Goal: Task Accomplishment & Management: Complete application form

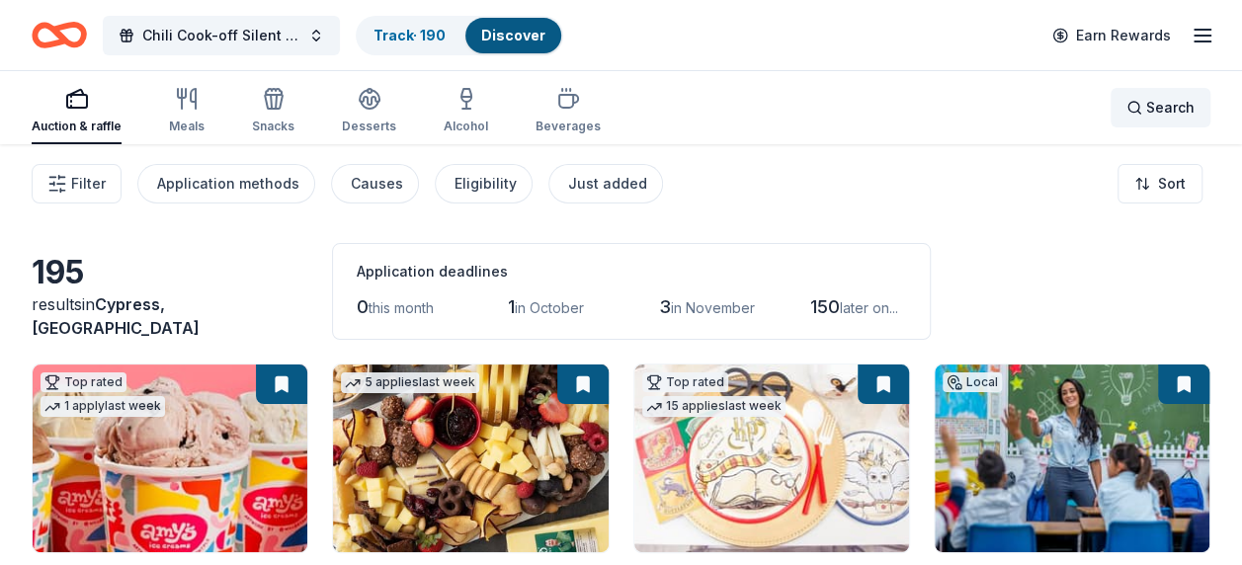
click at [1130, 101] on div "Search" at bounding box center [1160, 108] width 68 height 24
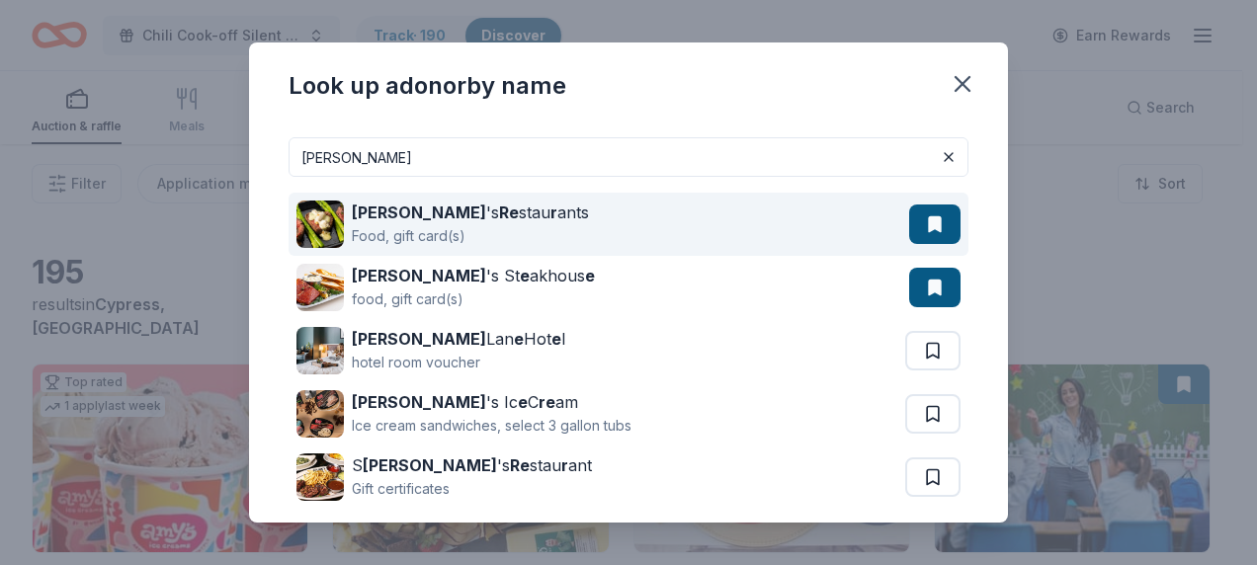
type input "perry"
click at [550, 210] on strong "r" at bounding box center [553, 213] width 7 height 20
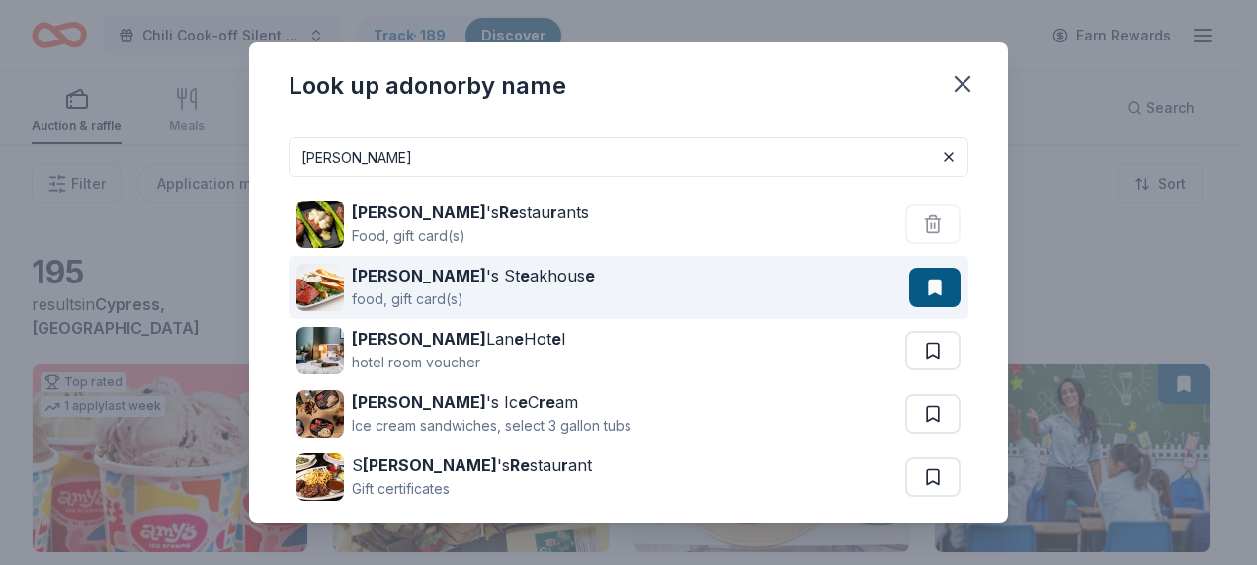
click at [463, 281] on div "Perry 's St e akhous e" at bounding box center [473, 276] width 243 height 24
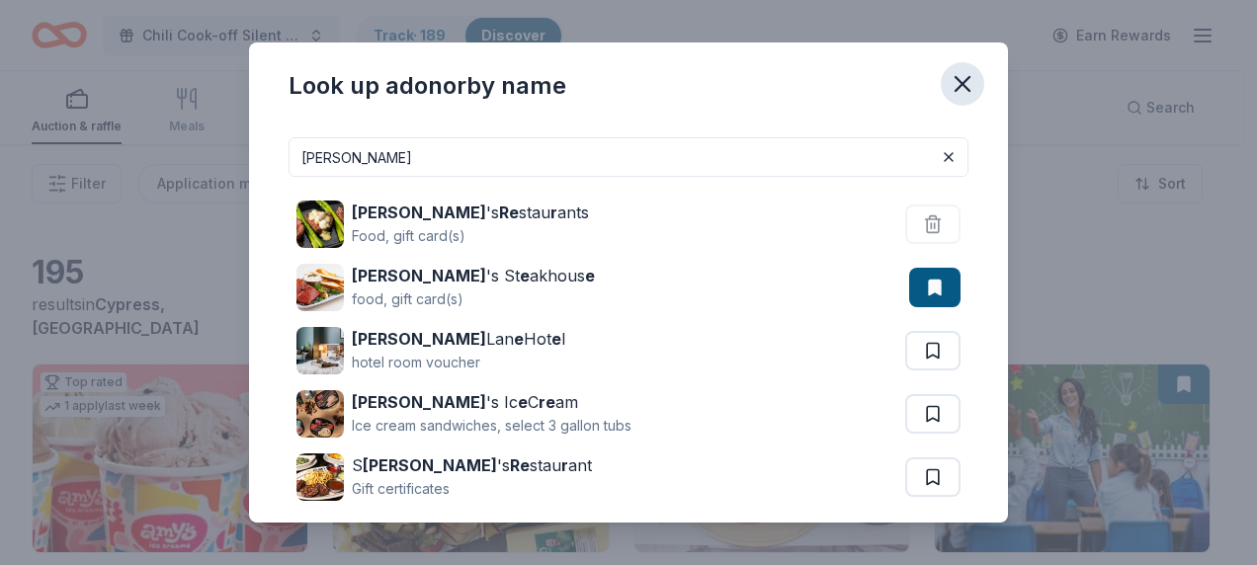
click at [956, 81] on icon "button" at bounding box center [962, 84] width 28 height 28
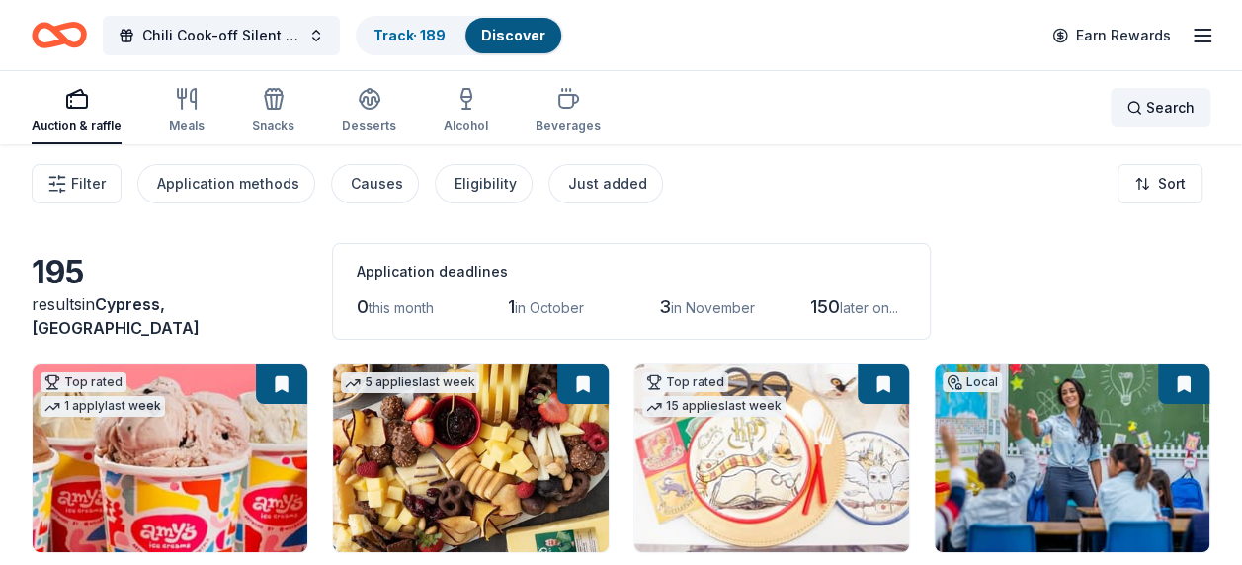
click at [1136, 111] on div "Search" at bounding box center [1160, 108] width 68 height 24
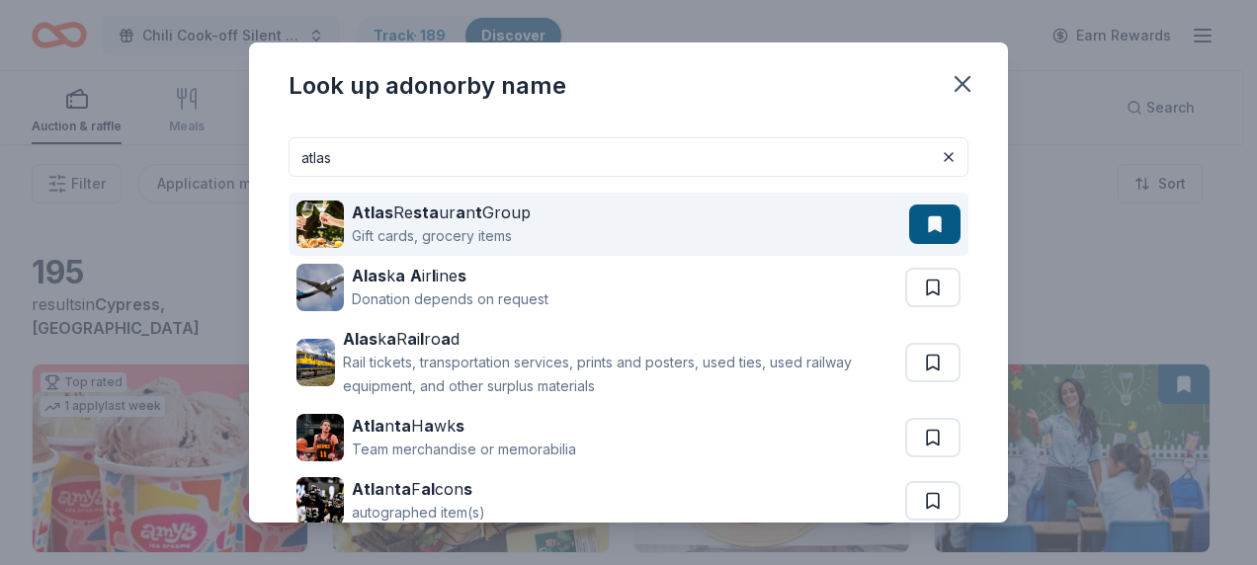
type input "atlas"
click at [507, 211] on div "Atlas Re sta ur a n t Group" at bounding box center [441, 213] width 179 height 24
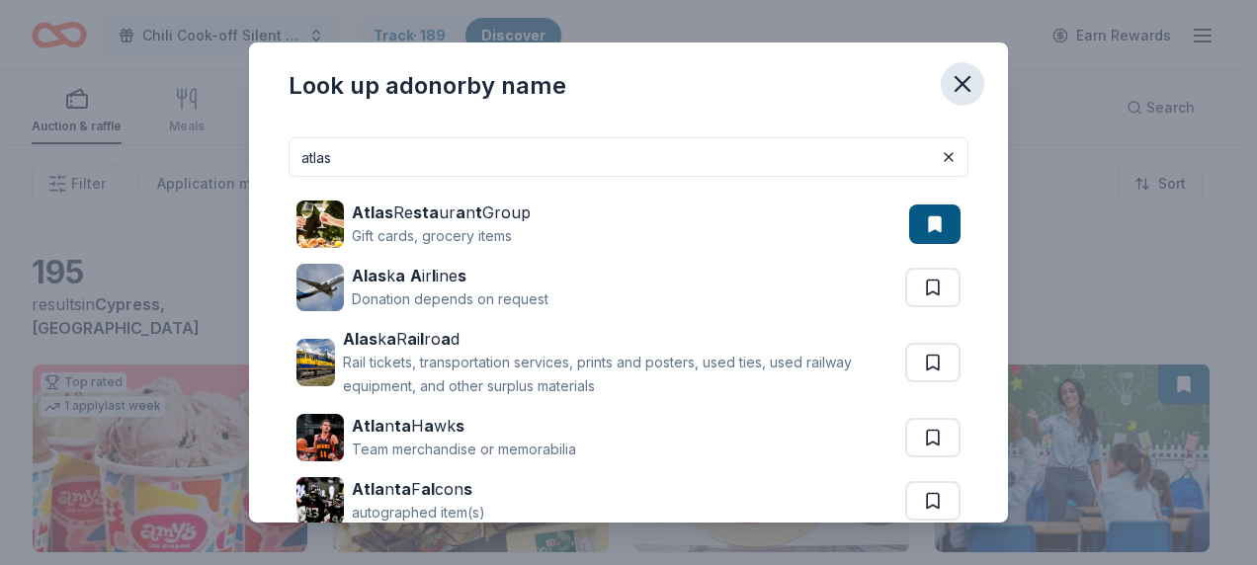
click at [956, 80] on icon "button" at bounding box center [962, 84] width 28 height 28
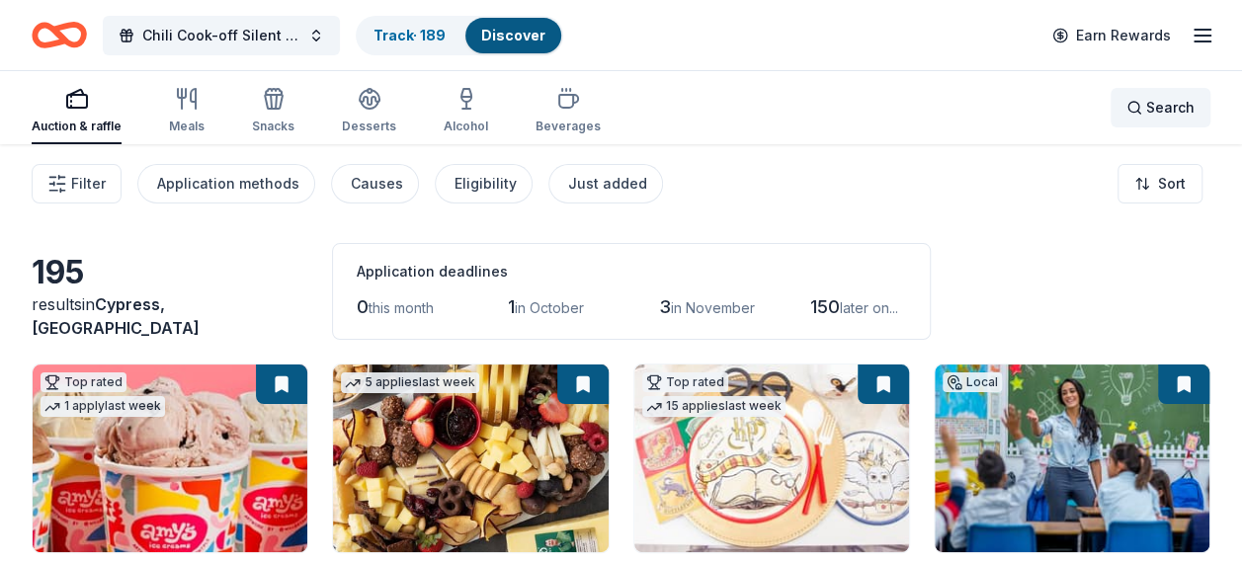
click at [1155, 107] on span "Search" at bounding box center [1170, 108] width 48 height 24
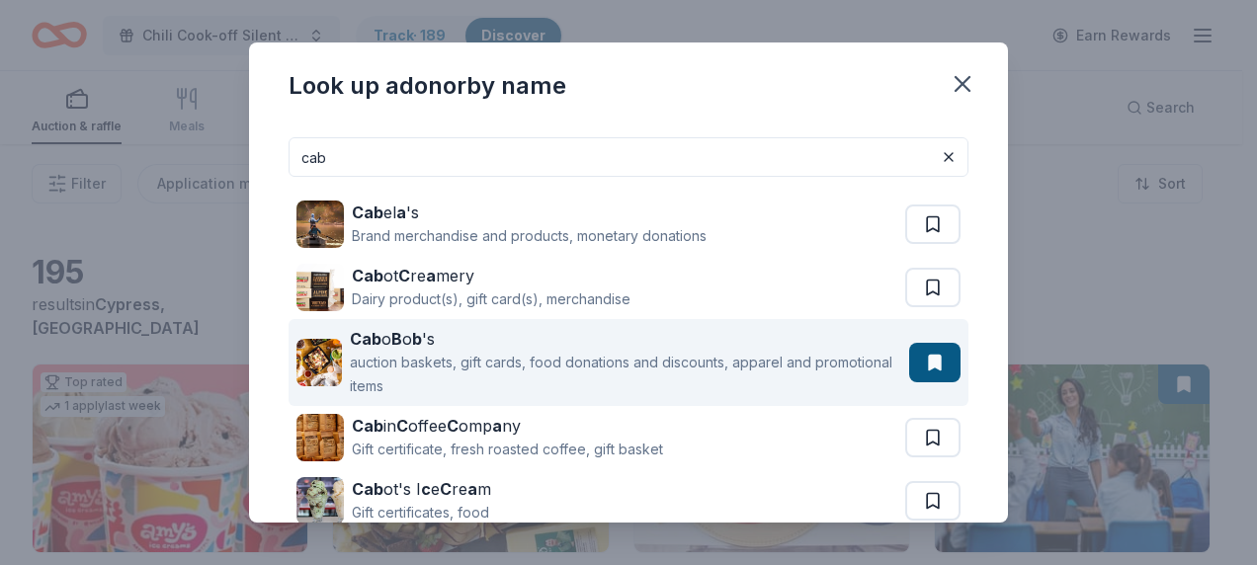
type input "cab"
click at [599, 356] on div "auction baskets, gift cards, food donations and discounts, apparel and promotio…" at bounding box center [625, 374] width 551 height 47
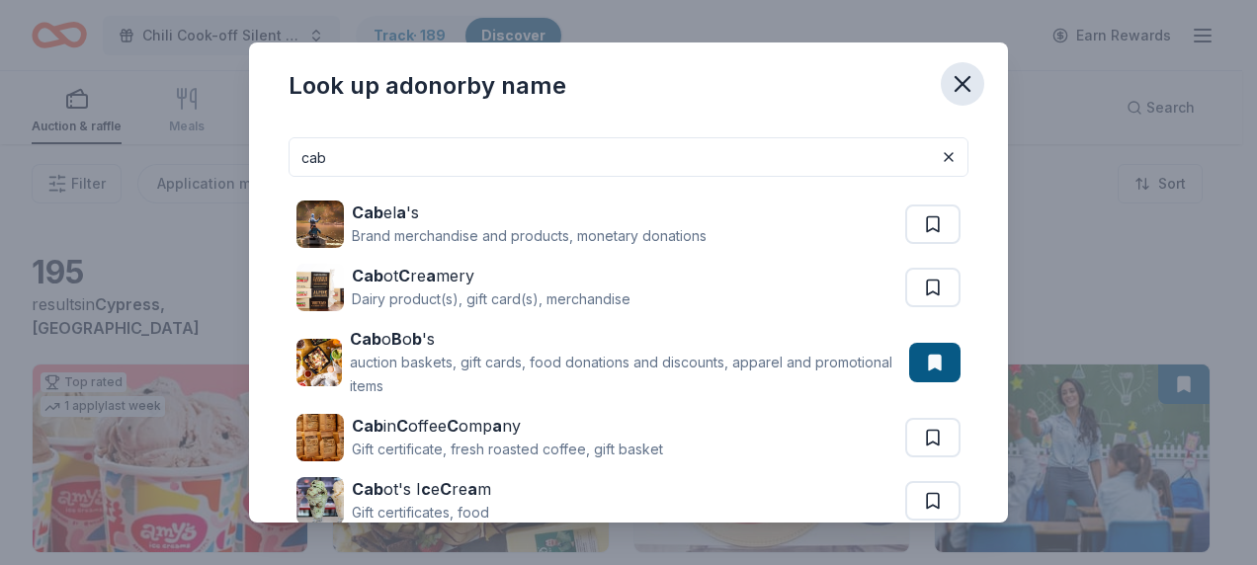
click at [961, 79] on icon "button" at bounding box center [962, 84] width 28 height 28
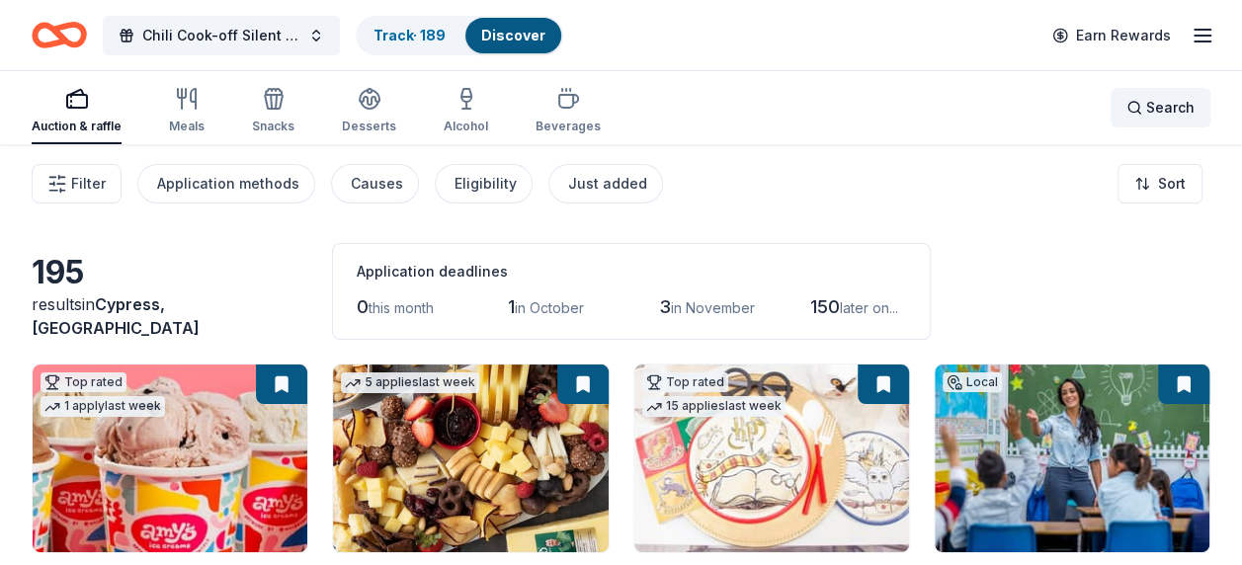
click at [1130, 105] on div "Search" at bounding box center [1160, 108] width 68 height 24
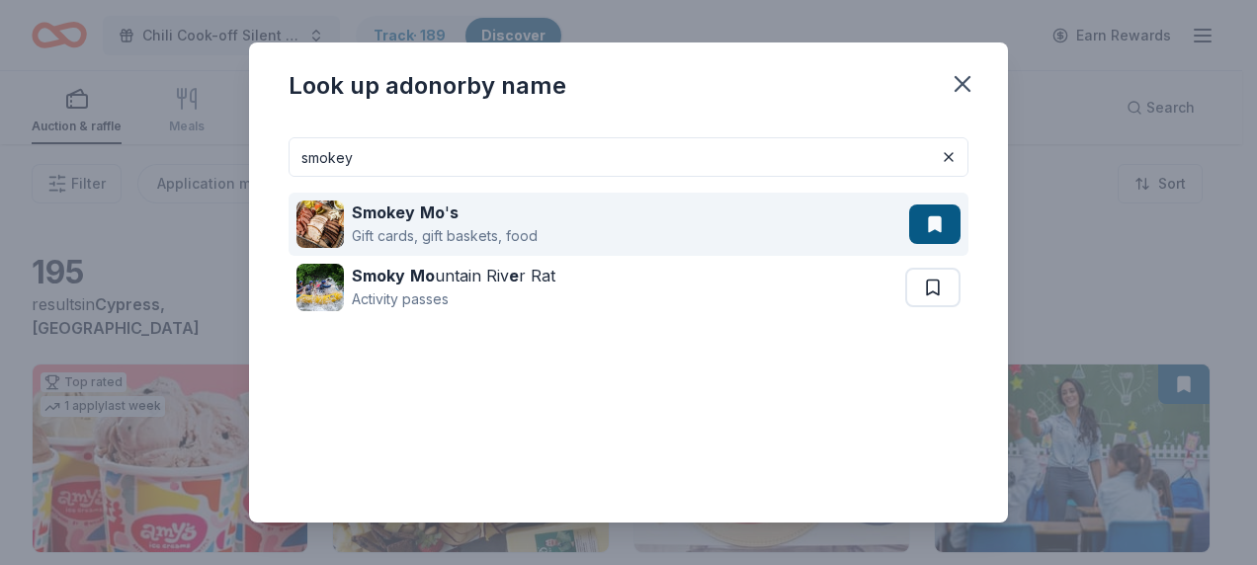
type input "smokey"
click at [392, 224] on div "Gift cards, gift baskets, food" at bounding box center [445, 236] width 186 height 24
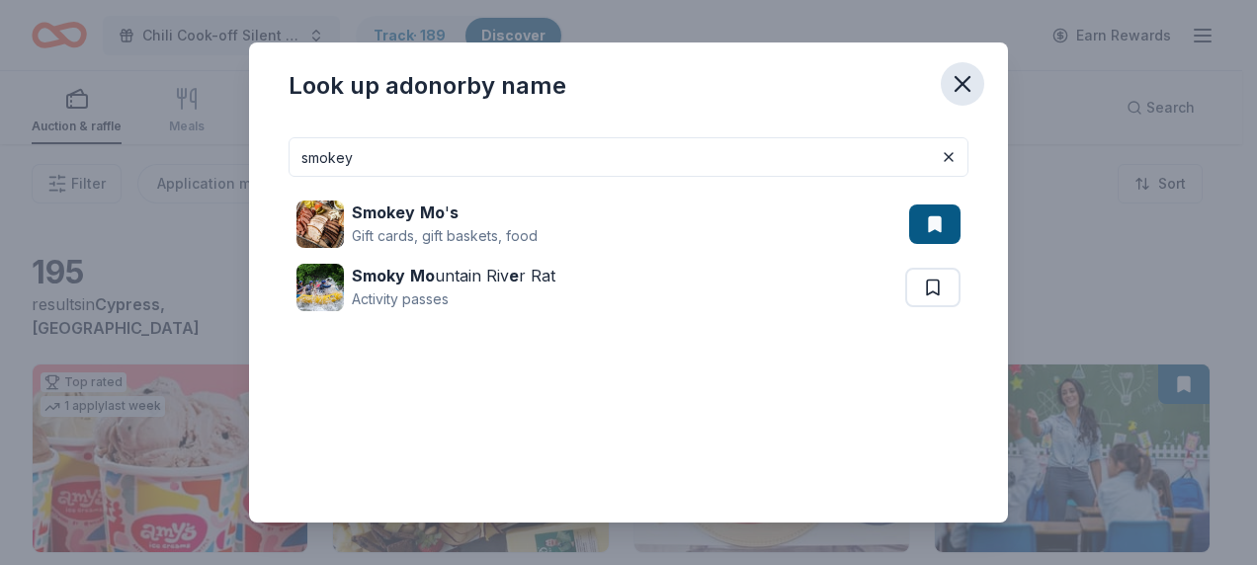
click at [956, 86] on icon "button" at bounding box center [962, 84] width 28 height 28
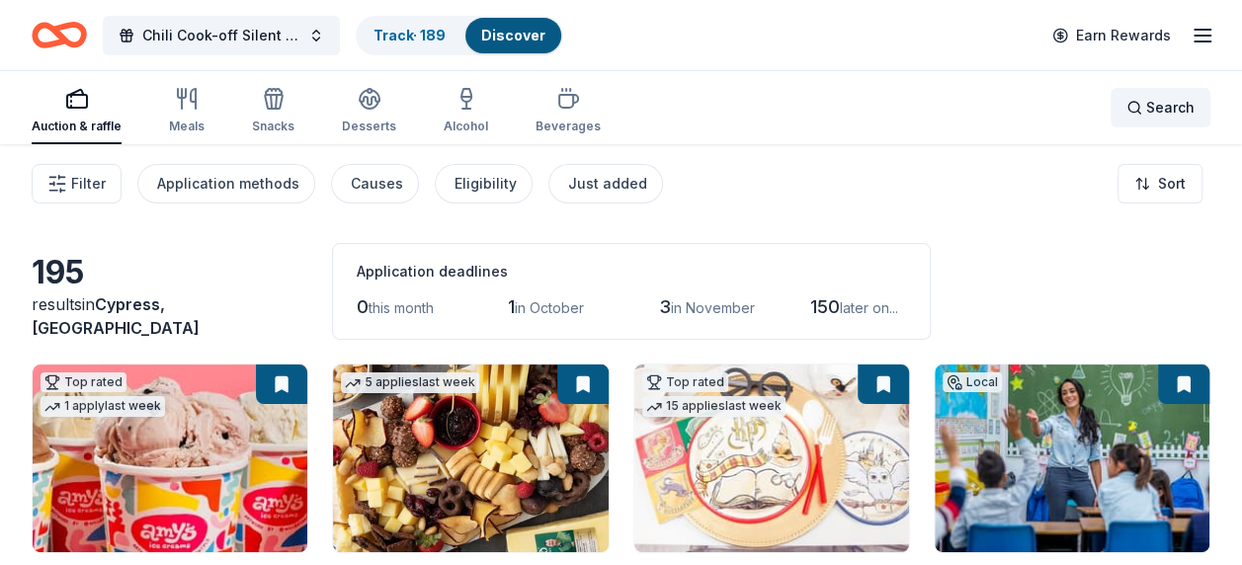
click at [1148, 109] on span "Search" at bounding box center [1170, 108] width 48 height 24
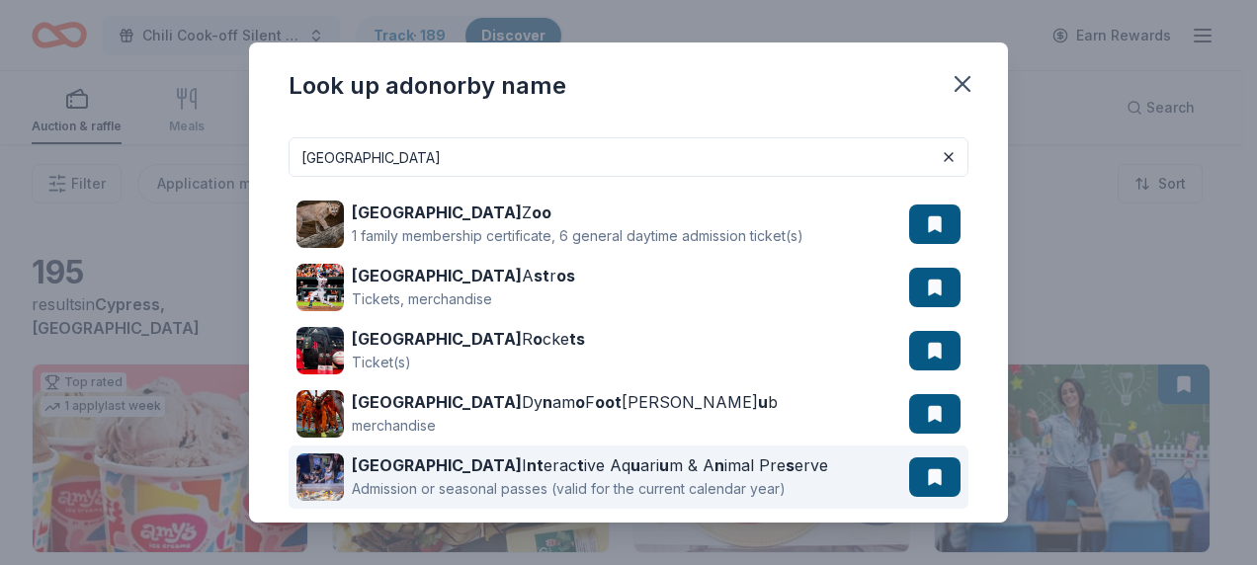
type input "houston"
click at [598, 458] on div "Houston I nt erac t ive Aq u ari u m & A n imal Pre s erve" at bounding box center [590, 465] width 476 height 24
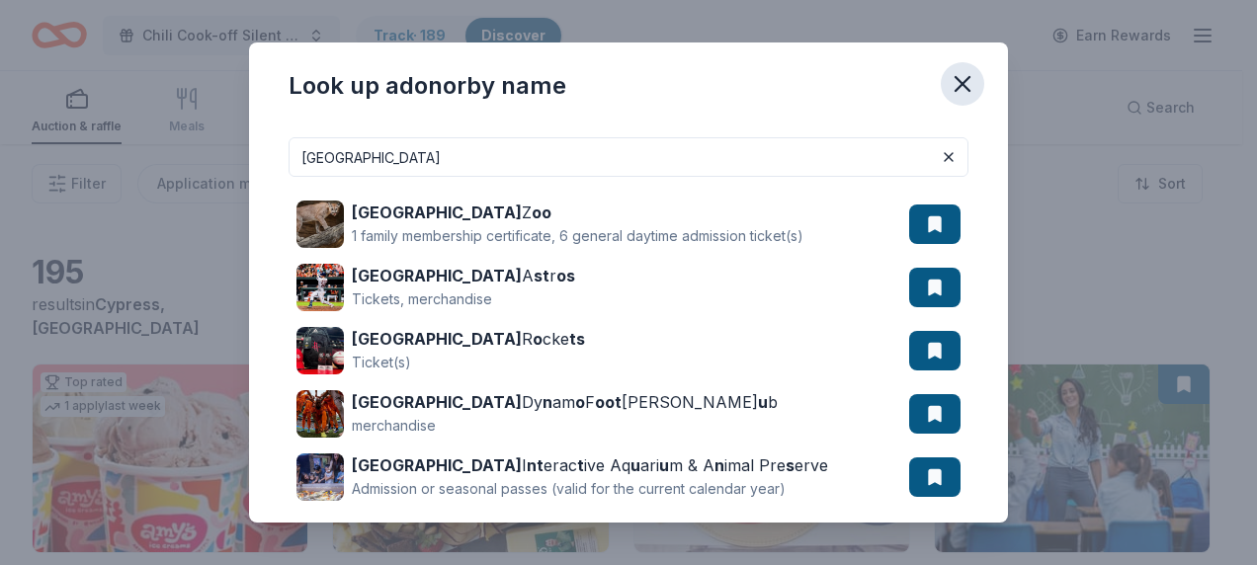
click at [958, 88] on icon "button" at bounding box center [962, 84] width 14 height 14
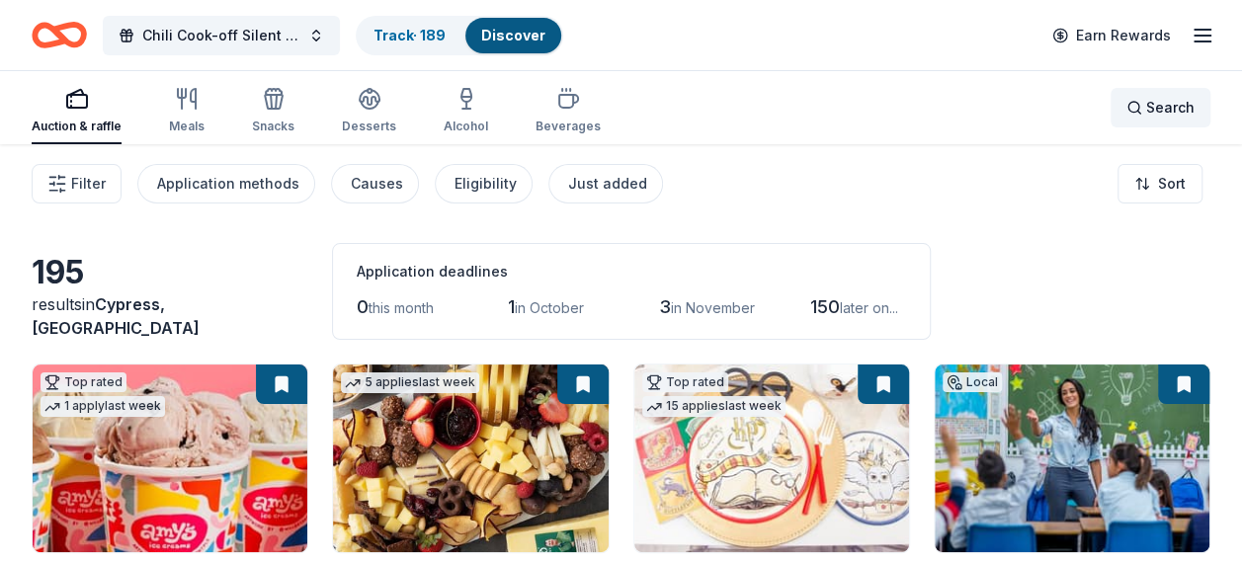
click at [1171, 115] on span "Search" at bounding box center [1170, 108] width 48 height 24
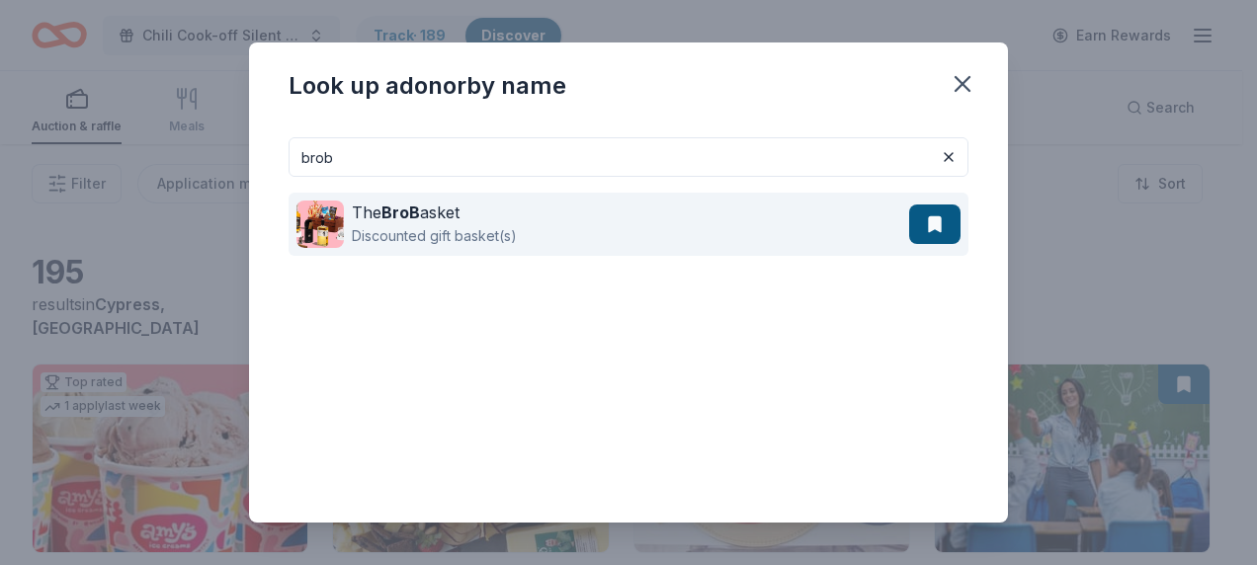
type input "brob"
click at [923, 222] on button at bounding box center [934, 225] width 51 height 40
click at [460, 211] on div "The BroB asket" at bounding box center [434, 213] width 165 height 24
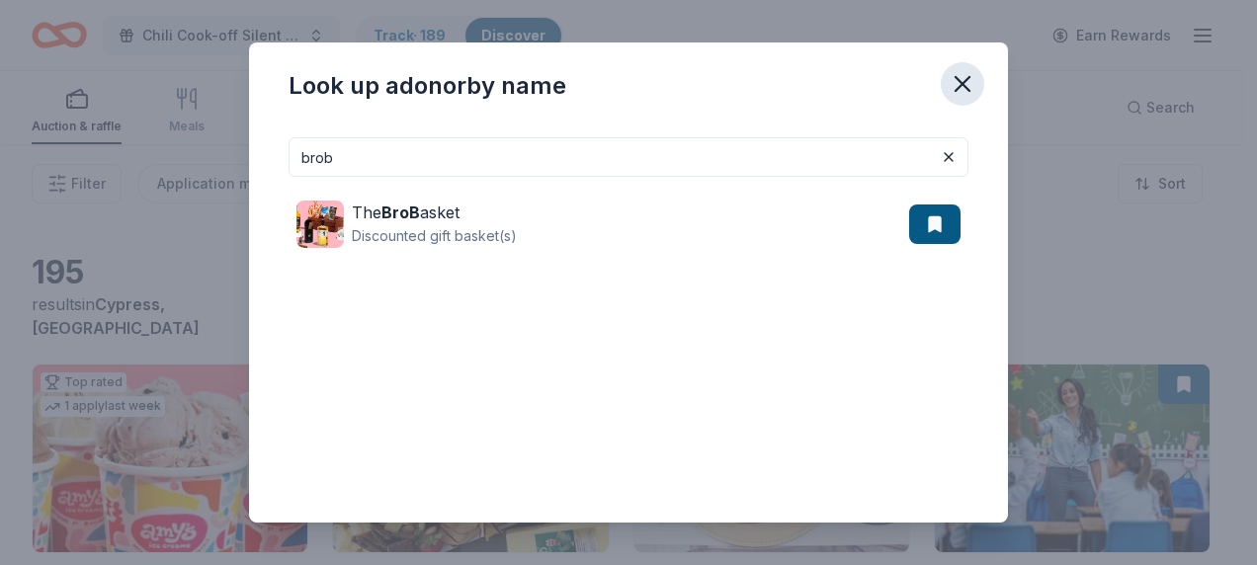
click at [958, 73] on icon "button" at bounding box center [962, 84] width 28 height 28
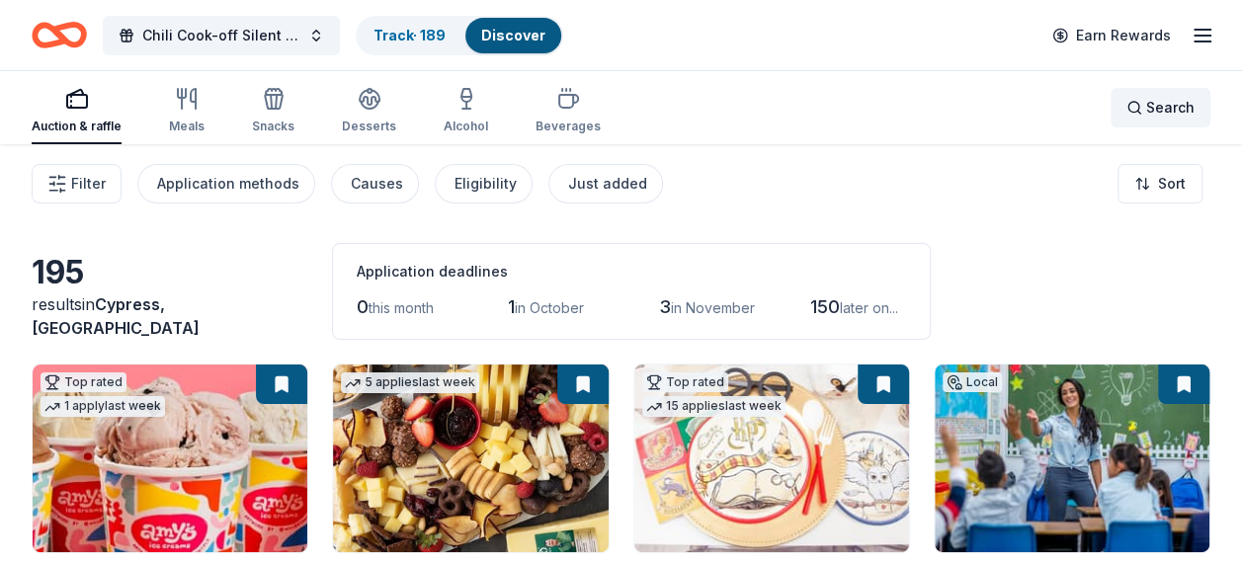
click at [1148, 108] on span "Search" at bounding box center [1170, 108] width 48 height 24
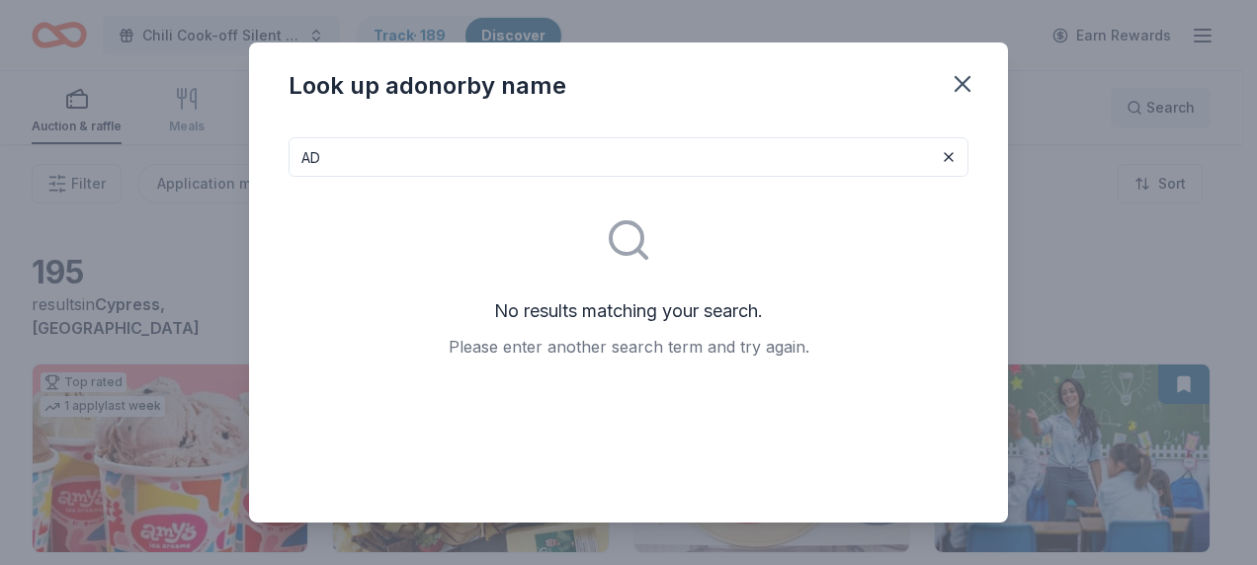
type input "A"
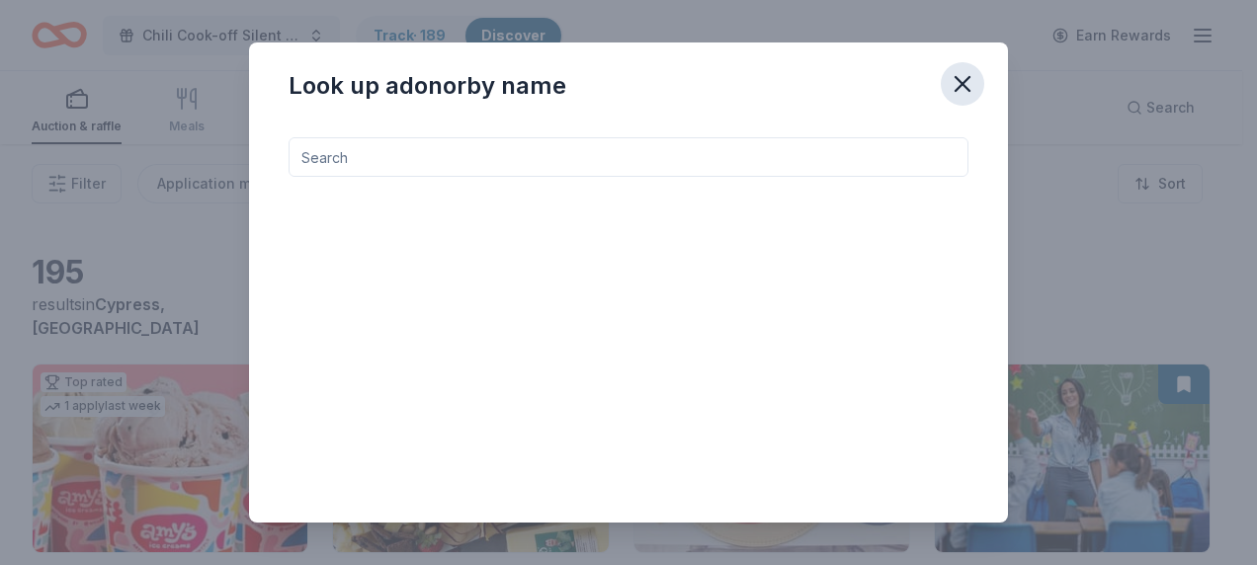
click at [961, 85] on icon "button" at bounding box center [962, 84] width 14 height 14
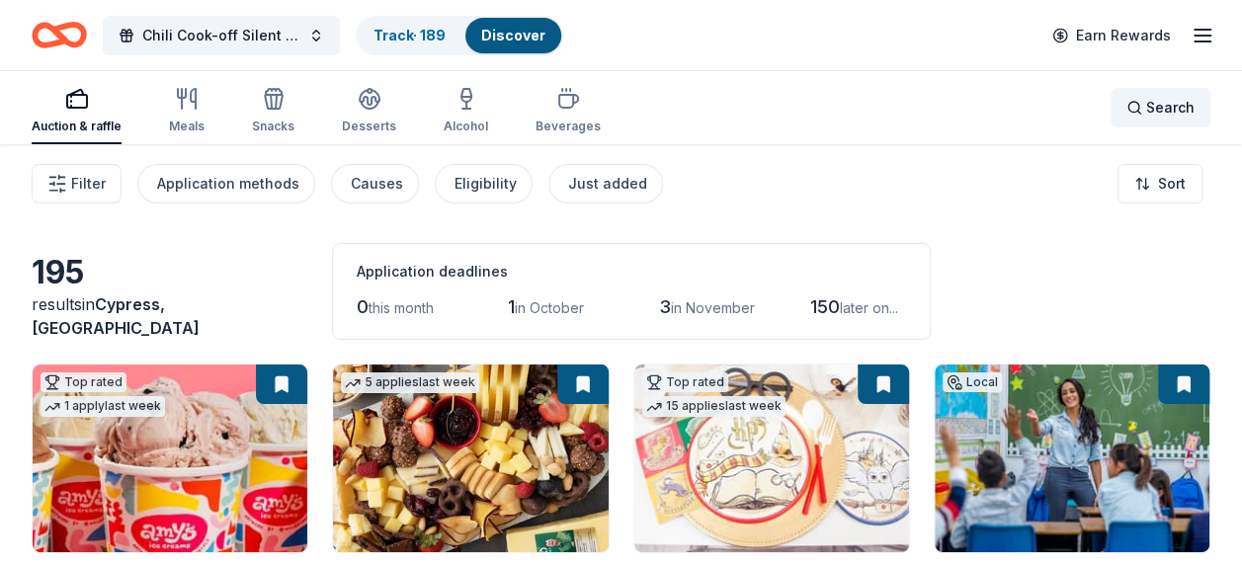
click at [1178, 111] on span "Search" at bounding box center [1170, 108] width 48 height 24
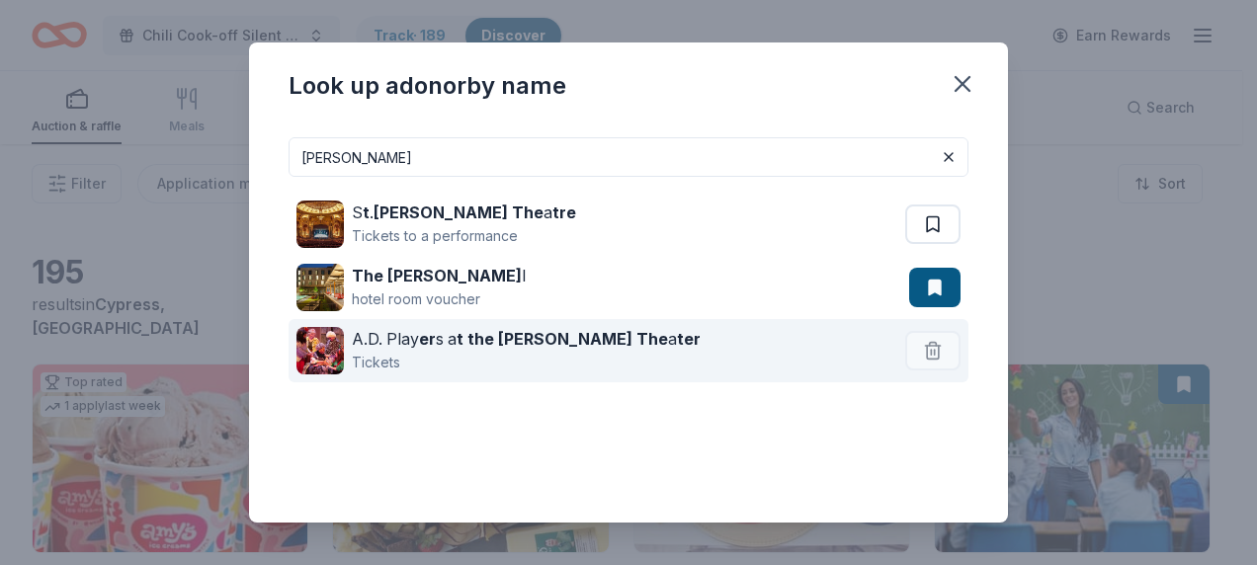
type input "george th"
click at [522, 343] on strong "t the George The" at bounding box center [561, 339] width 211 height 20
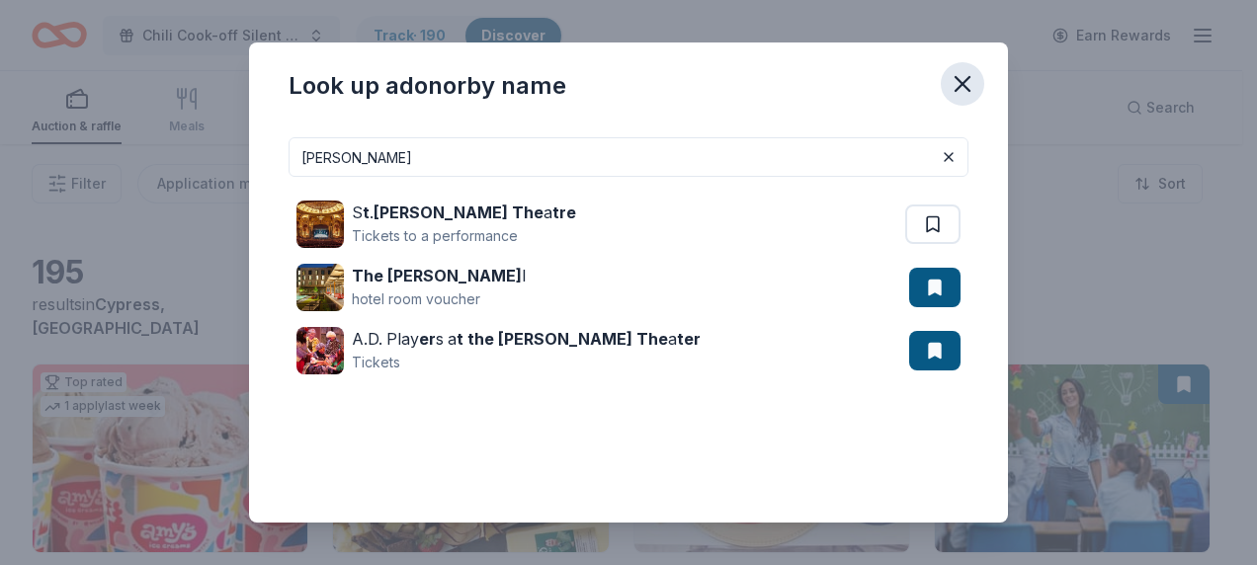
click at [967, 73] on icon "button" at bounding box center [962, 84] width 28 height 28
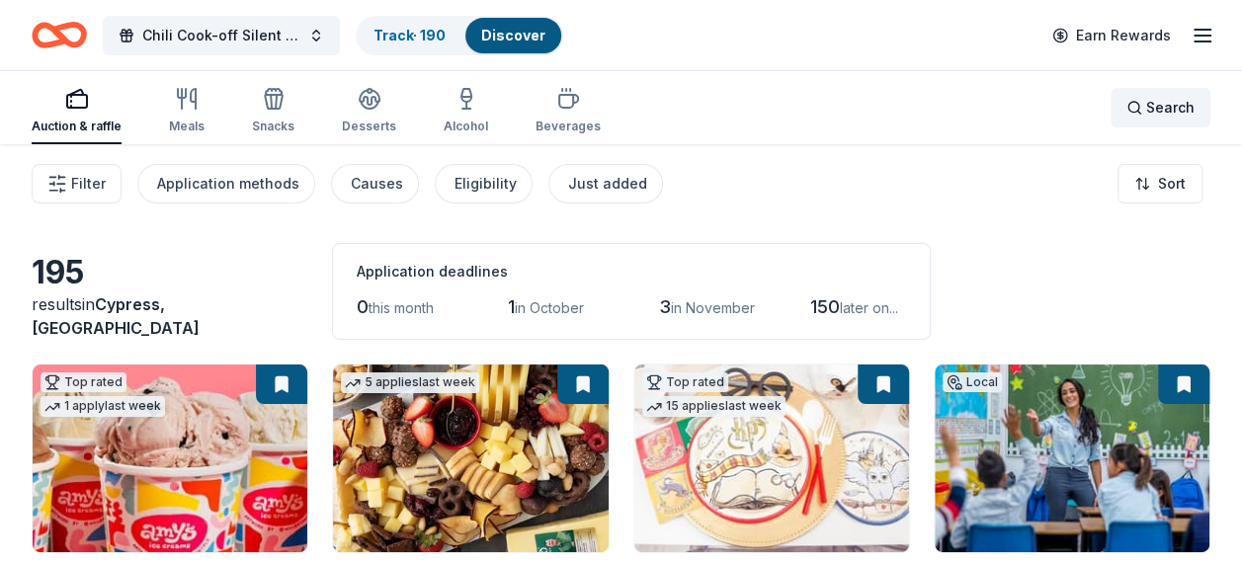
click at [1178, 107] on span "Search" at bounding box center [1170, 108] width 48 height 24
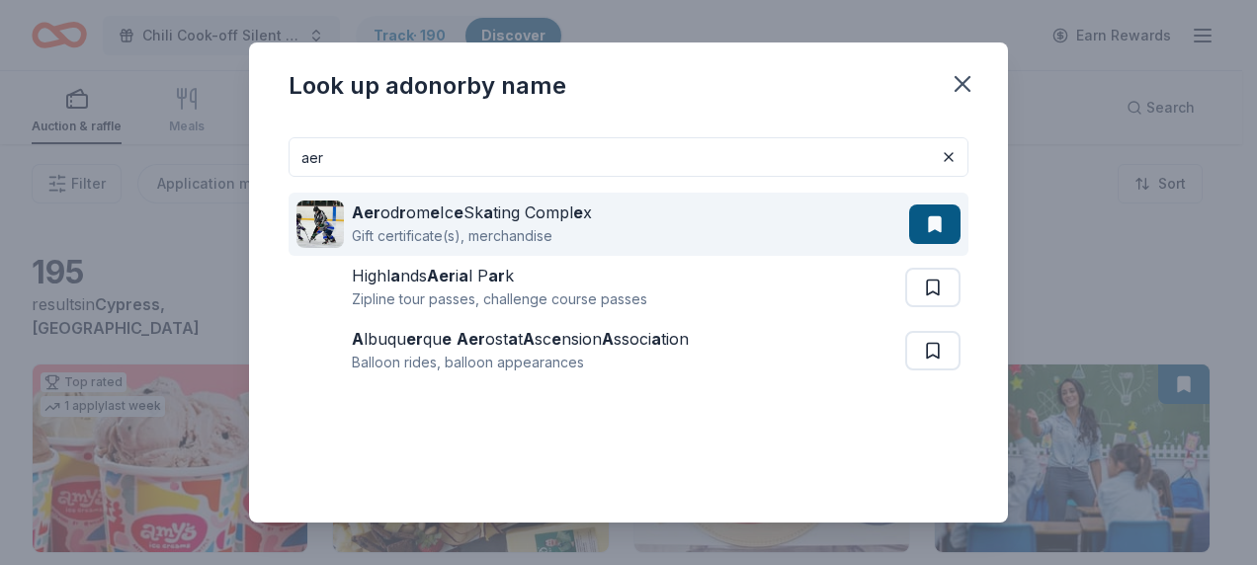
type input "aer"
click at [430, 204] on strong "e" at bounding box center [435, 213] width 10 height 20
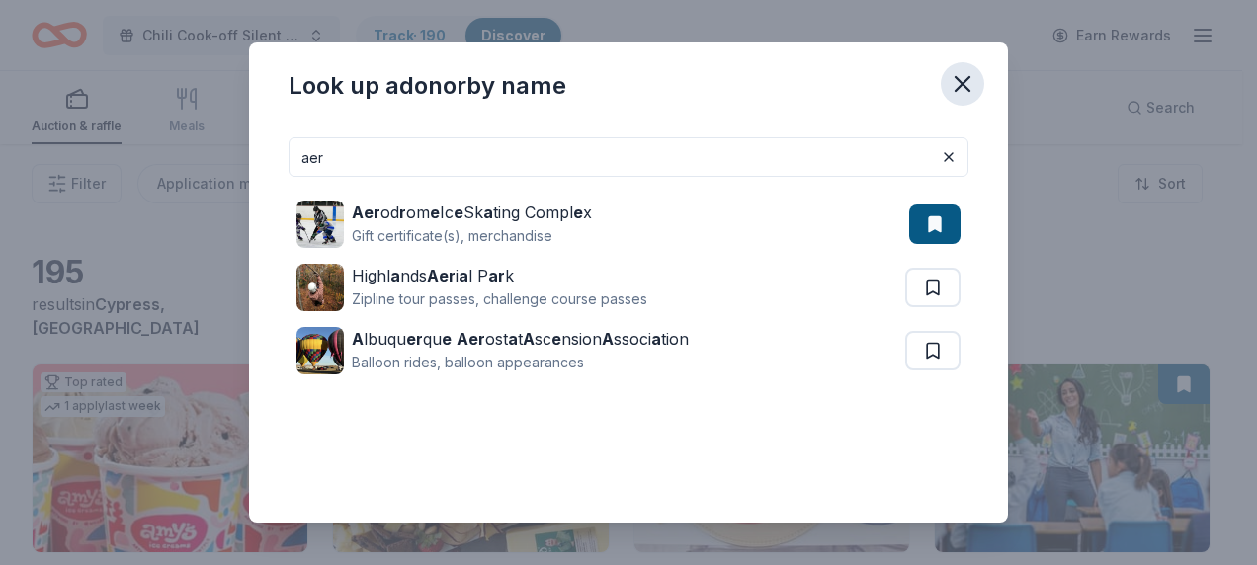
click at [968, 84] on icon "button" at bounding box center [962, 84] width 28 height 28
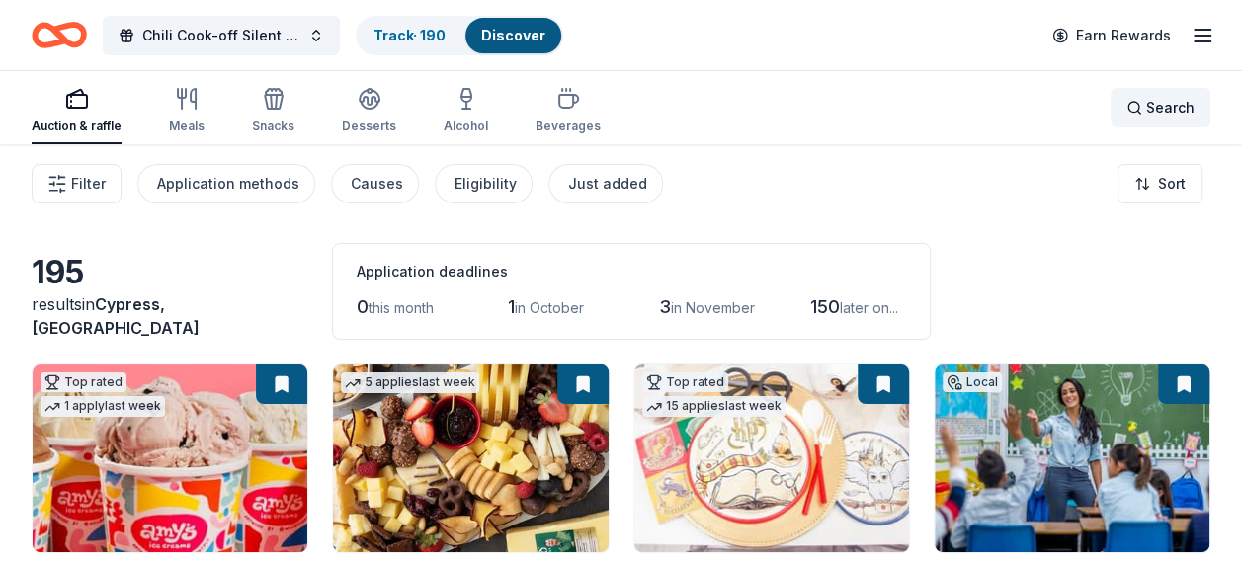
click at [1156, 113] on span "Search" at bounding box center [1170, 108] width 48 height 24
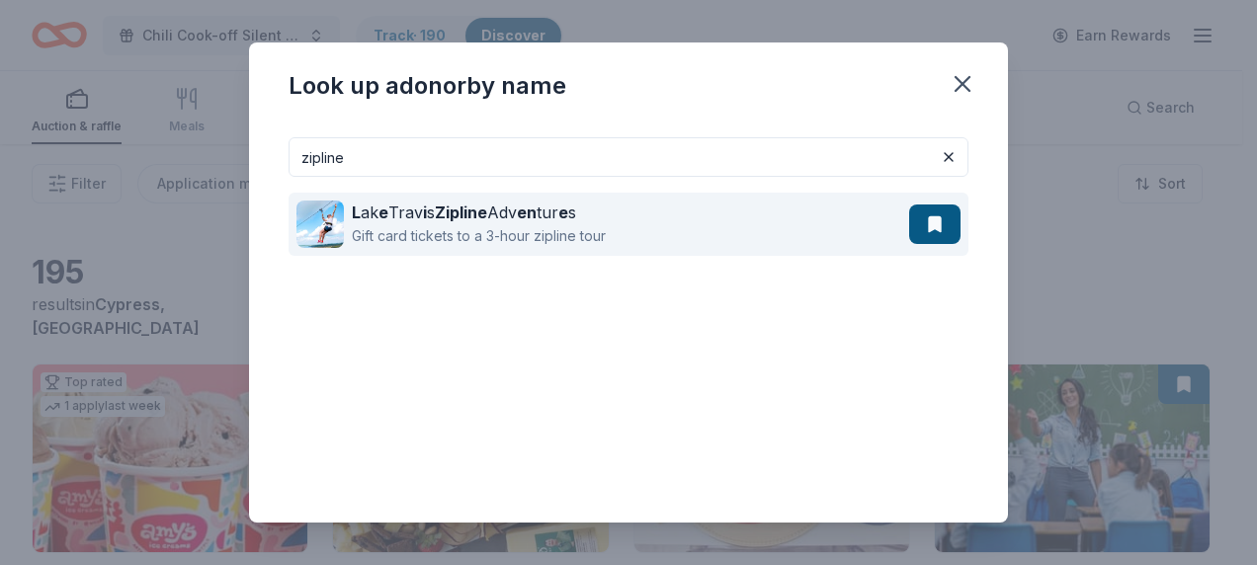
type input "zipline"
click at [667, 223] on div "L ak e Trav i s Zipline Adv en tur e s Gift card tickets to a 3-hour zipline to…" at bounding box center [602, 224] width 613 height 63
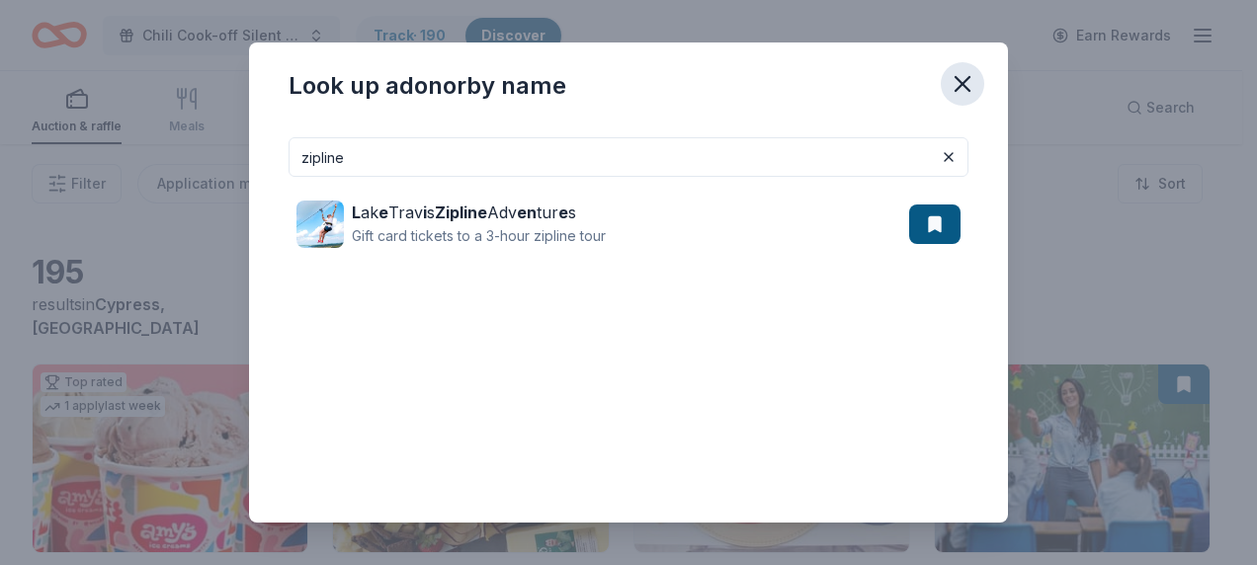
click at [971, 78] on icon "button" at bounding box center [962, 84] width 28 height 28
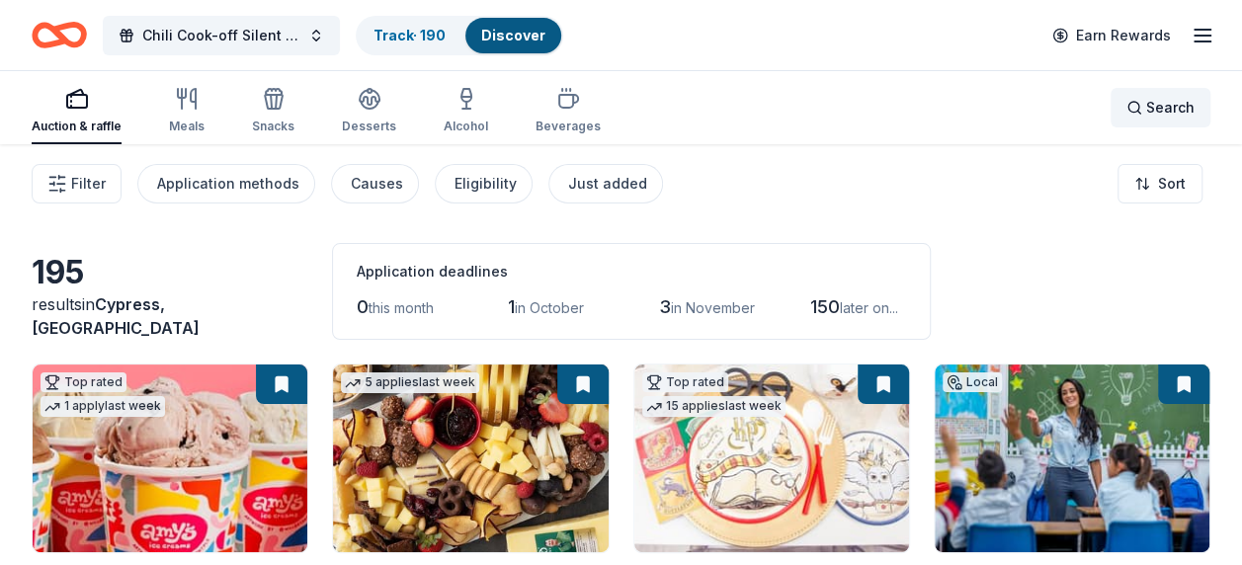
click at [1148, 108] on span "Search" at bounding box center [1170, 108] width 48 height 24
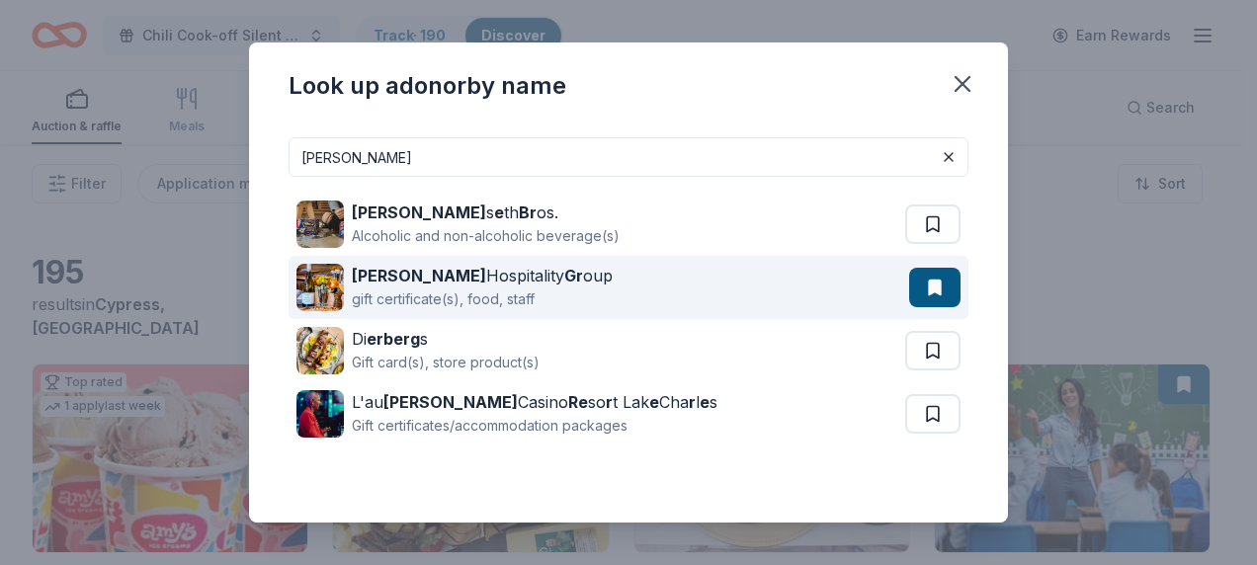
type input "berg"
click at [583, 298] on div "Berg Hospitality Gr oup gift certificate(s), food, staff" at bounding box center [602, 287] width 613 height 63
click at [452, 287] on div "gift certificate(s), food, staff" at bounding box center [482, 299] width 261 height 24
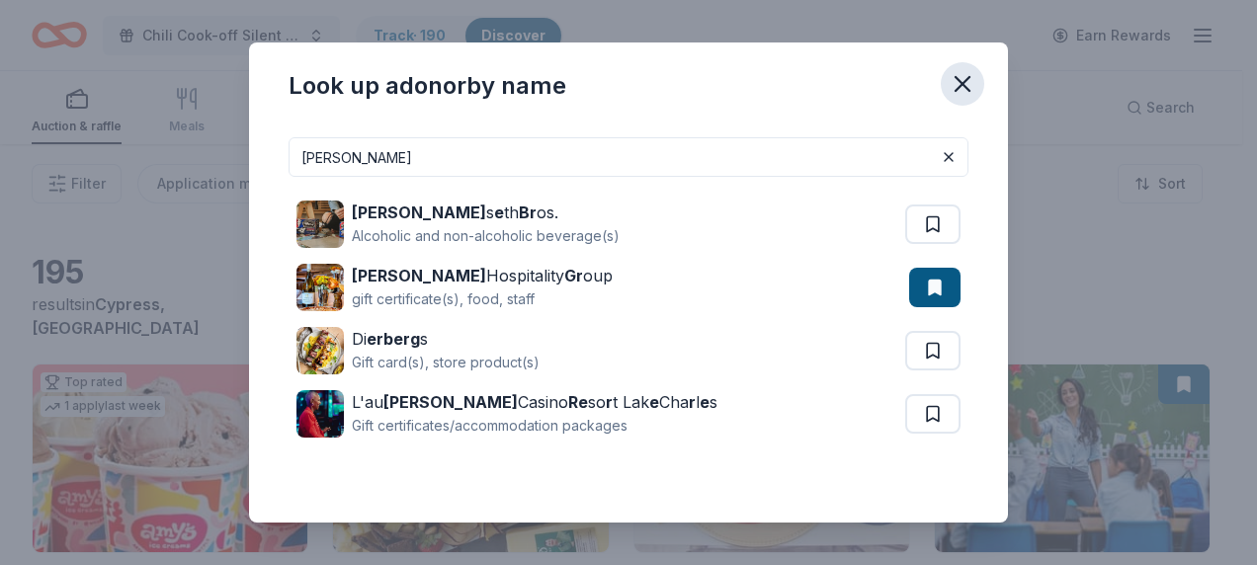
click at [958, 85] on icon "button" at bounding box center [962, 84] width 28 height 28
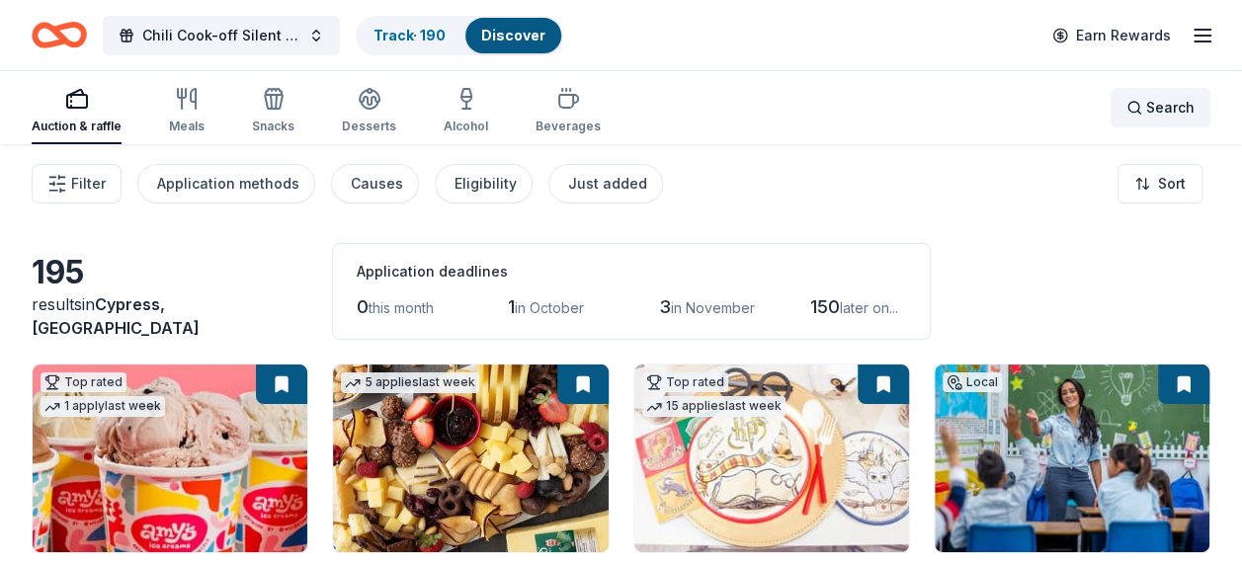
click at [1146, 111] on div "Search" at bounding box center [1160, 108] width 68 height 24
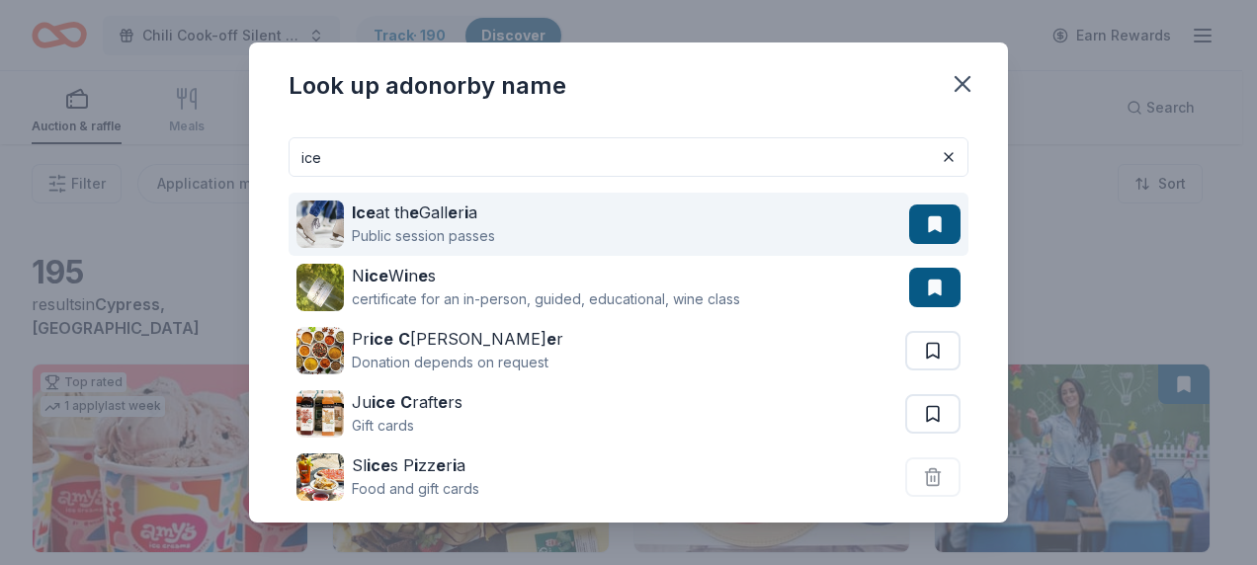
type input "ice"
click at [909, 214] on button at bounding box center [934, 225] width 51 height 40
click at [417, 220] on strong "e" at bounding box center [414, 213] width 10 height 20
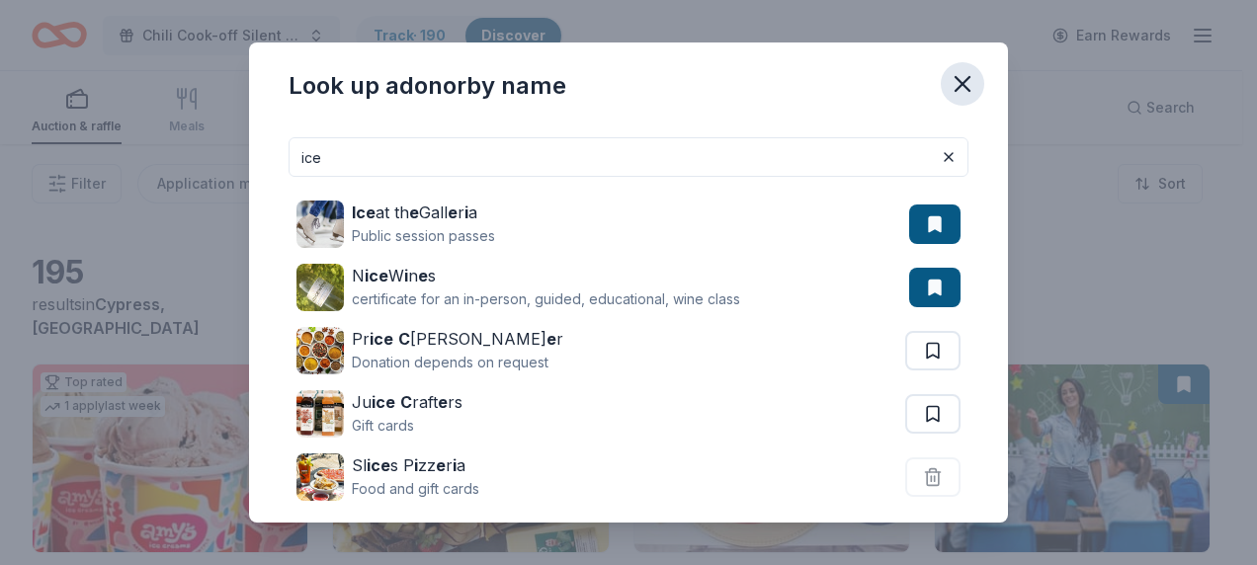
click at [964, 81] on icon "button" at bounding box center [962, 84] width 14 height 14
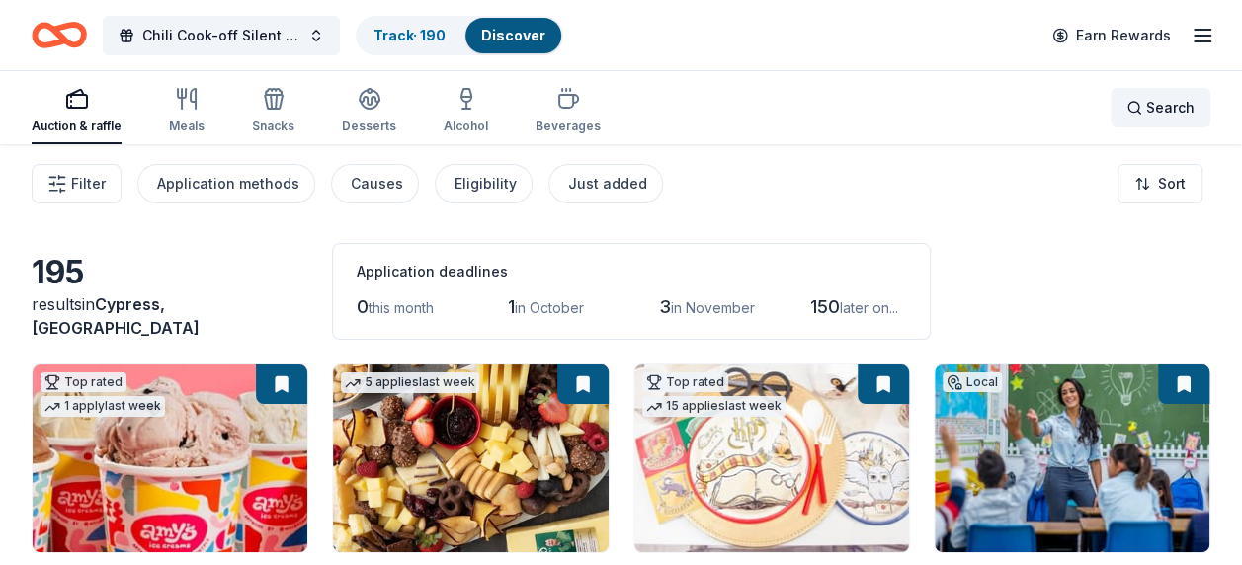
click at [1165, 117] on span "Search" at bounding box center [1170, 108] width 48 height 24
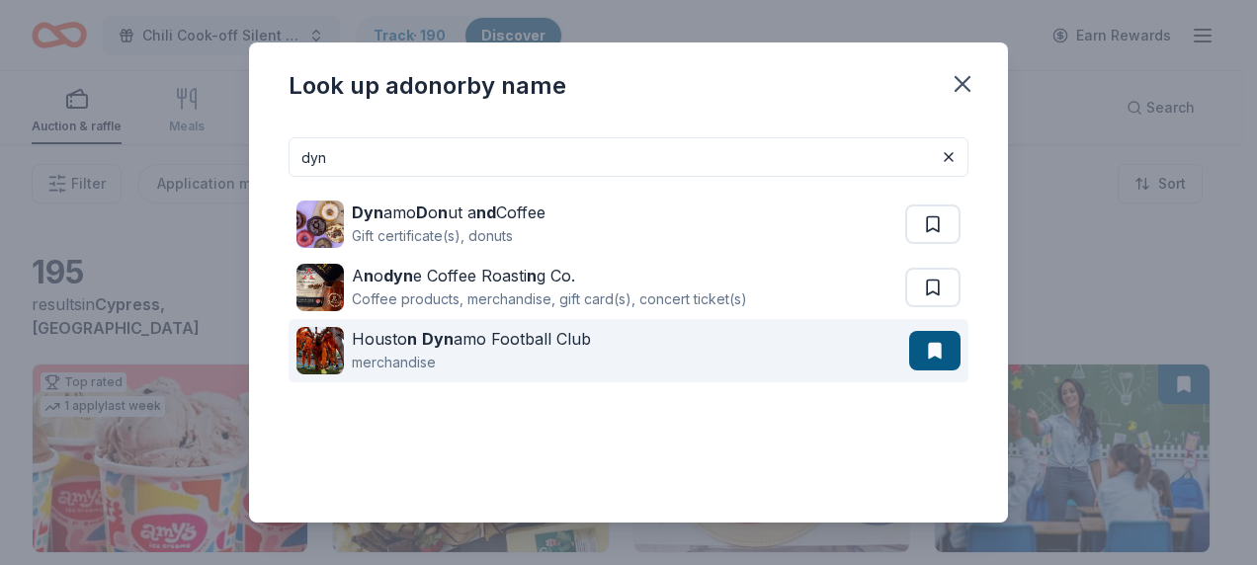
type input "dyn"
click at [923, 356] on button at bounding box center [934, 351] width 51 height 40
click at [433, 344] on strong "Dyn" at bounding box center [438, 339] width 32 height 20
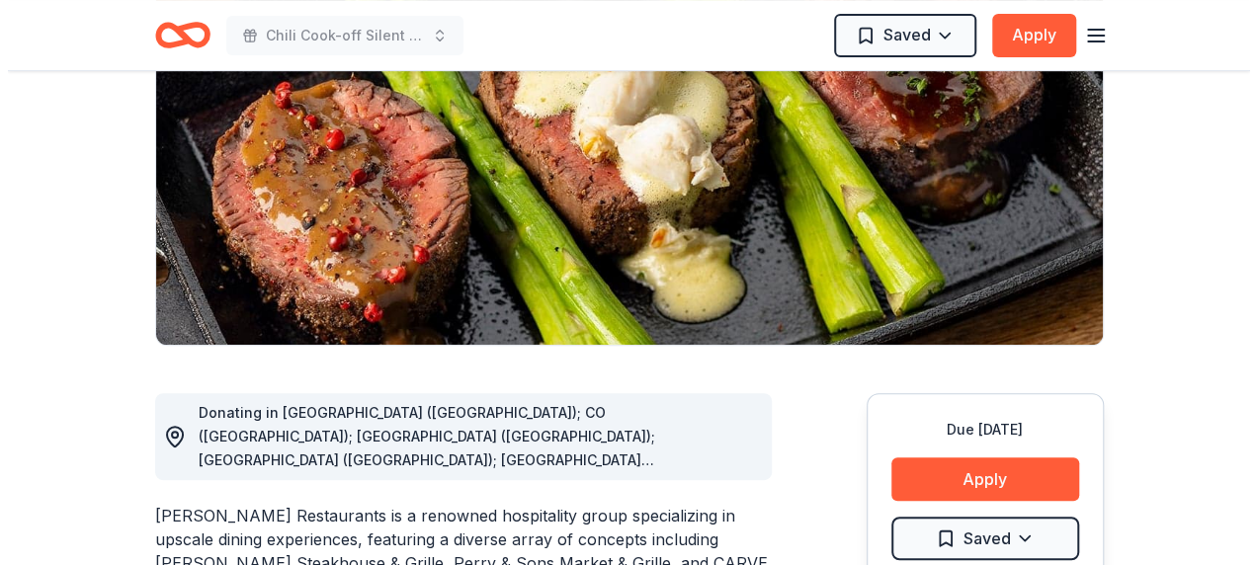
scroll to position [395, 0]
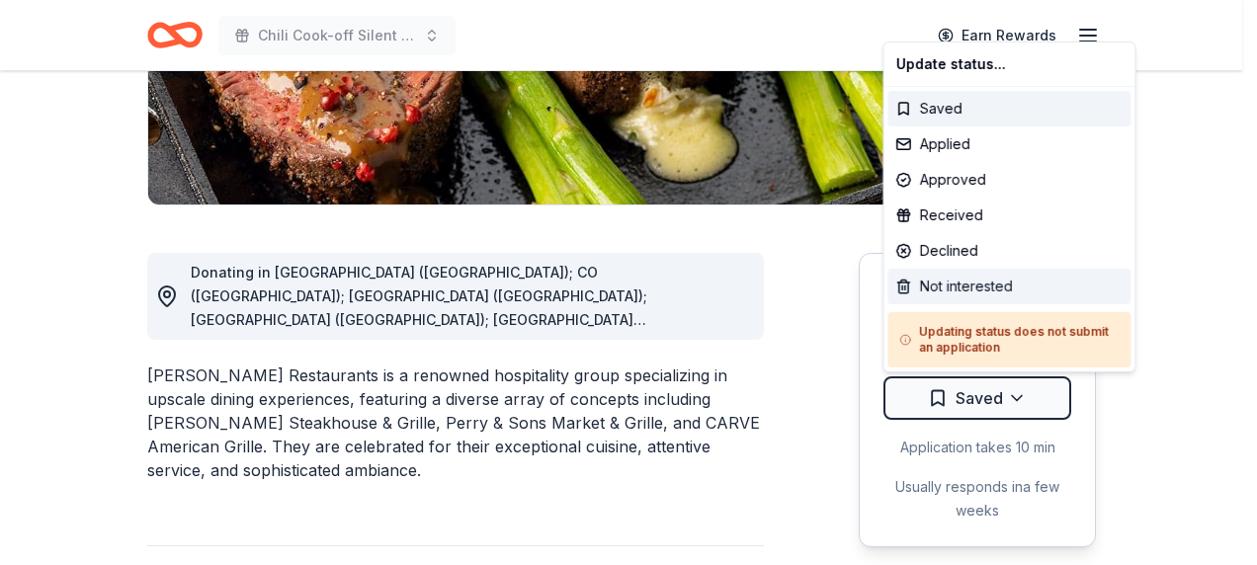
click at [957, 279] on div "Not interested" at bounding box center [1008, 287] width 243 height 36
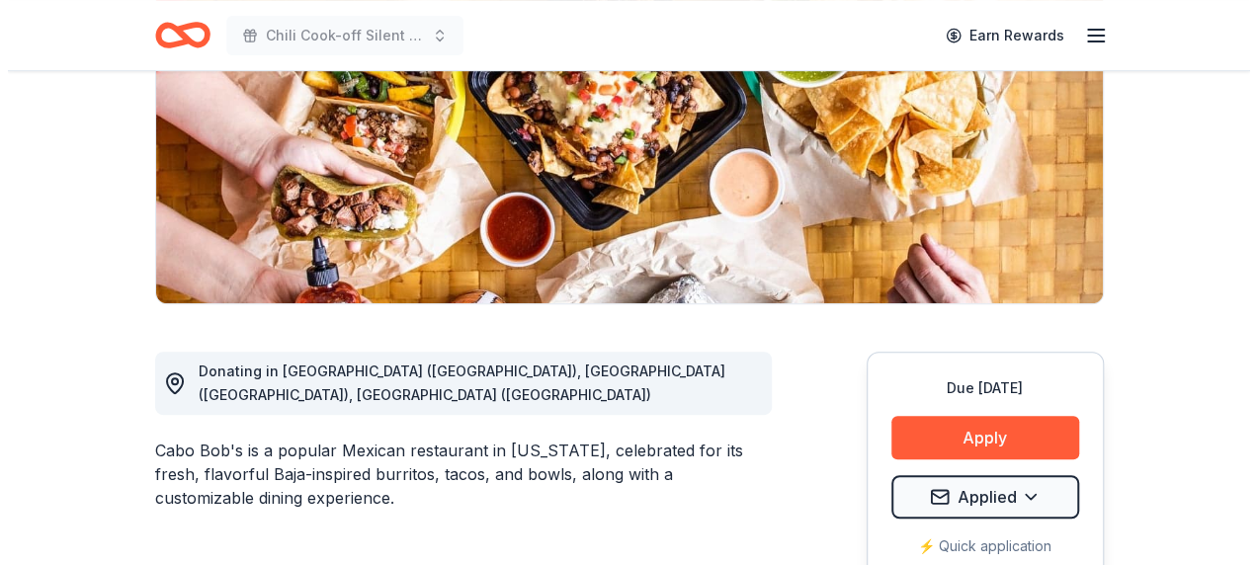
scroll to position [395, 0]
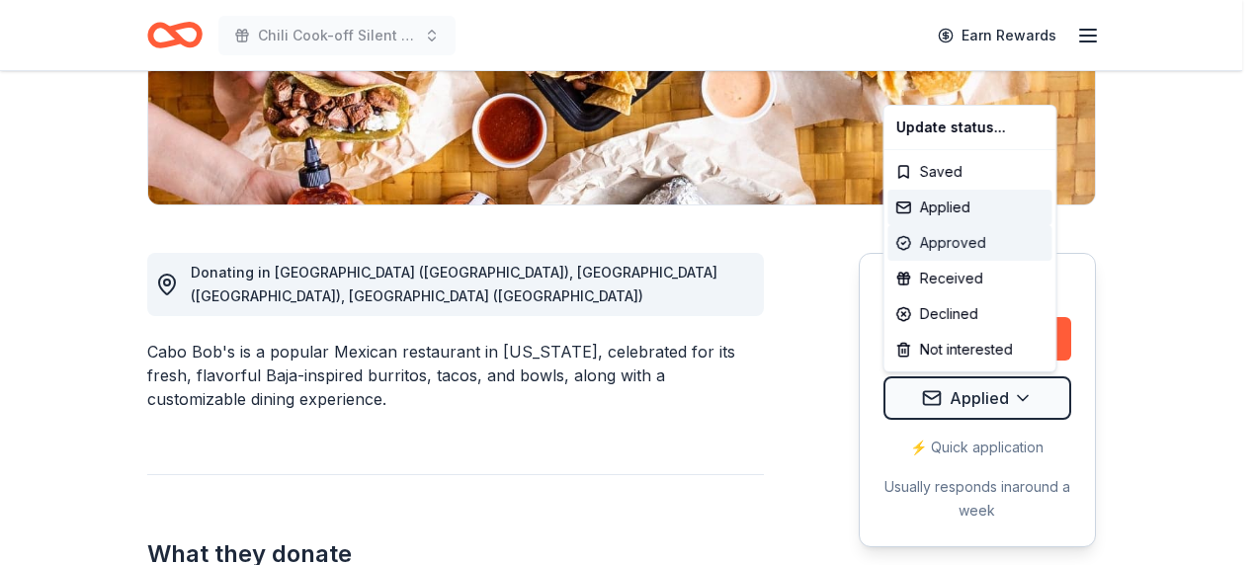
click at [960, 243] on div "Approved" at bounding box center [969, 243] width 164 height 36
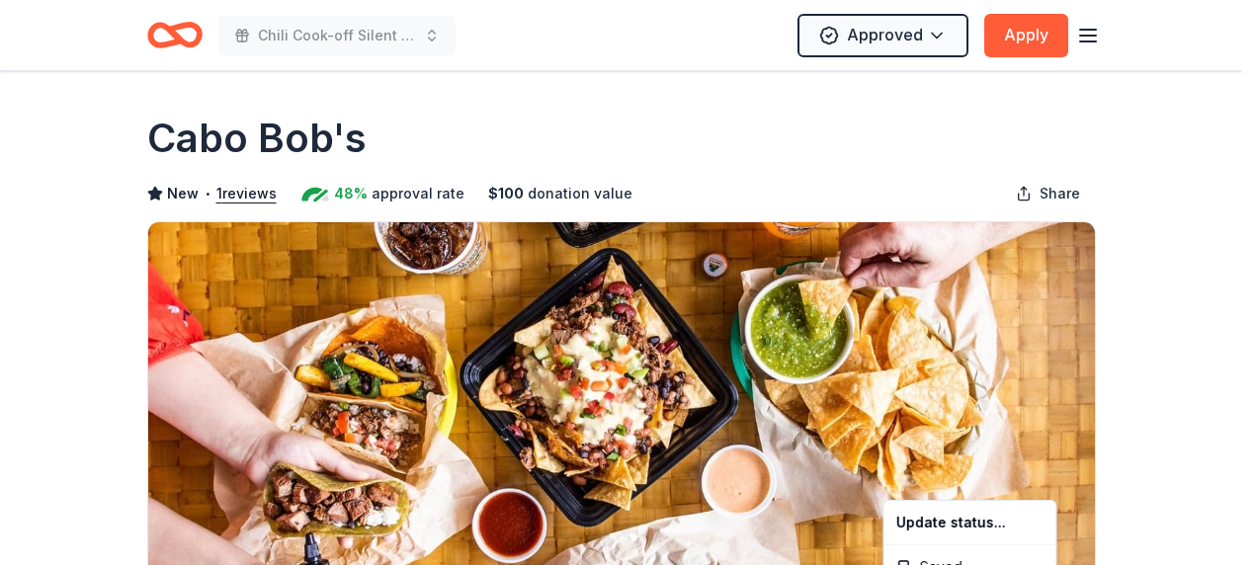
scroll to position [0, 0]
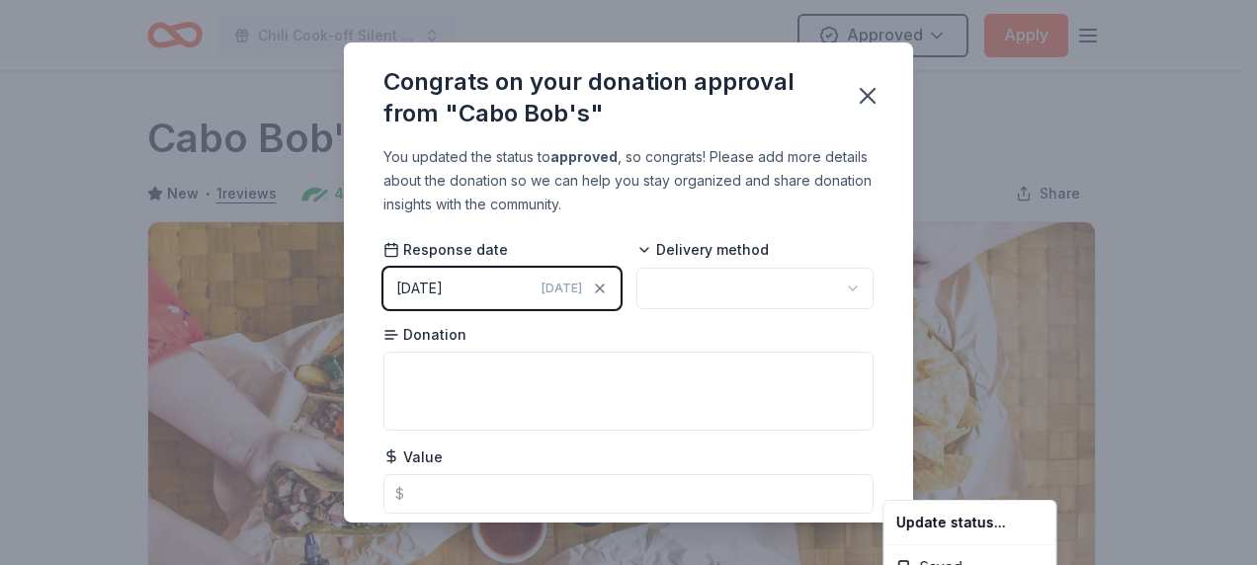
click at [870, 97] on html "Chili Cook-off Silent Auction Approved Apply Due [DATE] Share Cabo Bob's New • …" at bounding box center [628, 282] width 1257 height 565
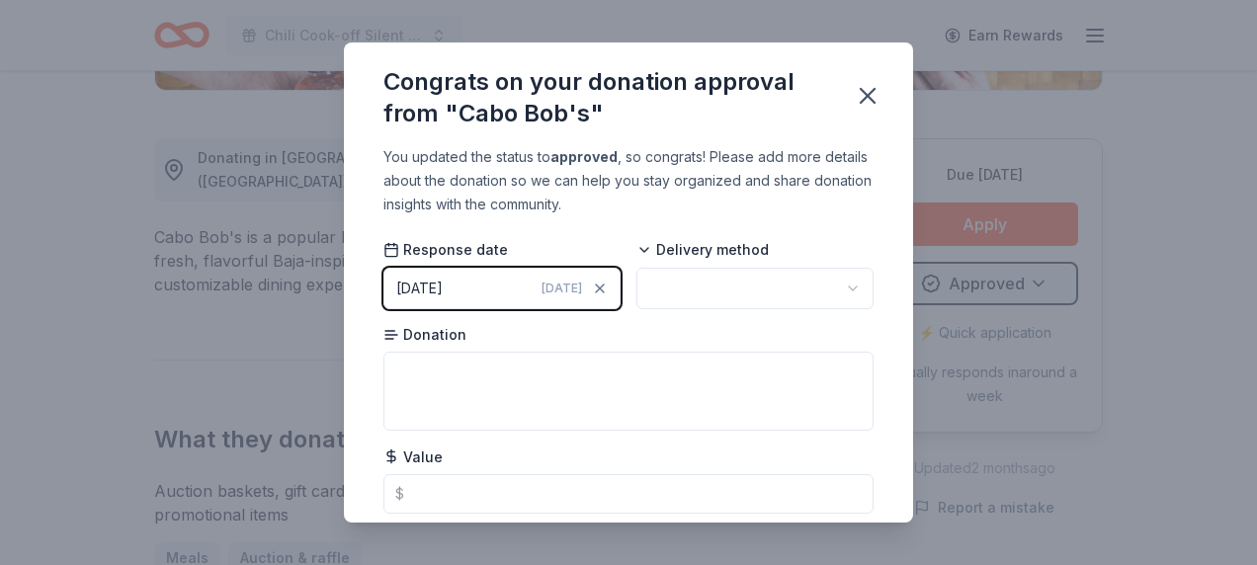
click at [870, 97] on icon "button" at bounding box center [868, 96] width 28 height 28
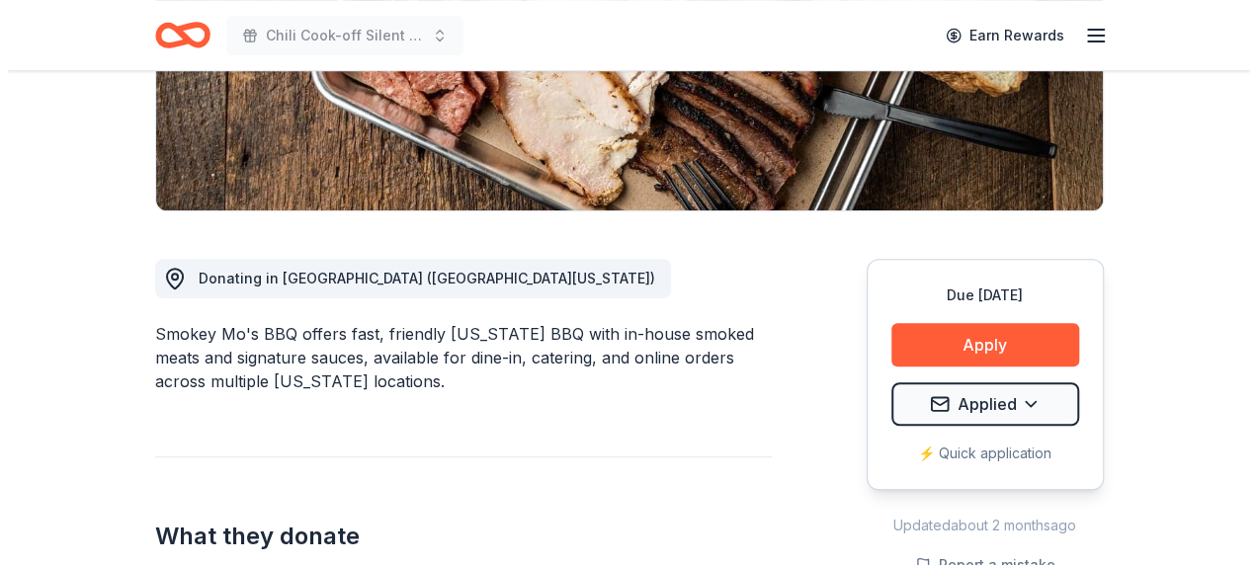
scroll to position [395, 0]
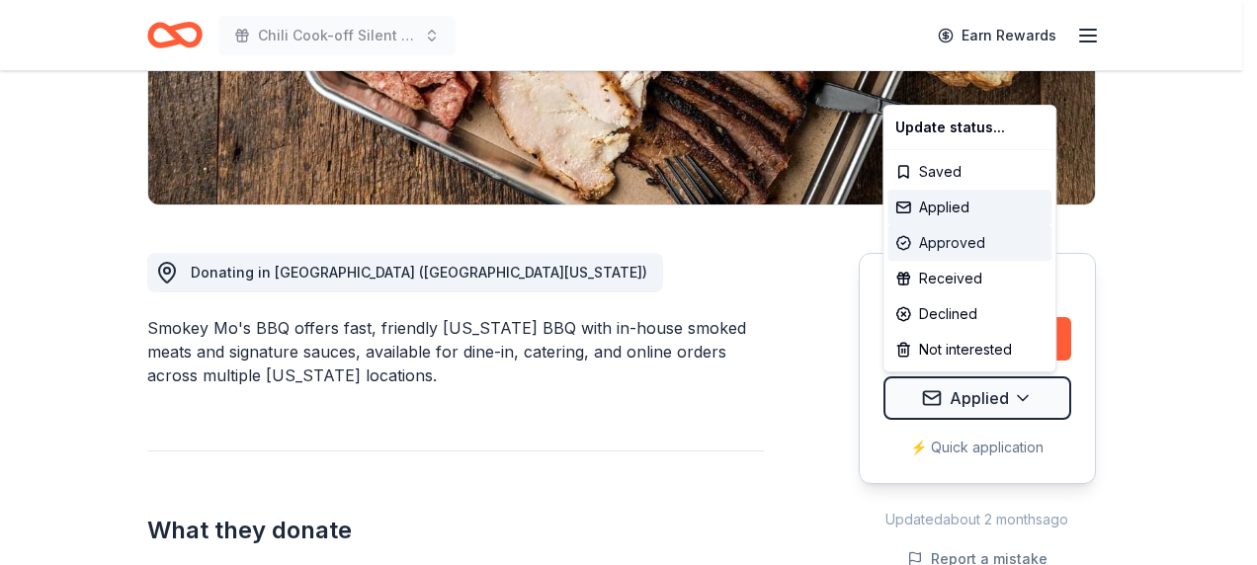
click at [960, 237] on div "Approved" at bounding box center [969, 243] width 164 height 36
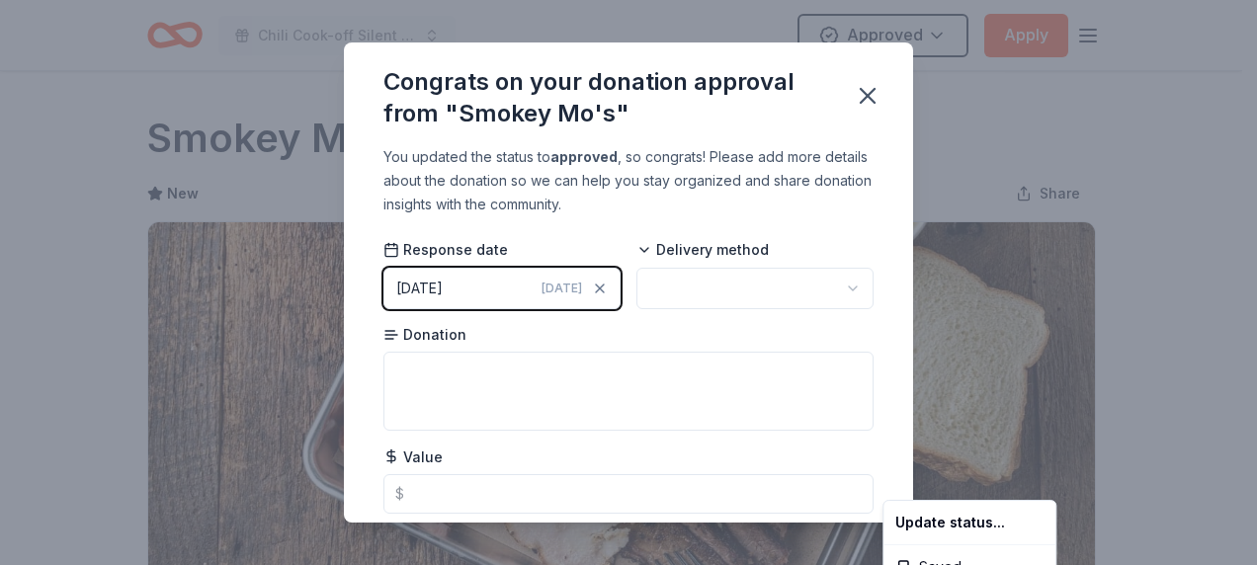
click at [871, 103] on html "Chili Cook-off Silent Auction Approved Apply Due in 168 days Share Smokey Mo's …" at bounding box center [628, 282] width 1257 height 565
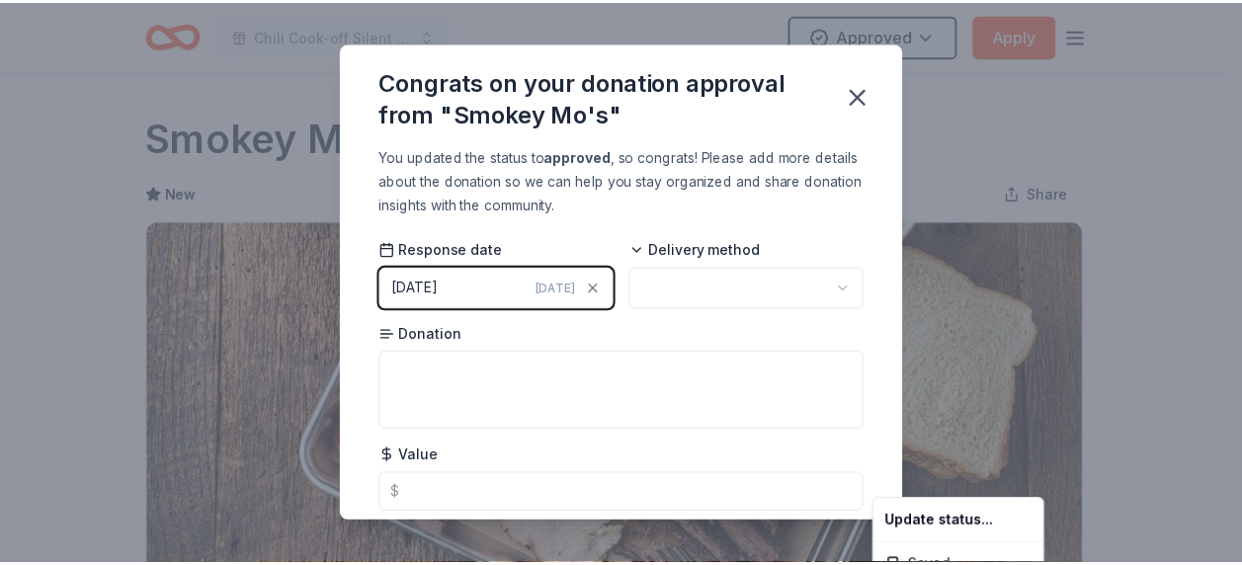
scroll to position [510, 0]
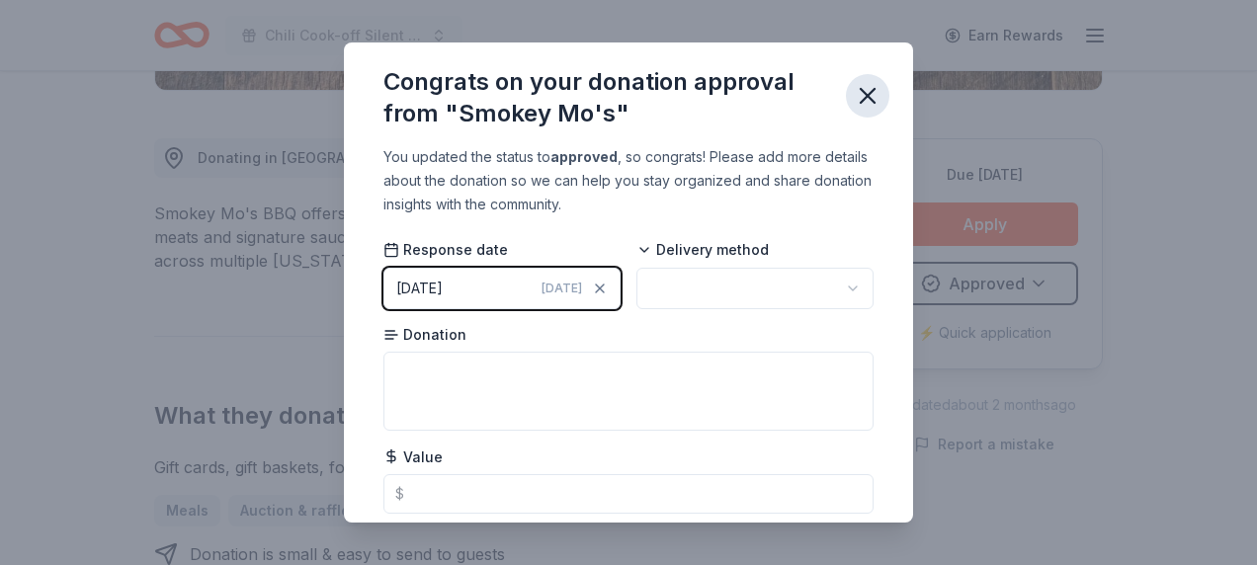
click at [871, 96] on icon "button" at bounding box center [868, 96] width 28 height 28
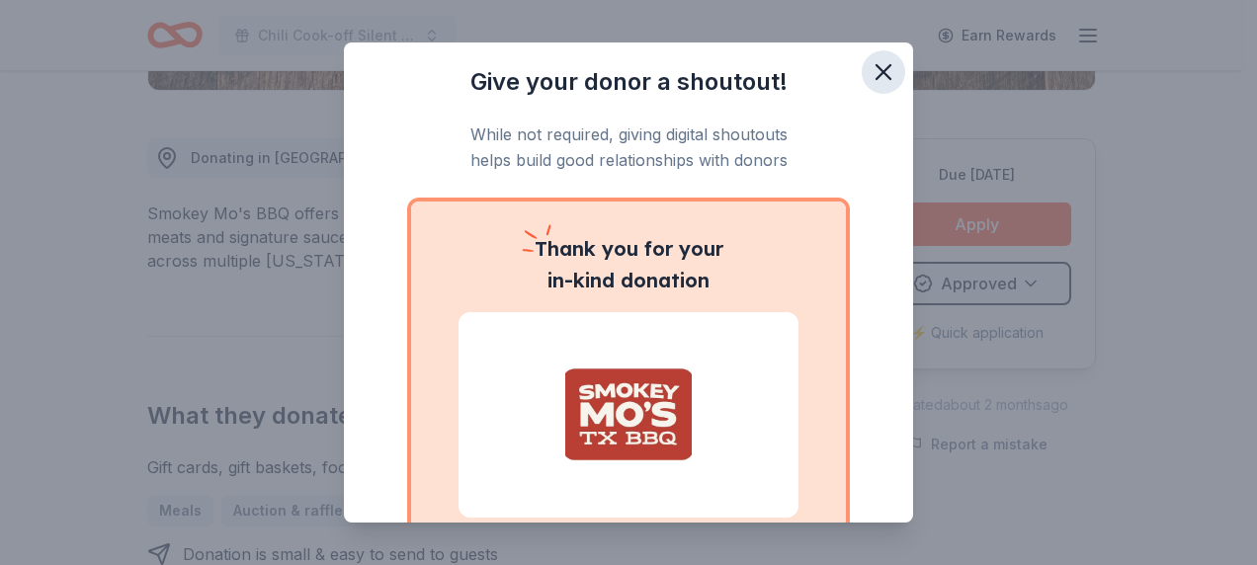
click at [875, 73] on icon "button" at bounding box center [883, 72] width 28 height 28
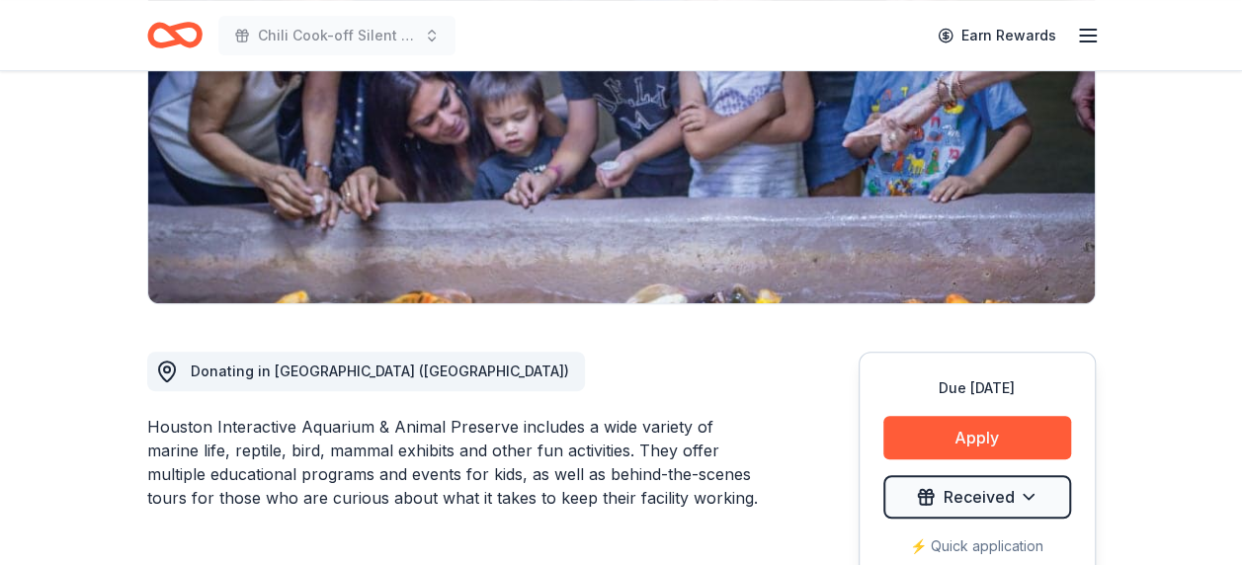
scroll to position [395, 0]
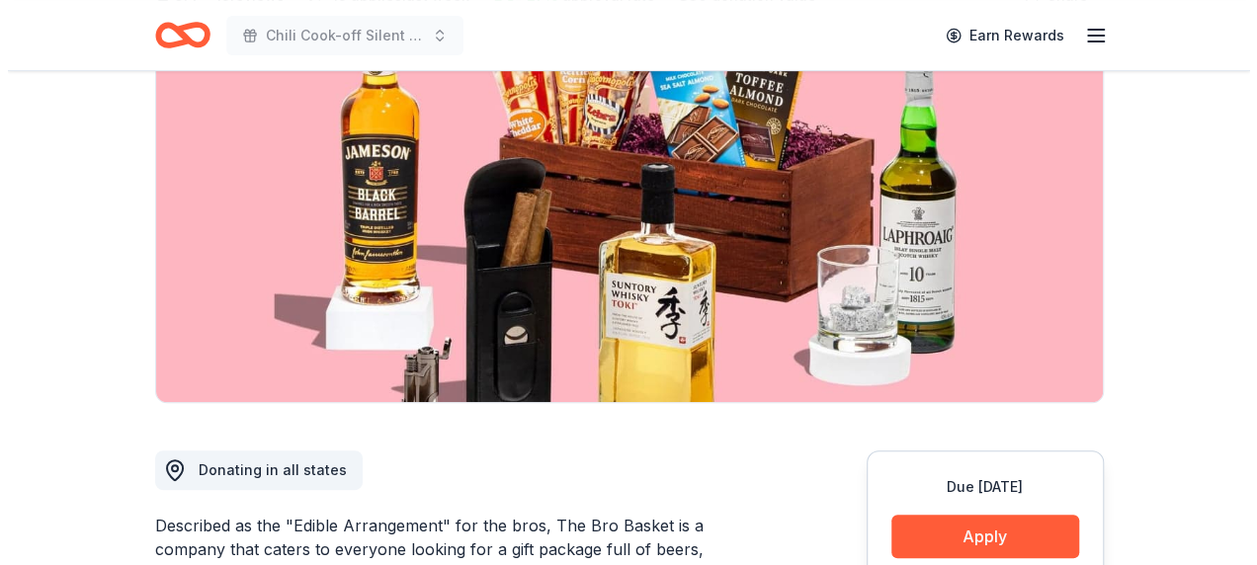
scroll to position [296, 0]
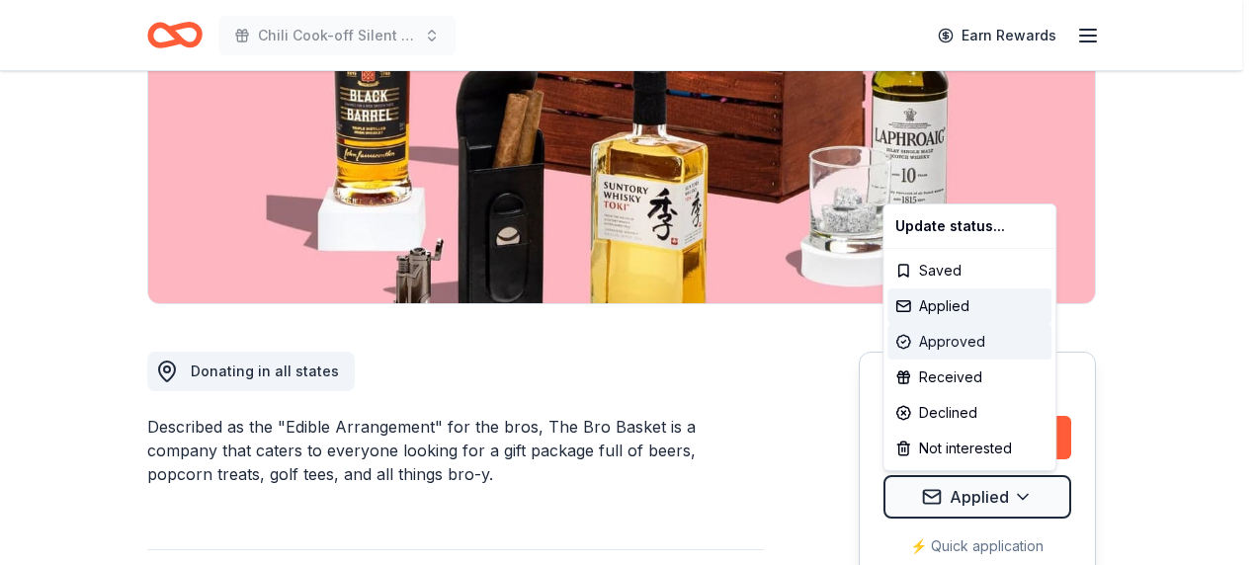
click at [972, 340] on div "Approved" at bounding box center [969, 342] width 164 height 36
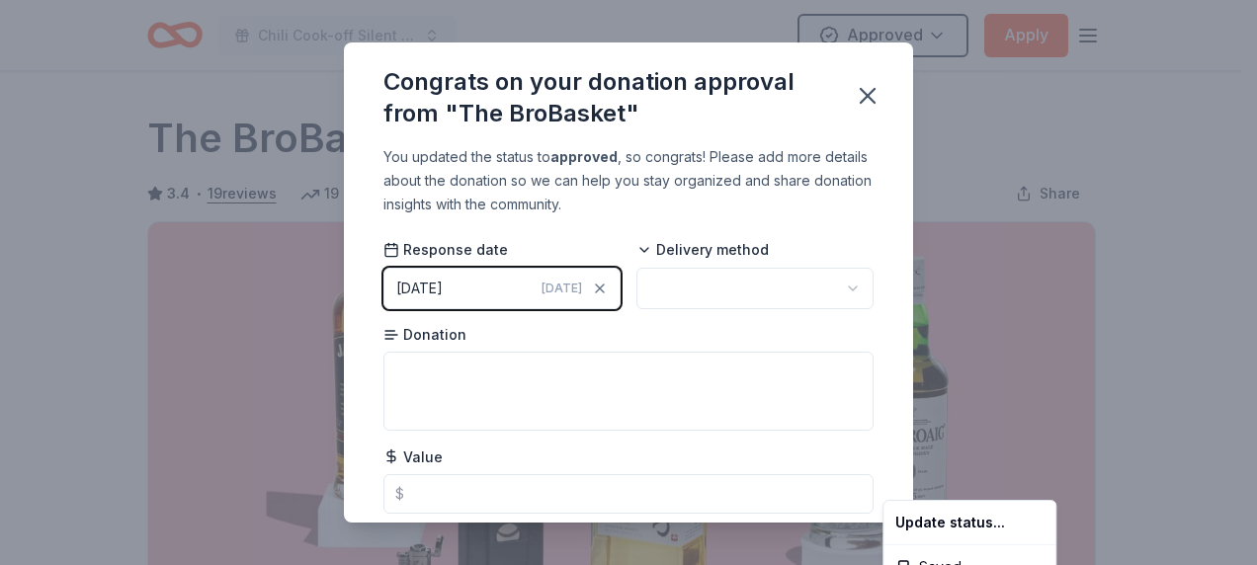
scroll to position [0, 0]
click at [846, 284] on html "Chili Cook-off Silent Auction Approved Apply Due [DATE] Share The BroBasket 3.4…" at bounding box center [628, 282] width 1257 height 565
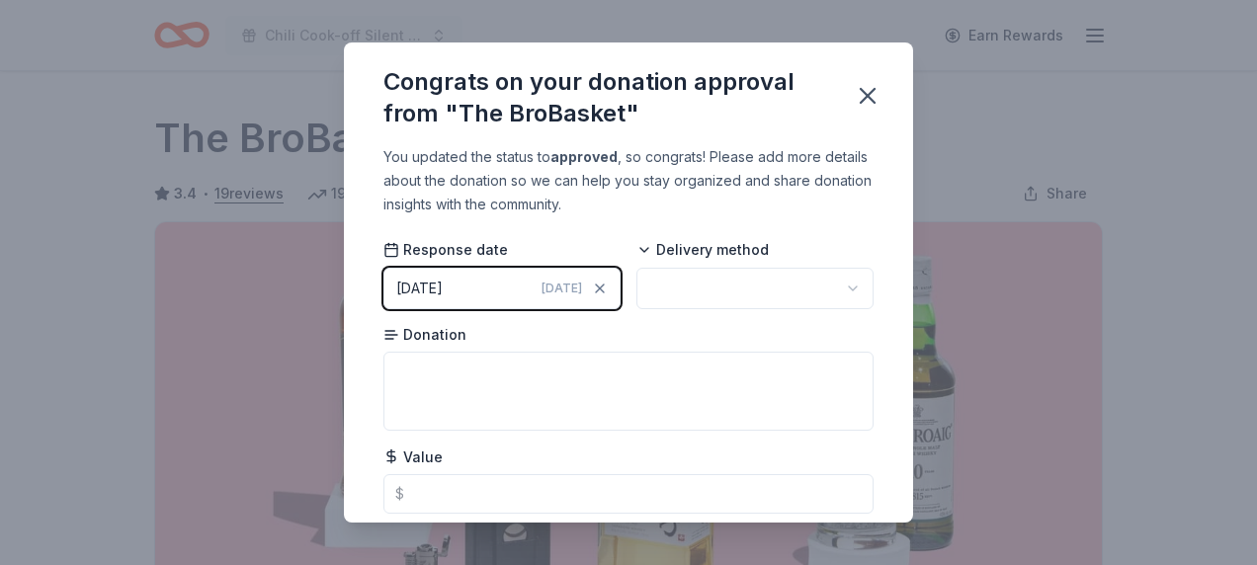
click at [844, 284] on html "Chili Cook-off Silent Auction Earn Rewards Due [DATE] Share The BroBasket 3.4 •…" at bounding box center [628, 282] width 1257 height 565
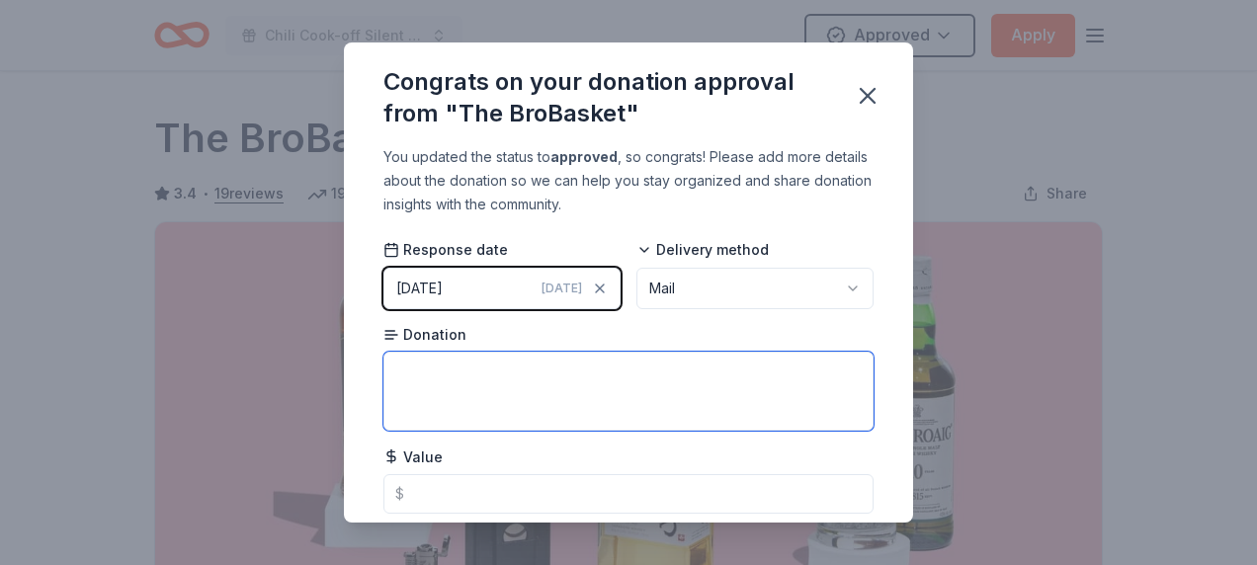
click at [442, 362] on textarea at bounding box center [628, 391] width 490 height 79
type textarea "35% off"
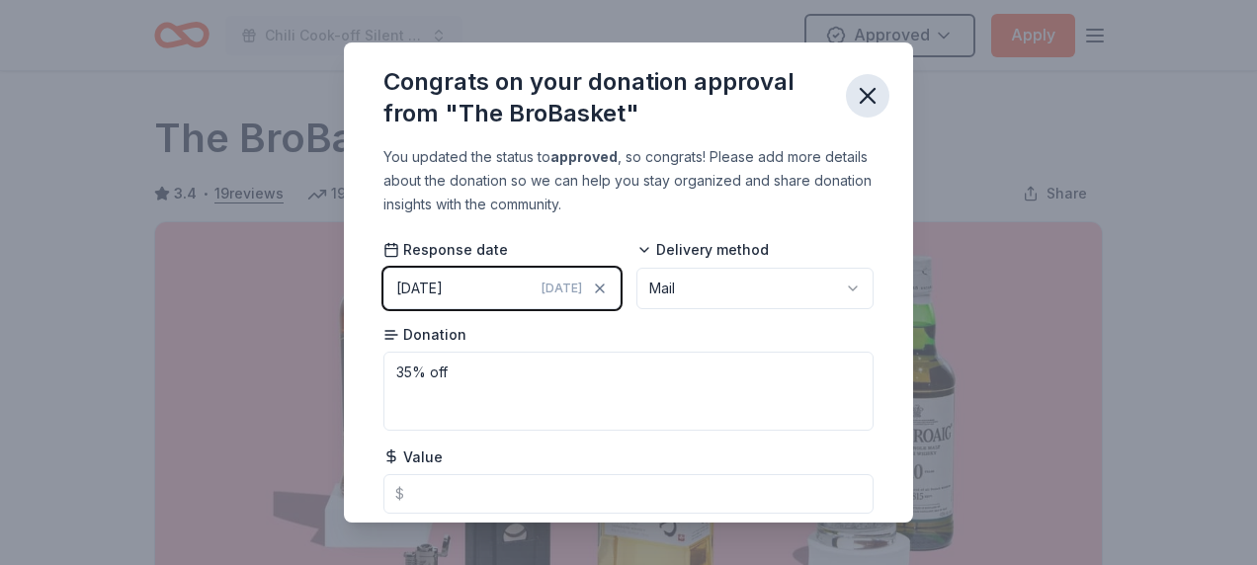
click at [866, 91] on icon "button" at bounding box center [868, 96] width 28 height 28
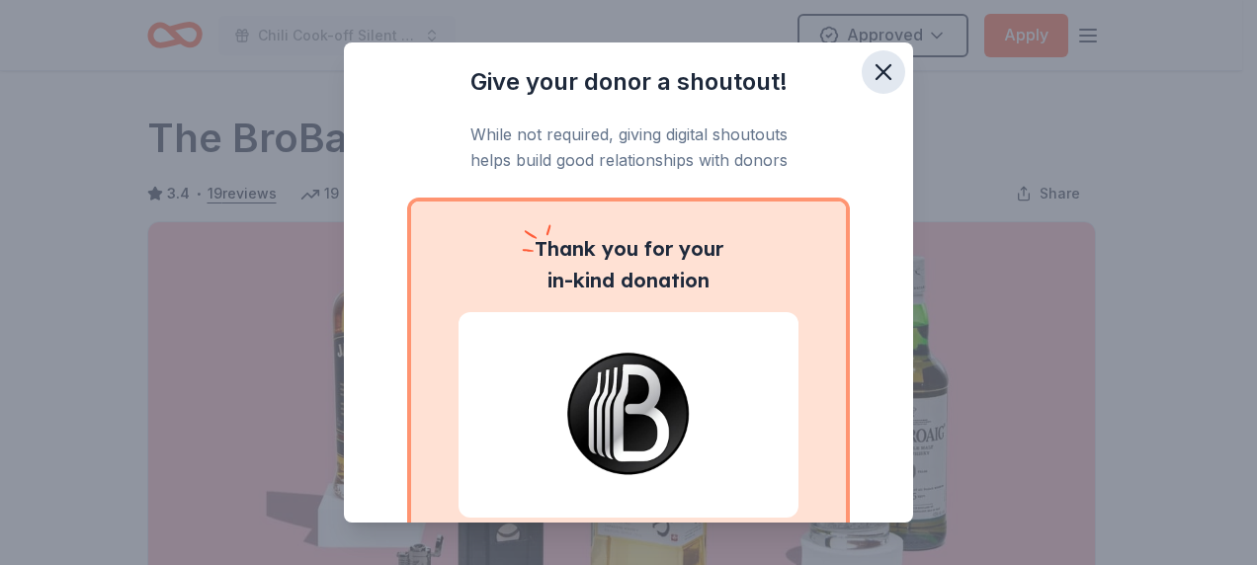
click at [869, 63] on icon "button" at bounding box center [883, 72] width 28 height 28
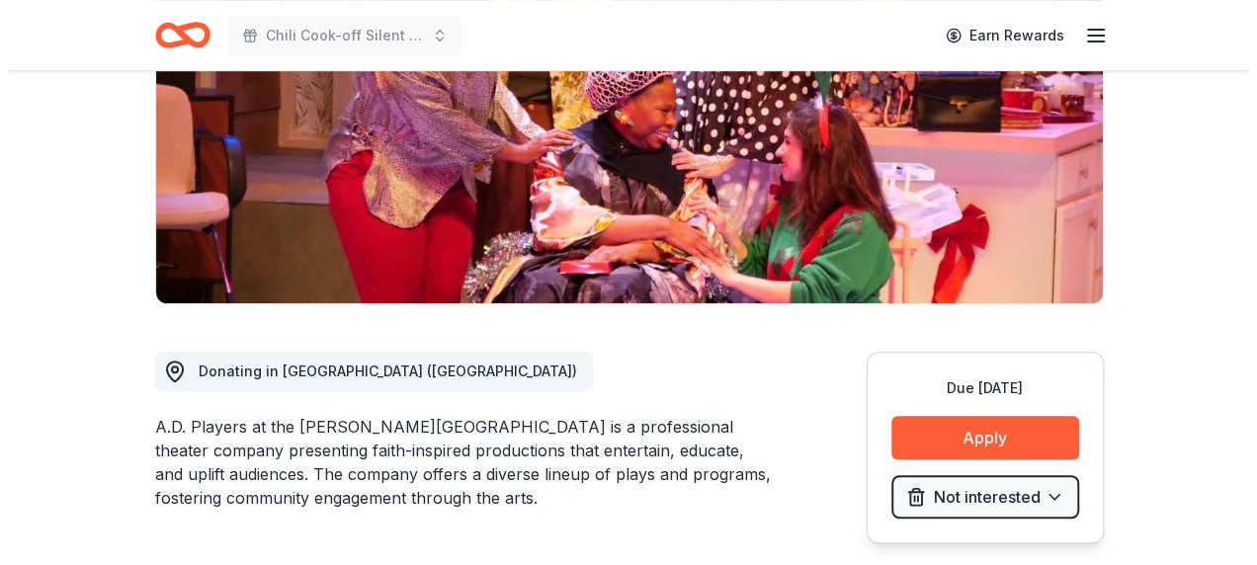
scroll to position [395, 0]
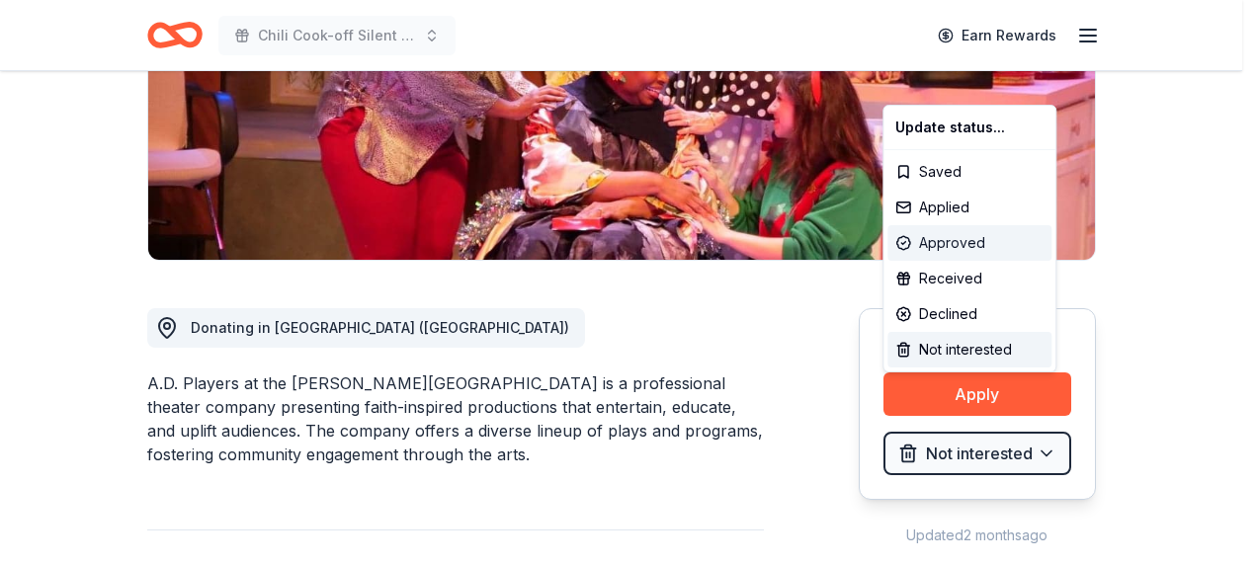
click at [951, 237] on div "Approved" at bounding box center [969, 243] width 164 height 36
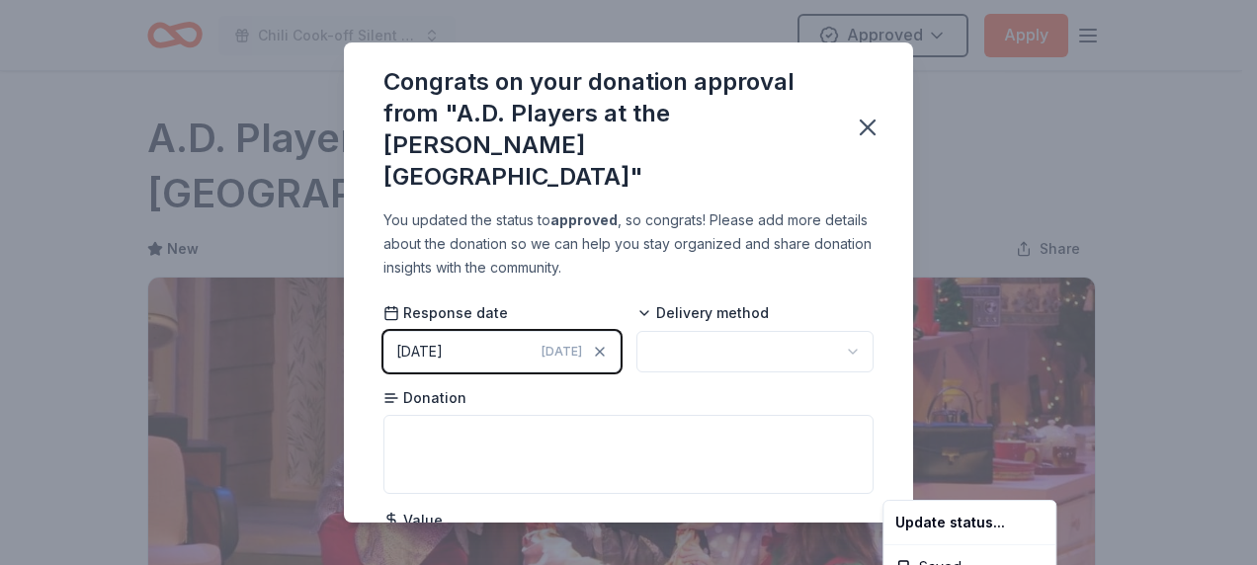
scroll to position [0, 0]
click at [866, 117] on html "Chili Cook-off Silent Auction Approved Apply Due [DATE] Share A.D. Players at t…" at bounding box center [628, 282] width 1257 height 565
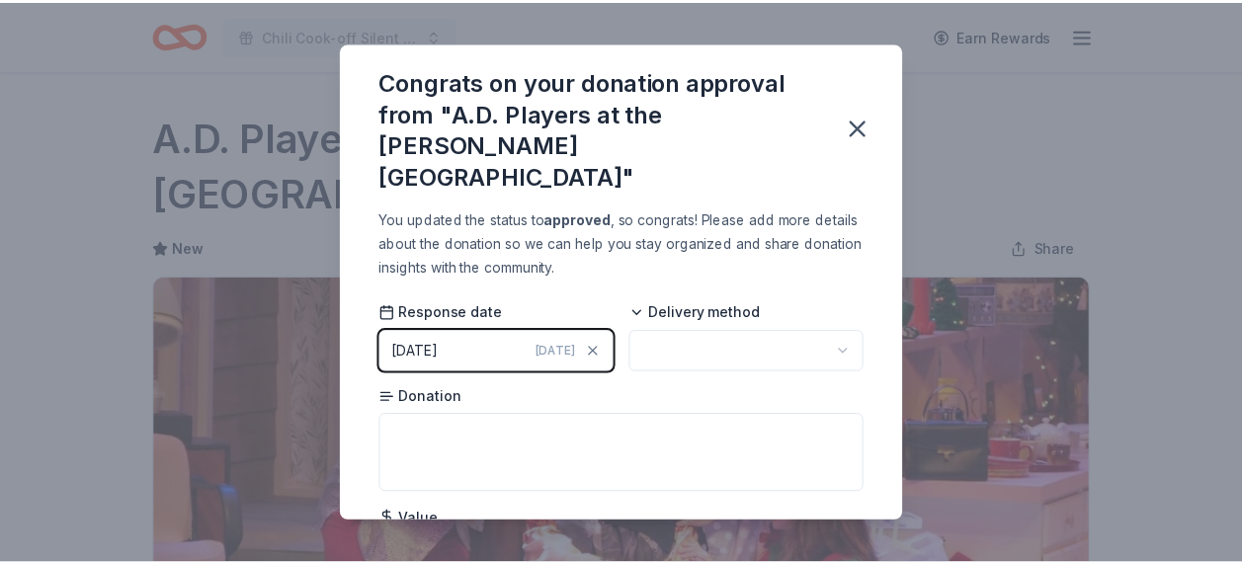
scroll to position [510, 0]
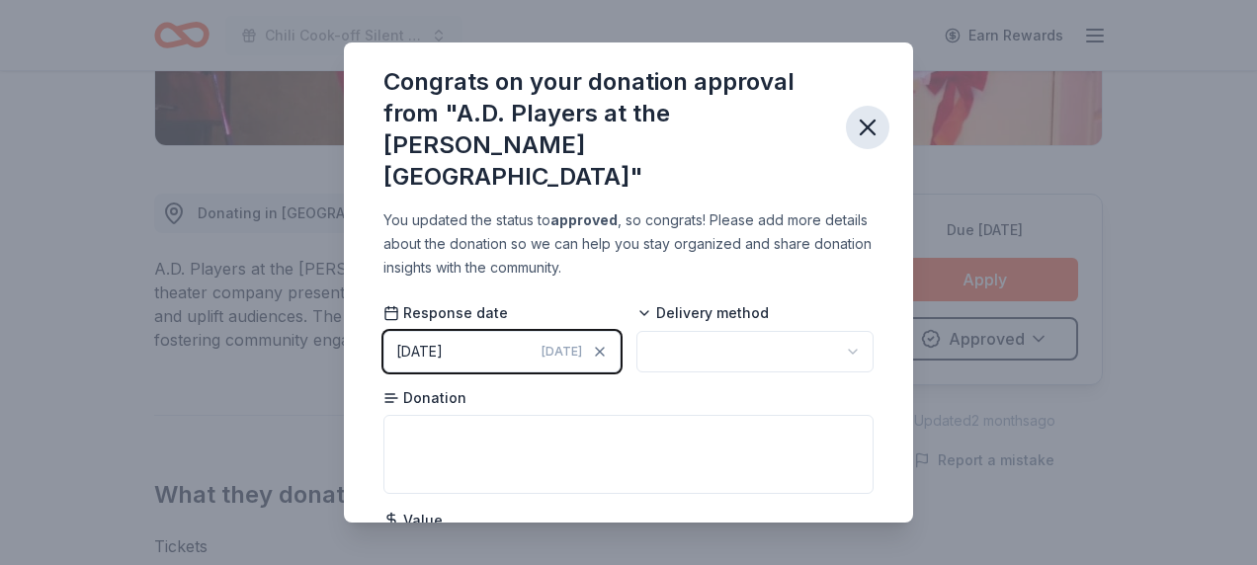
click at [865, 121] on icon "button" at bounding box center [868, 128] width 14 height 14
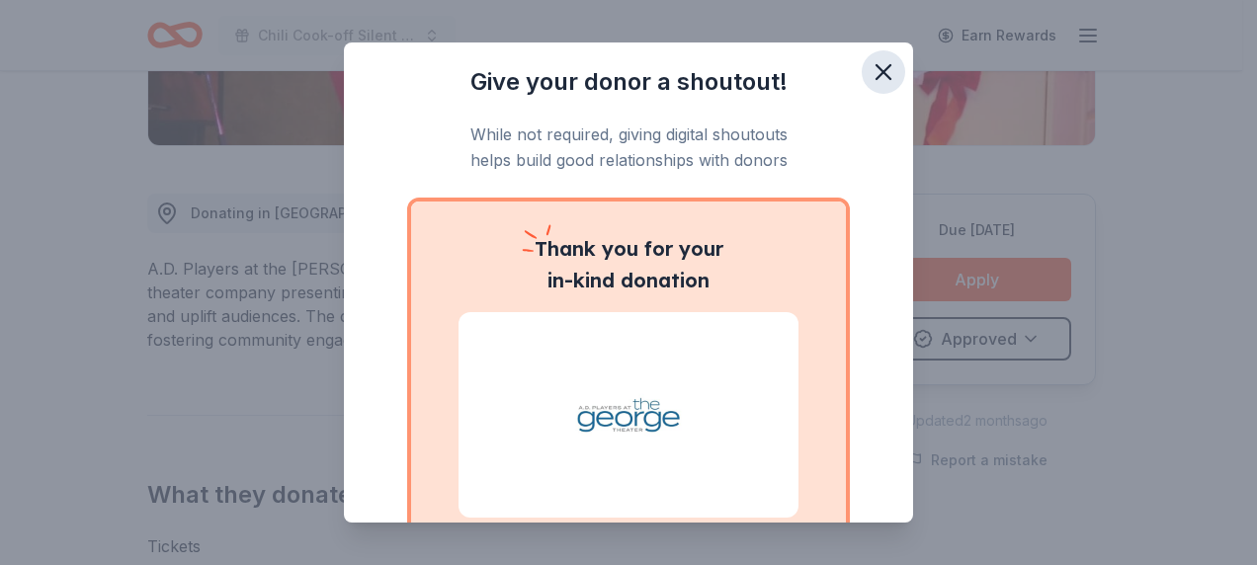
click at [870, 72] on icon "button" at bounding box center [883, 72] width 28 height 28
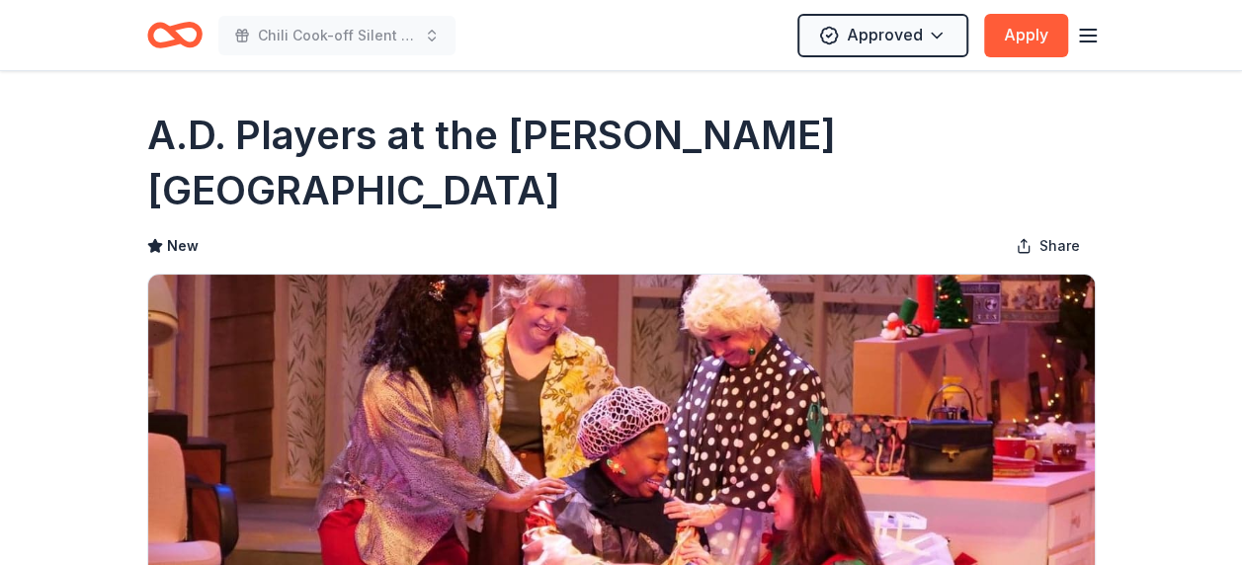
scroll to position [0, 0]
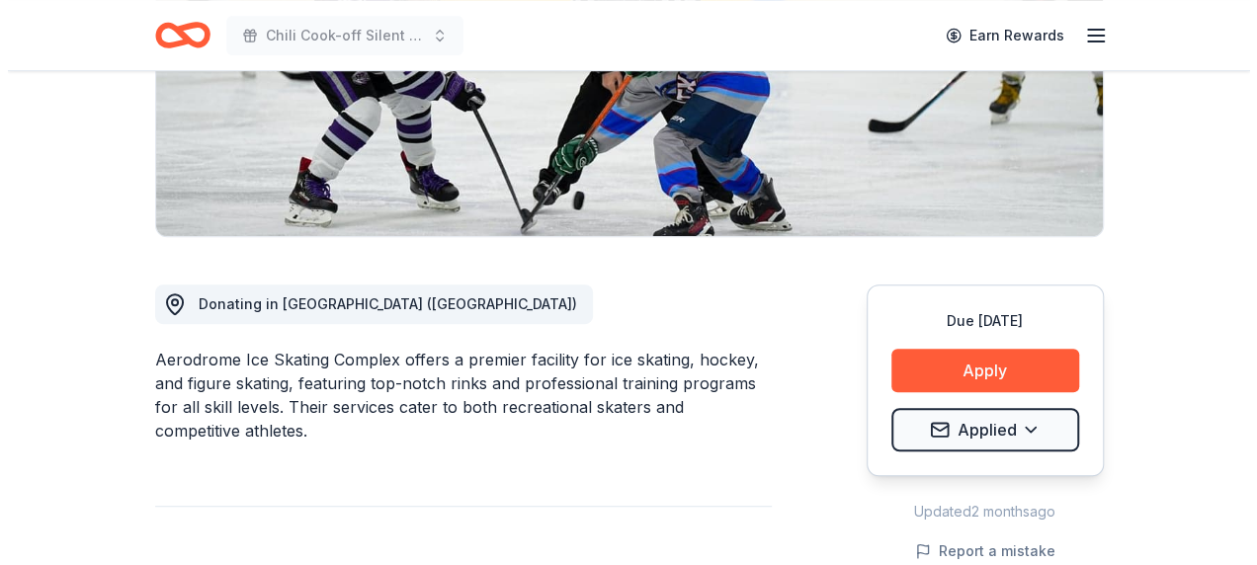
scroll to position [395, 0]
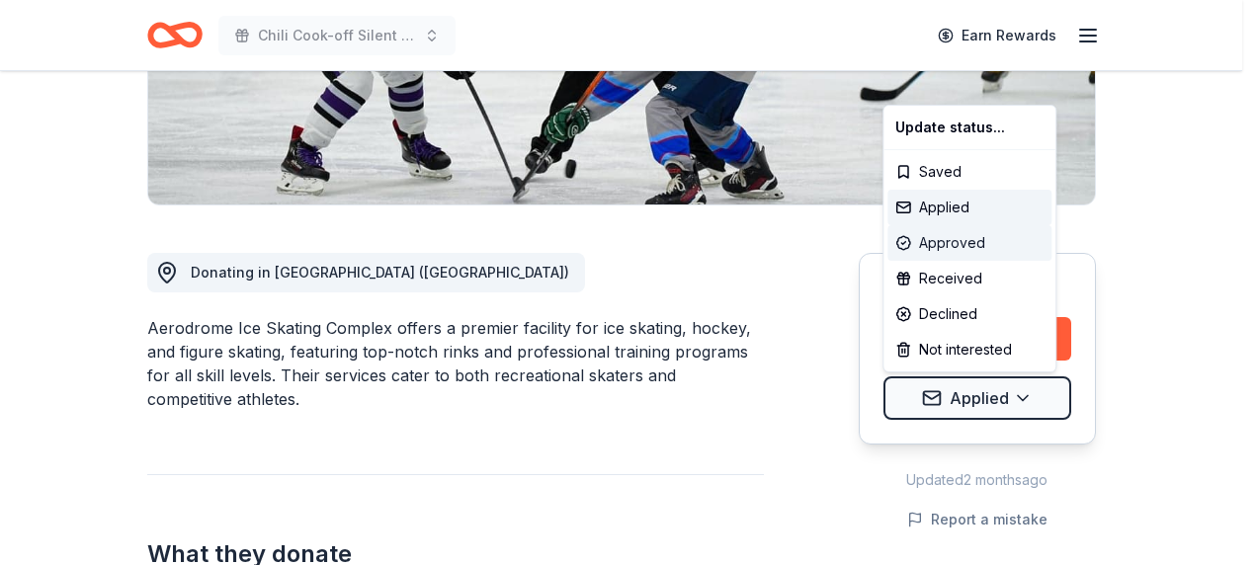
click at [981, 241] on div "Approved" at bounding box center [969, 243] width 164 height 36
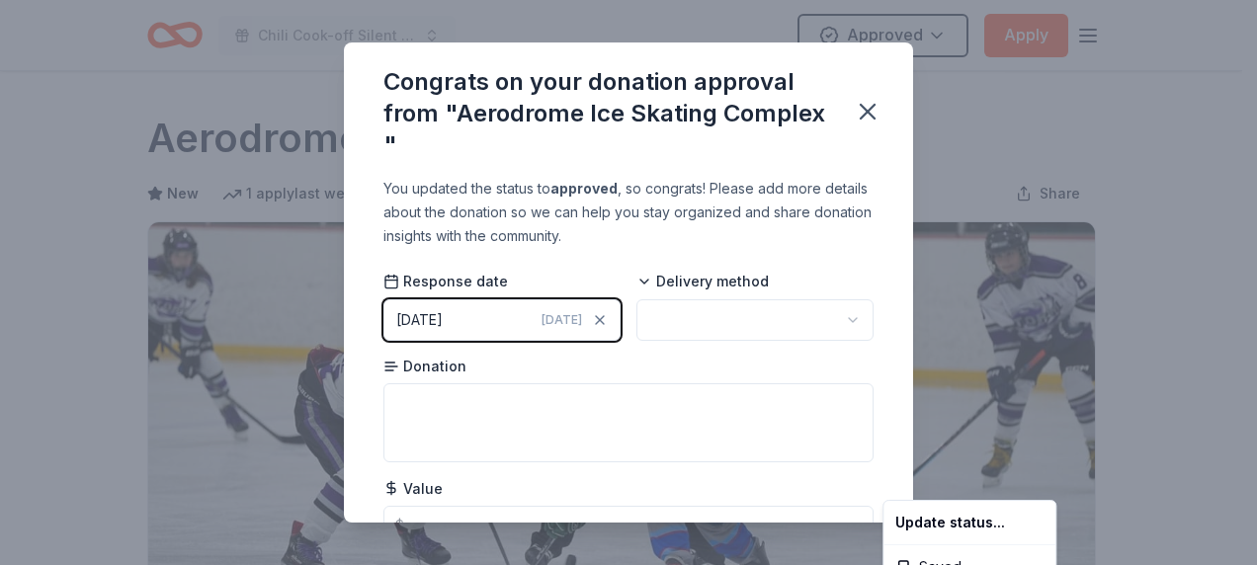
click at [862, 113] on html "Chili Cook-off Silent Auction Approved Apply Due [DATE] Share Aerodrome Ice Ska…" at bounding box center [628, 282] width 1257 height 565
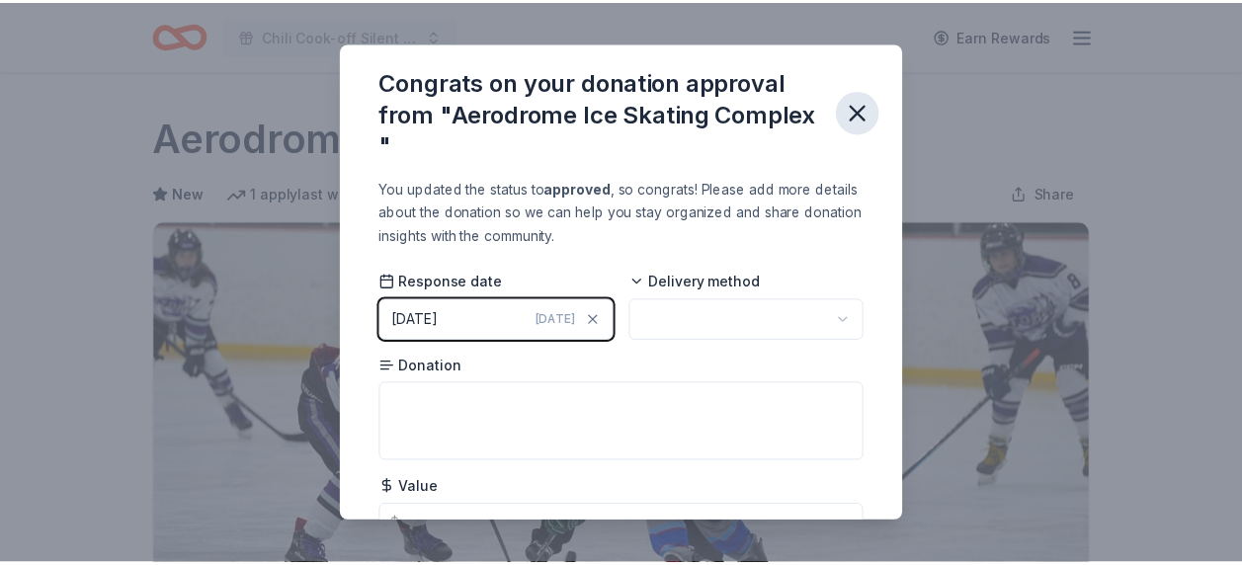
scroll to position [510, 0]
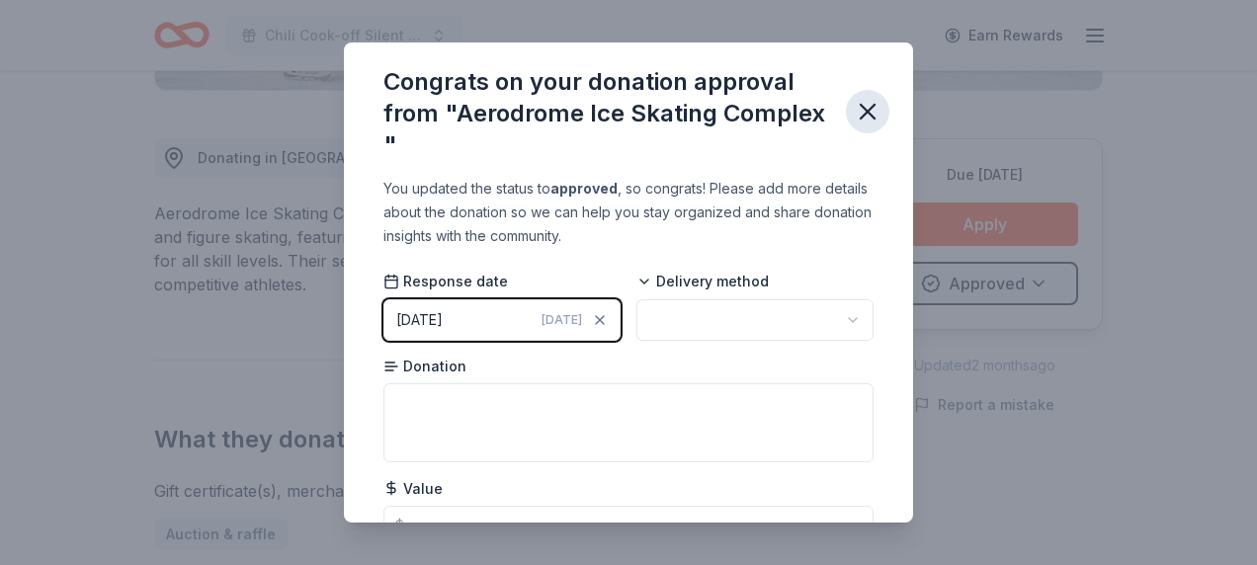
click at [871, 104] on icon "button" at bounding box center [868, 112] width 28 height 28
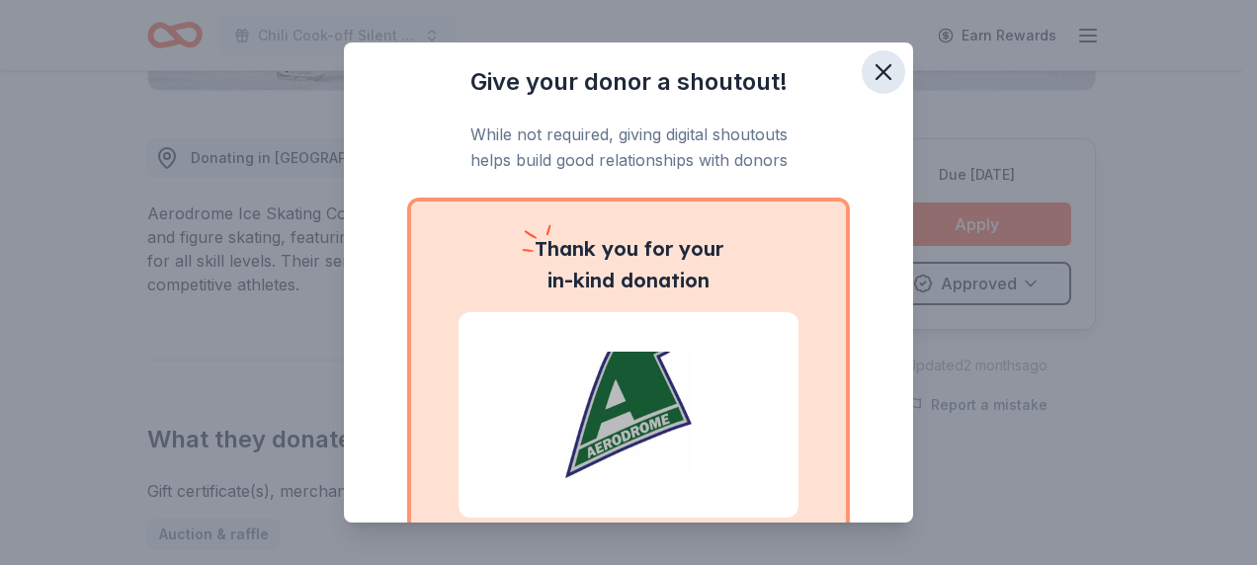
click at [869, 67] on icon "button" at bounding box center [883, 72] width 28 height 28
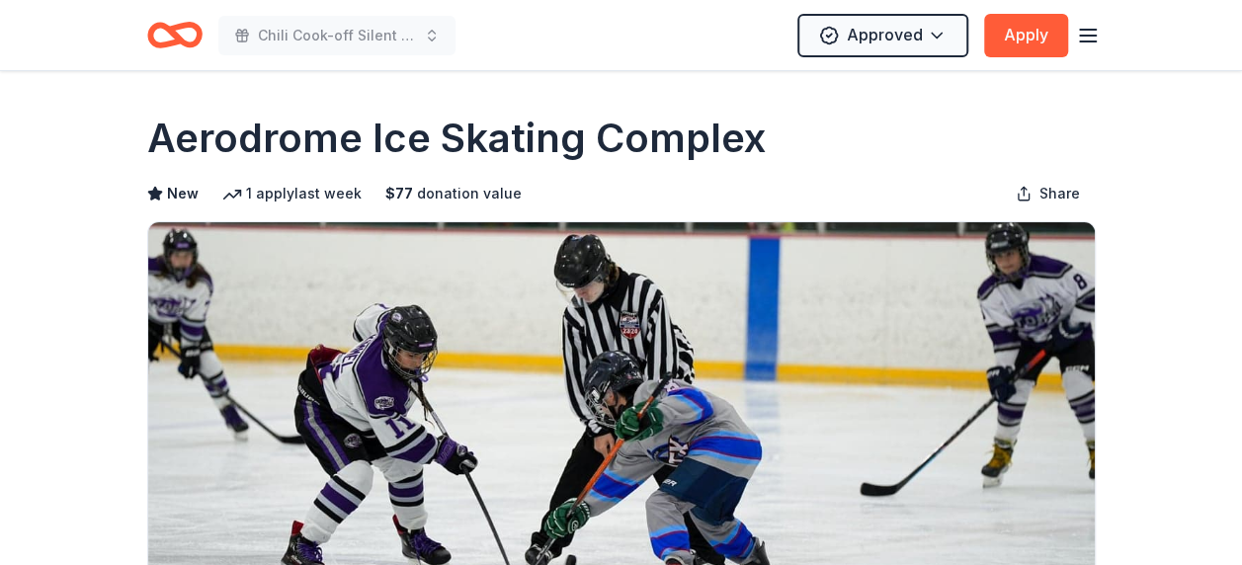
scroll to position [0, 0]
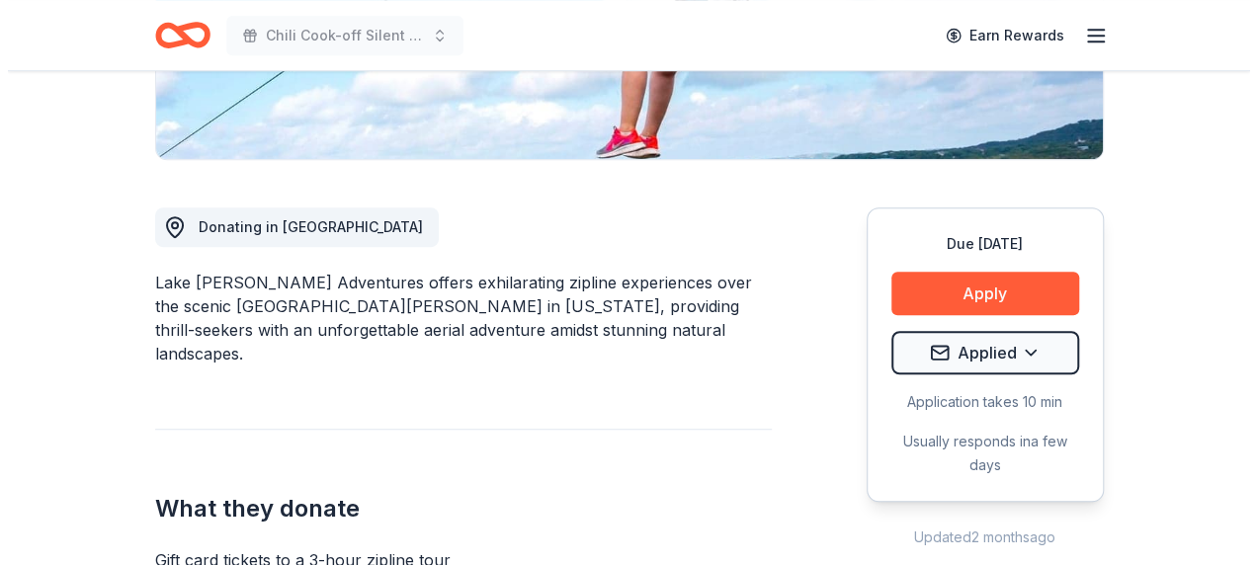
scroll to position [395, 0]
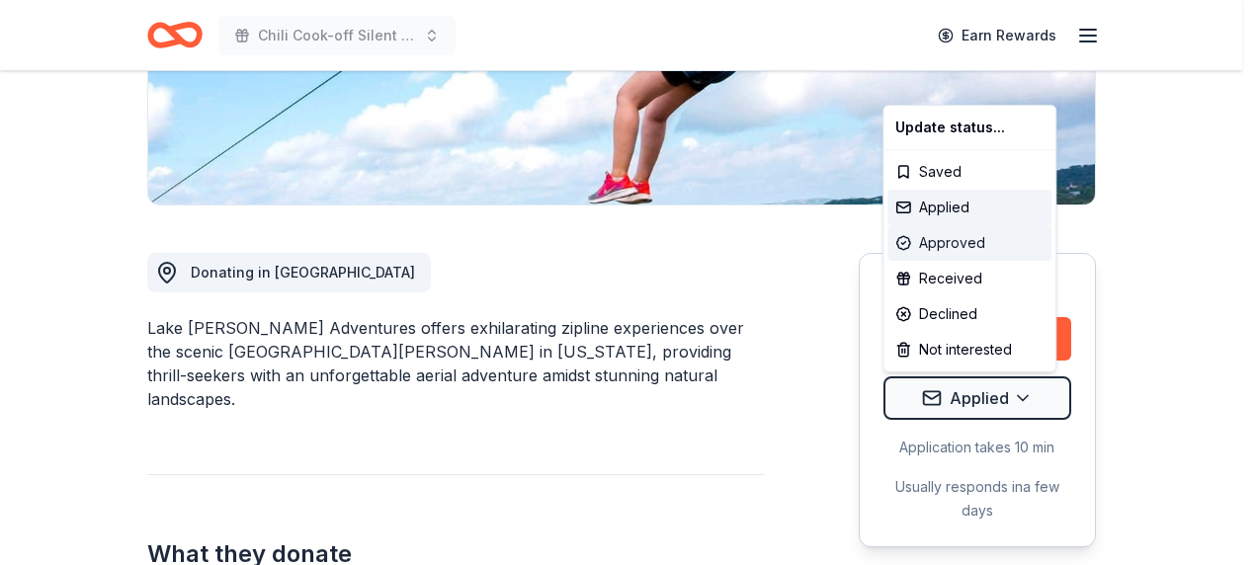
click at [973, 235] on div "Approved" at bounding box center [969, 243] width 164 height 36
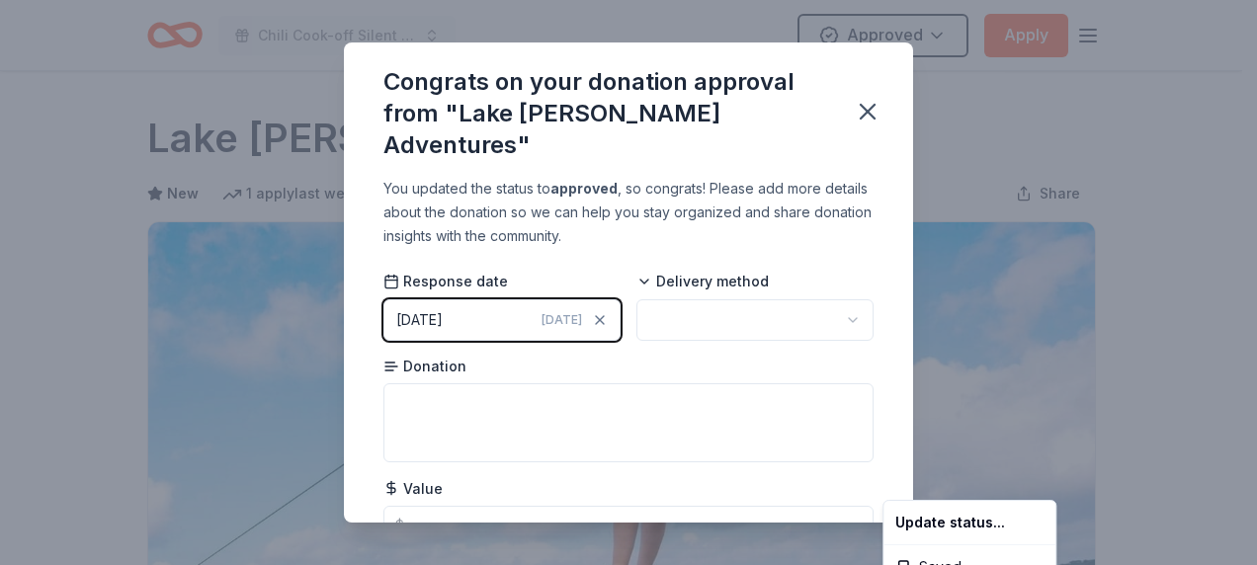
click at [867, 99] on html "Chili Cook-off Silent Auction Approved Apply Due [DATE] Share Lake [PERSON_NAME…" at bounding box center [628, 282] width 1257 height 565
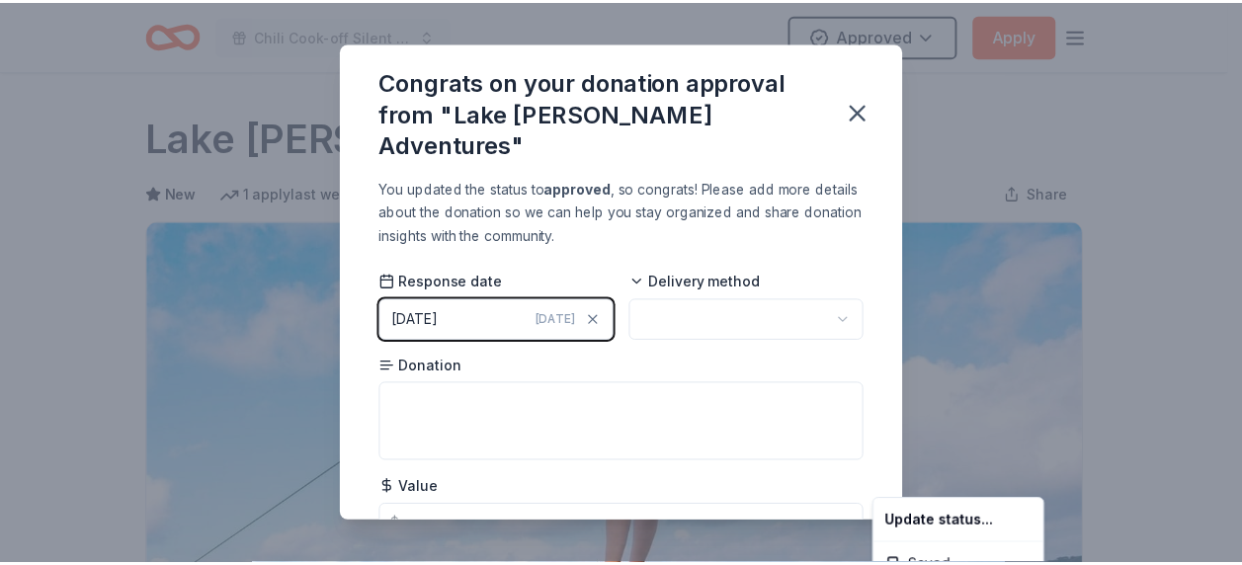
scroll to position [510, 0]
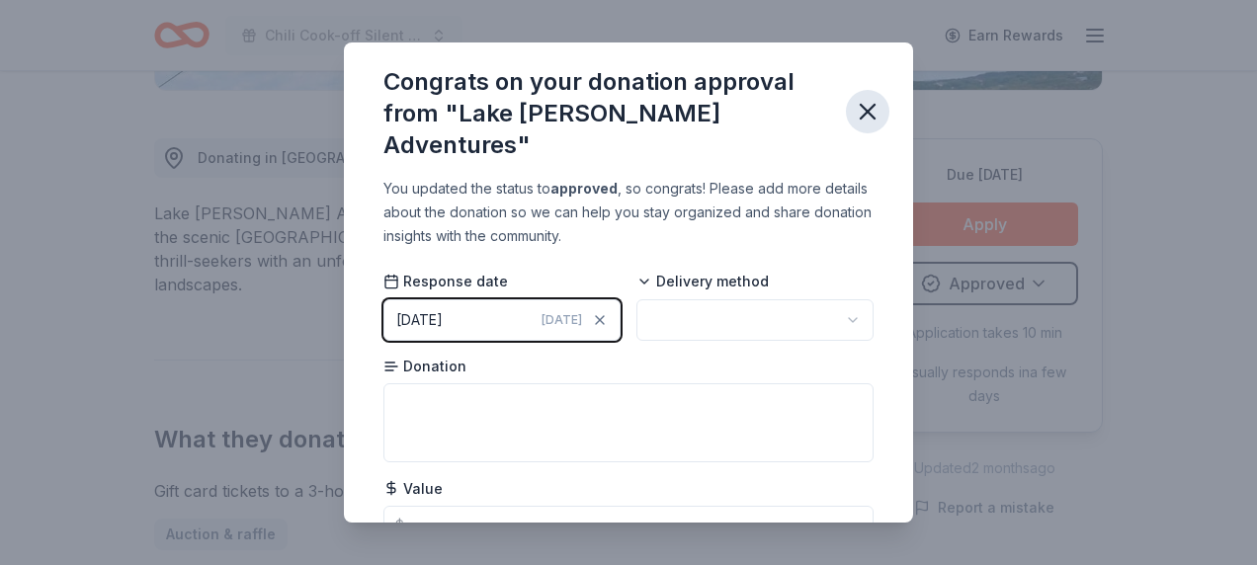
click at [865, 98] on icon "button" at bounding box center [868, 112] width 28 height 28
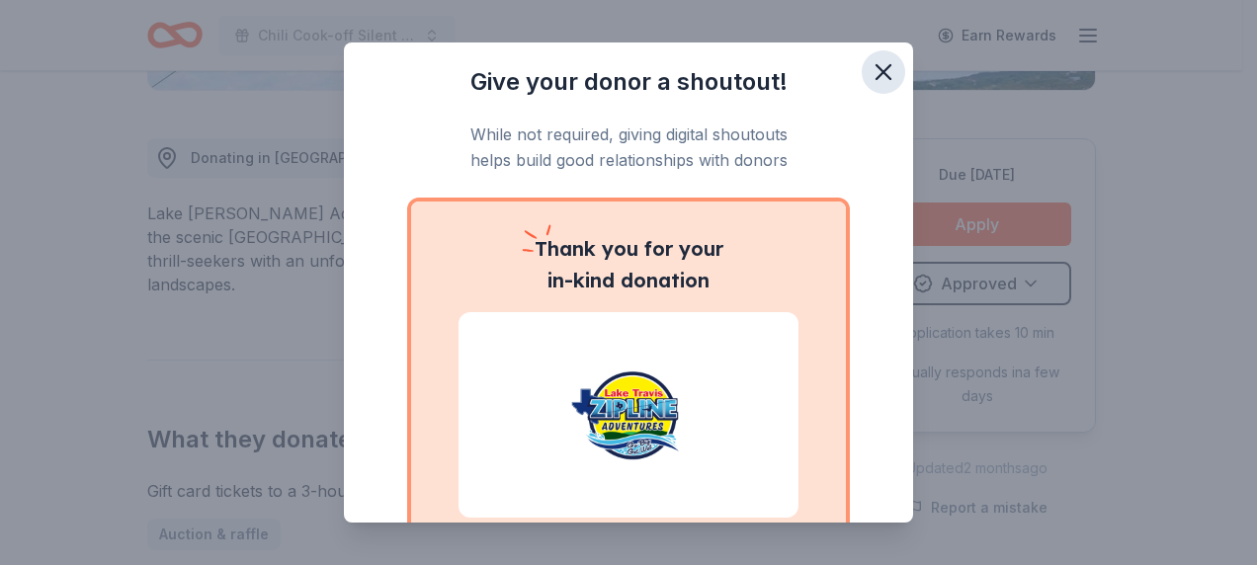
click at [876, 77] on icon "button" at bounding box center [883, 72] width 14 height 14
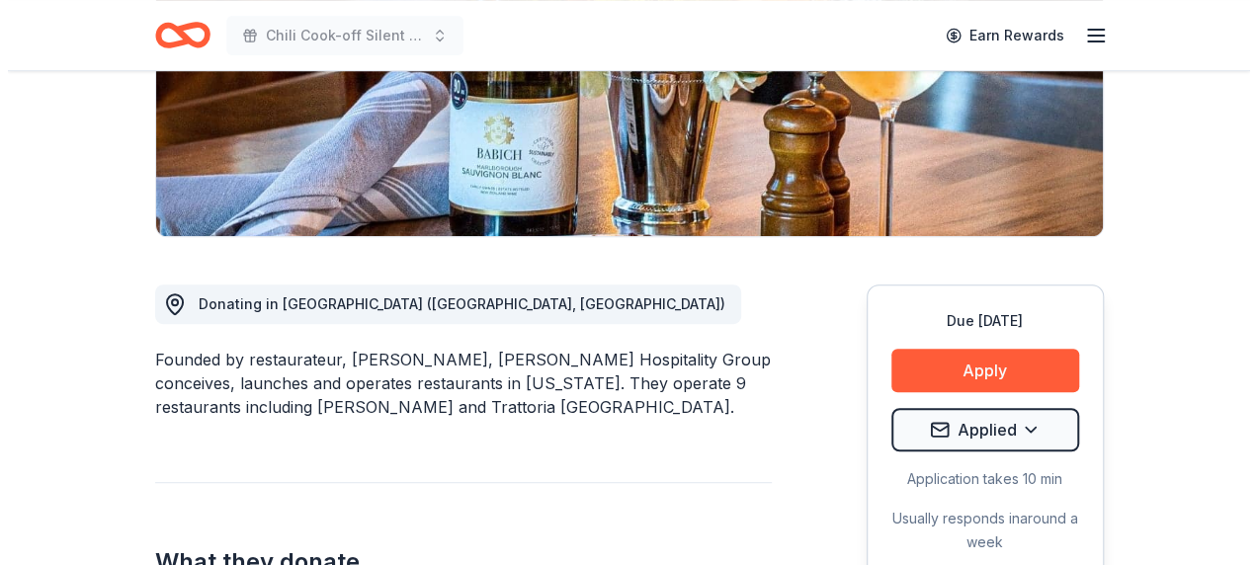
scroll to position [395, 0]
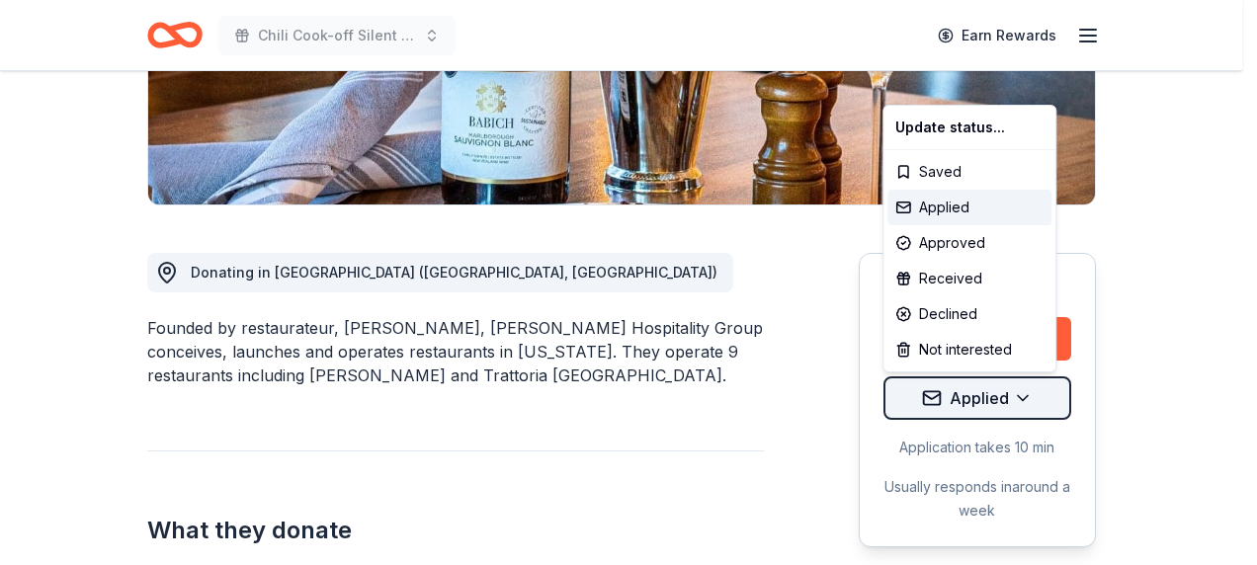
click at [964, 312] on div "Declined" at bounding box center [969, 314] width 164 height 36
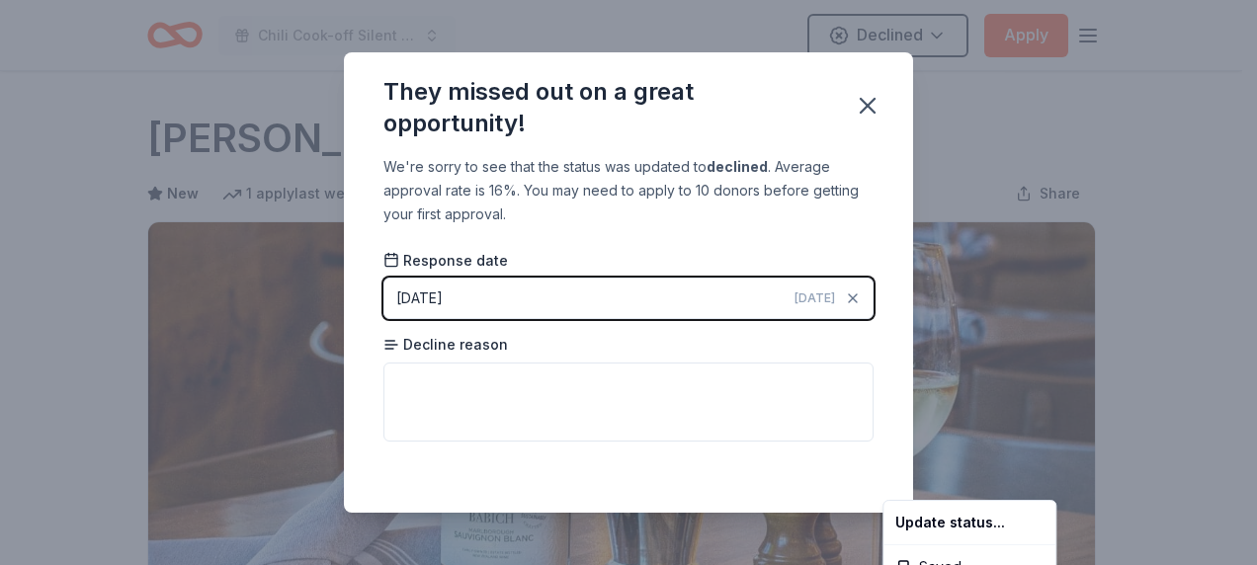
click at [865, 87] on html "Chili Cook-off Silent Auction Declined Apply Due [DATE] Share [PERSON_NAME] Hos…" at bounding box center [628, 282] width 1257 height 565
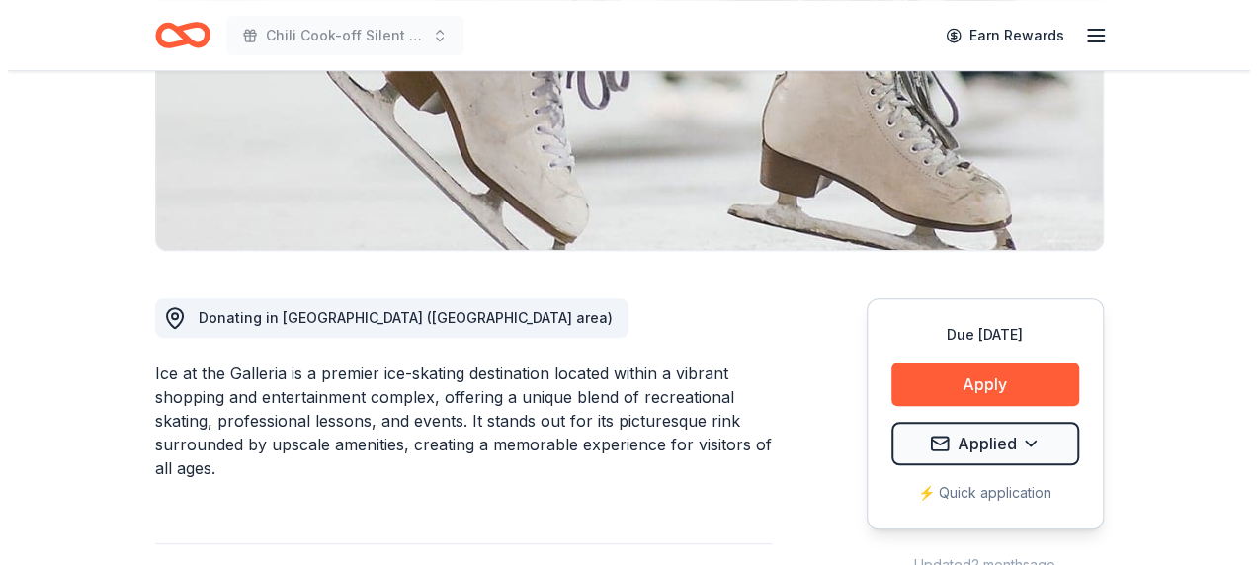
scroll to position [395, 0]
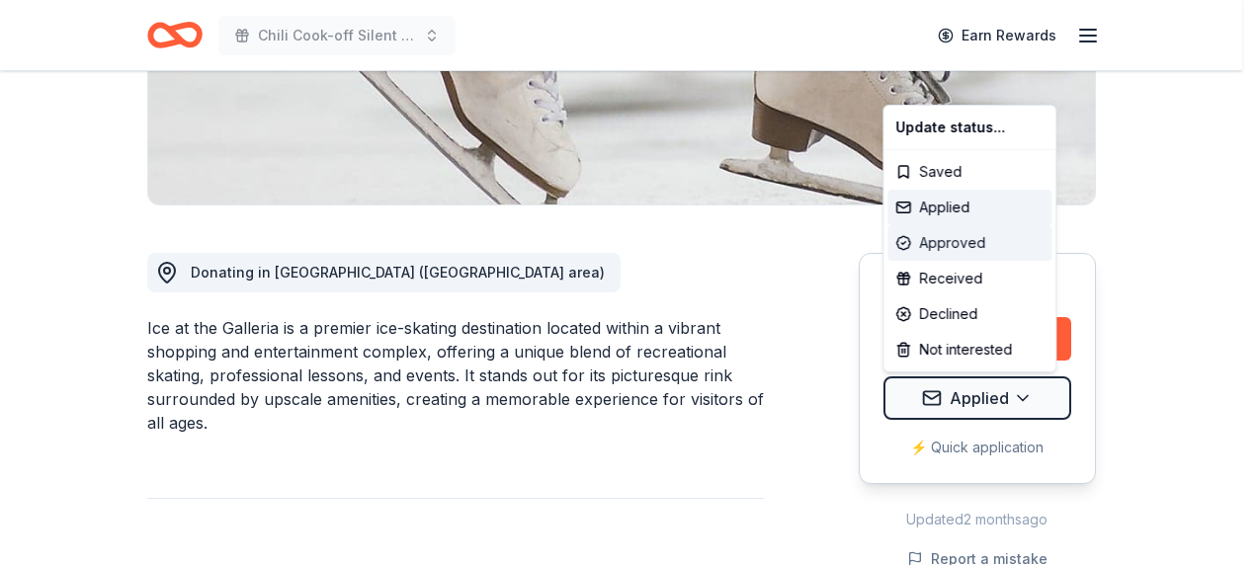
click at [979, 243] on div "Approved" at bounding box center [969, 243] width 164 height 36
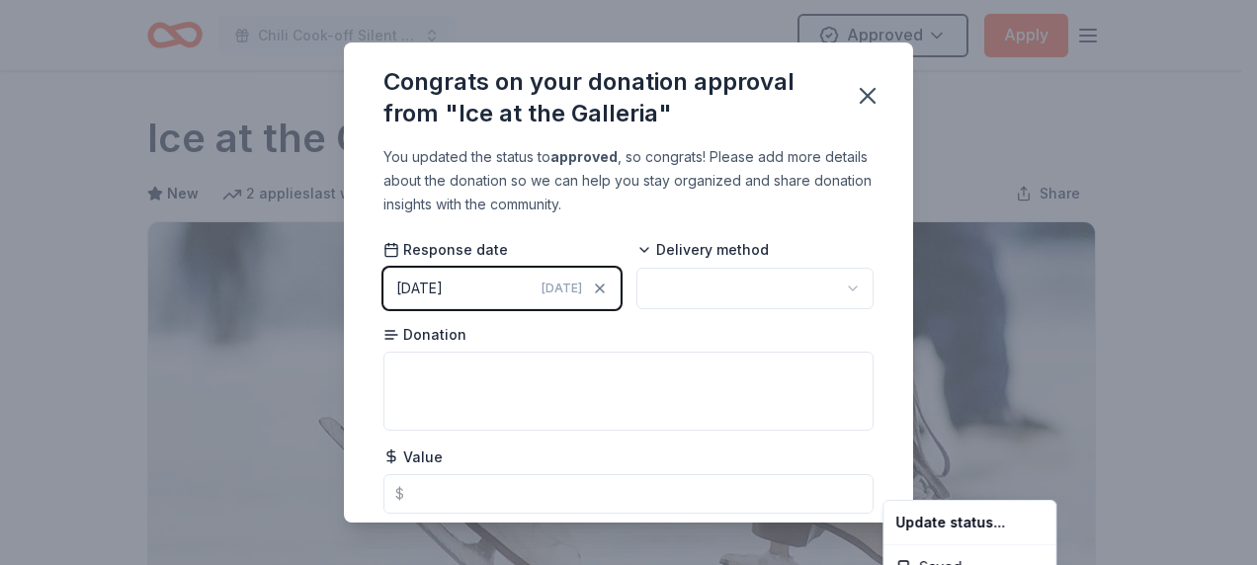
click at [406, 484] on html "Chili Cook-off Silent Auction Approved Apply Due [DATE] Share Ice at the Galler…" at bounding box center [628, 282] width 1257 height 565
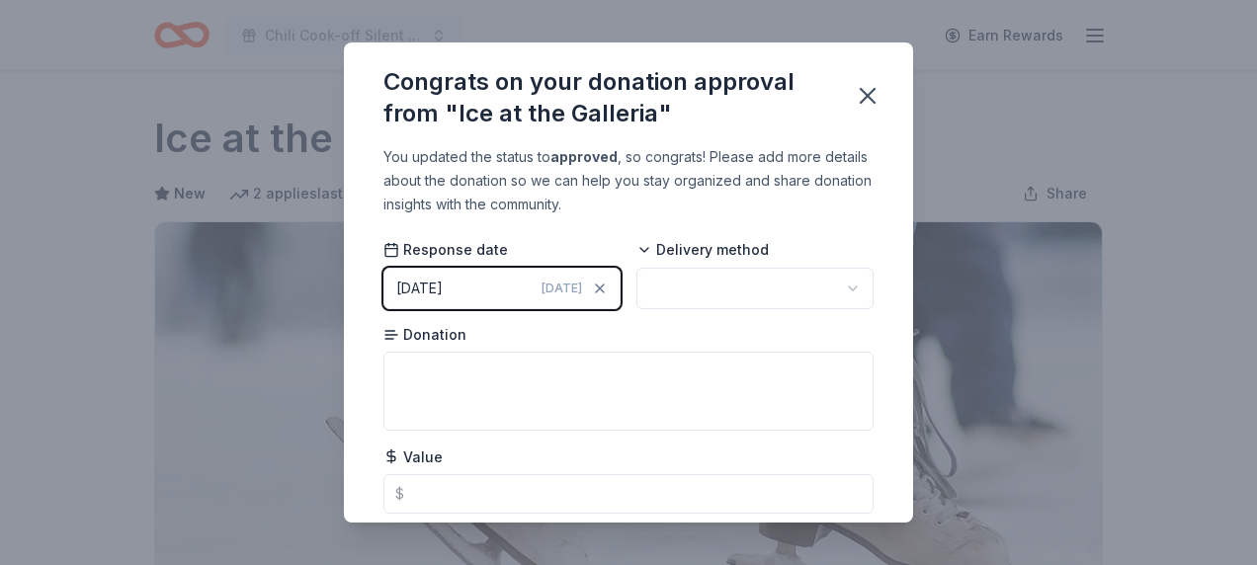
scroll to position [510, 0]
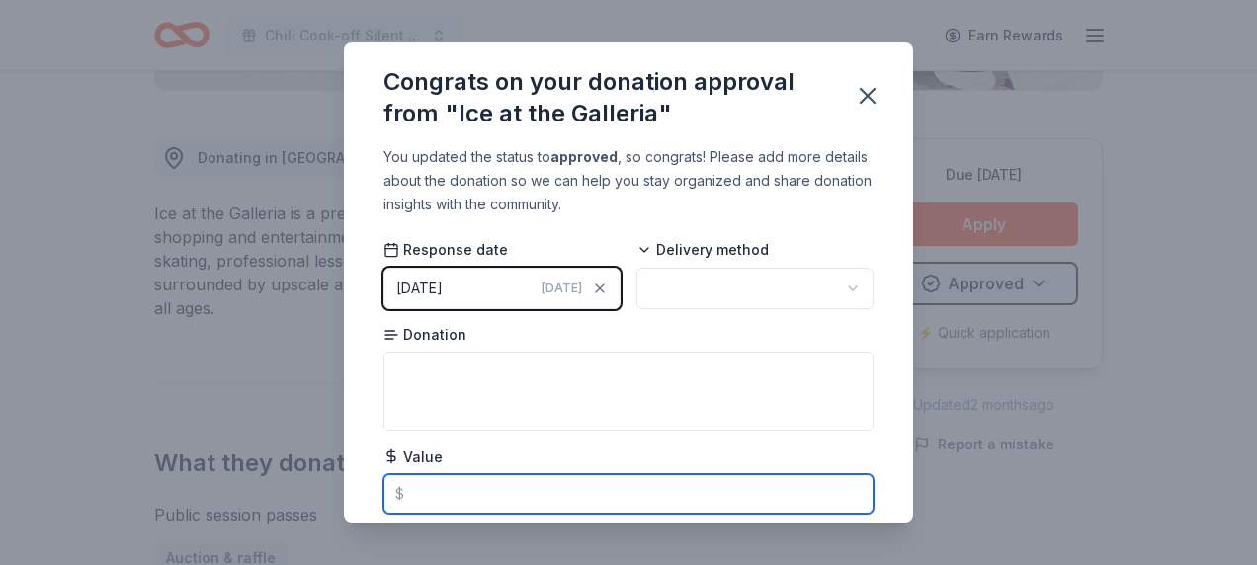
click at [409, 489] on input "text" at bounding box center [628, 494] width 490 height 40
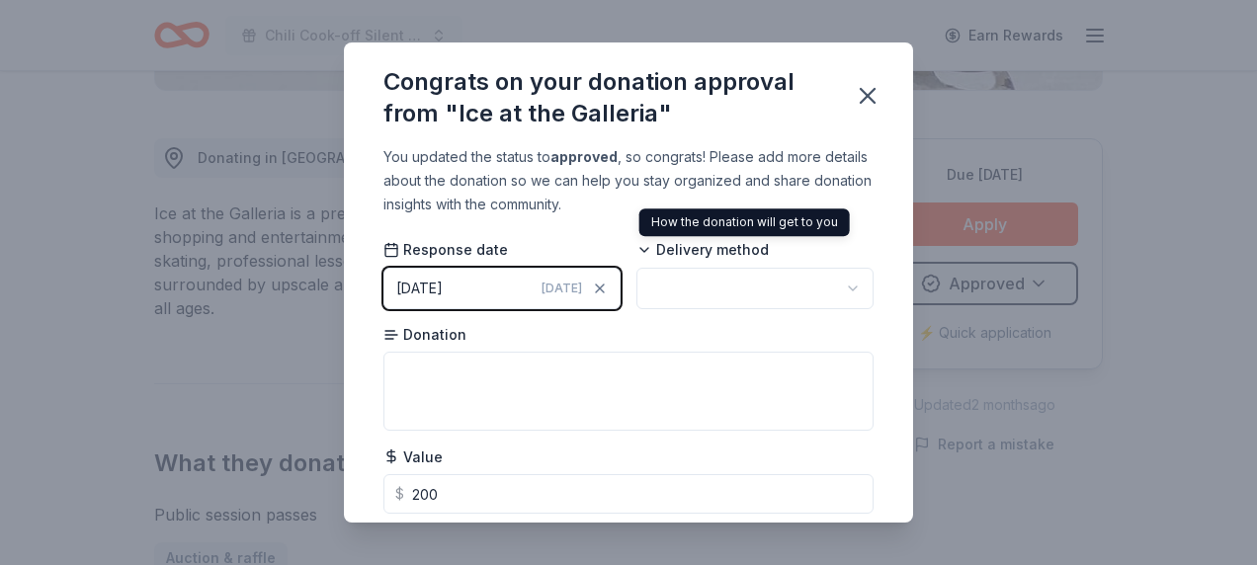
type input "200.00"
click at [717, 258] on span "Delivery method" at bounding box center [702, 250] width 132 height 20
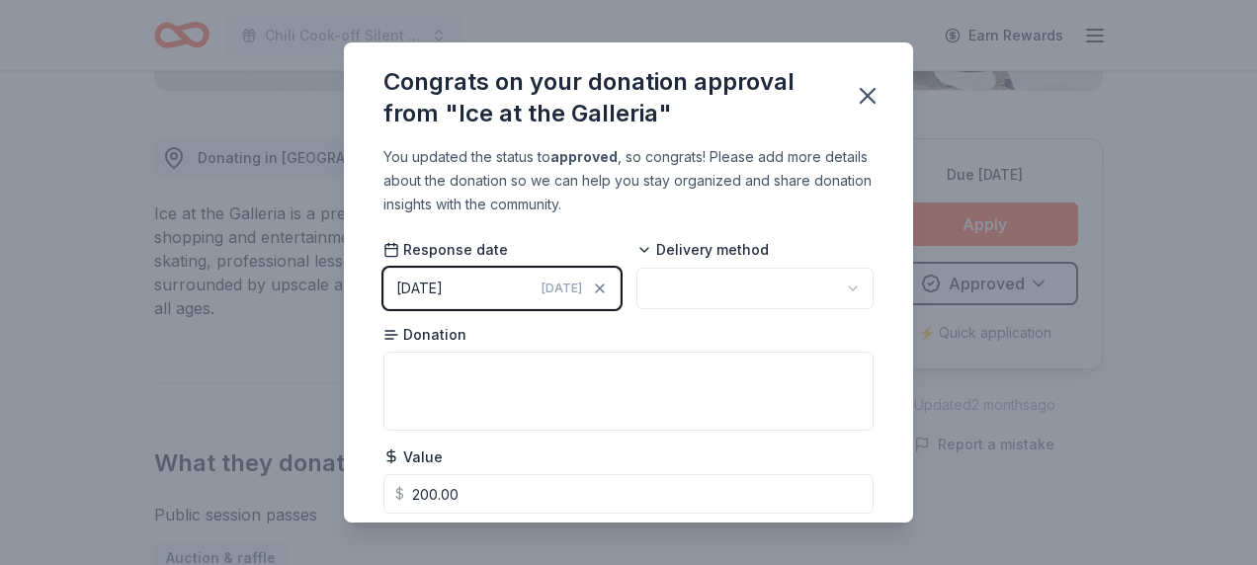
click at [652, 255] on span "Delivery method" at bounding box center [702, 250] width 132 height 20
click at [645, 250] on span "Delivery method" at bounding box center [702, 250] width 132 height 20
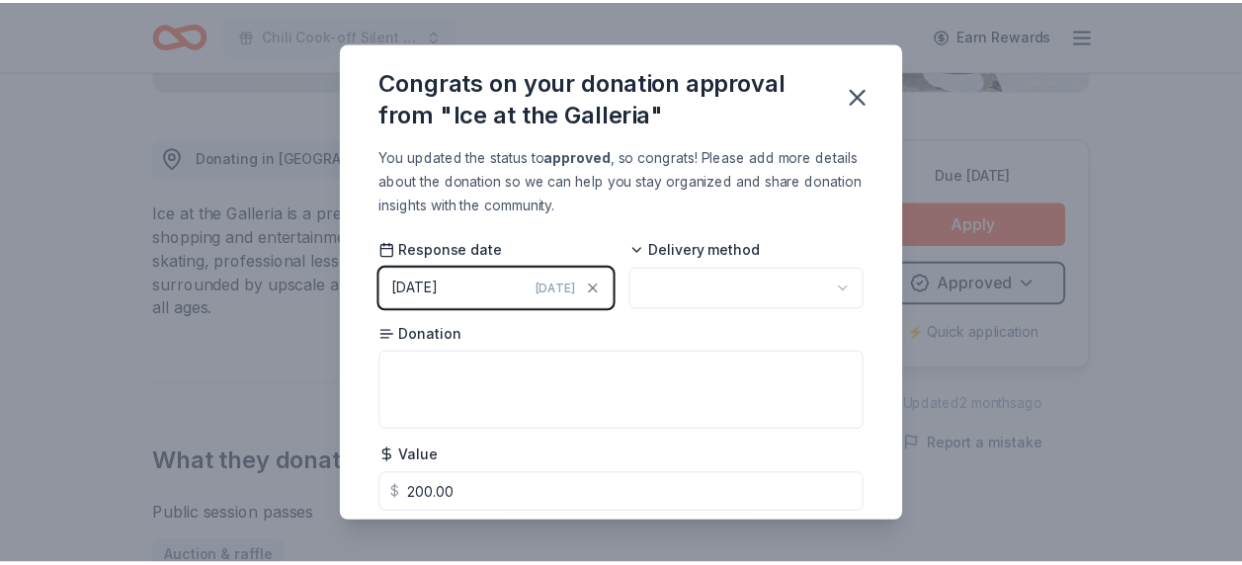
scroll to position [0, 0]
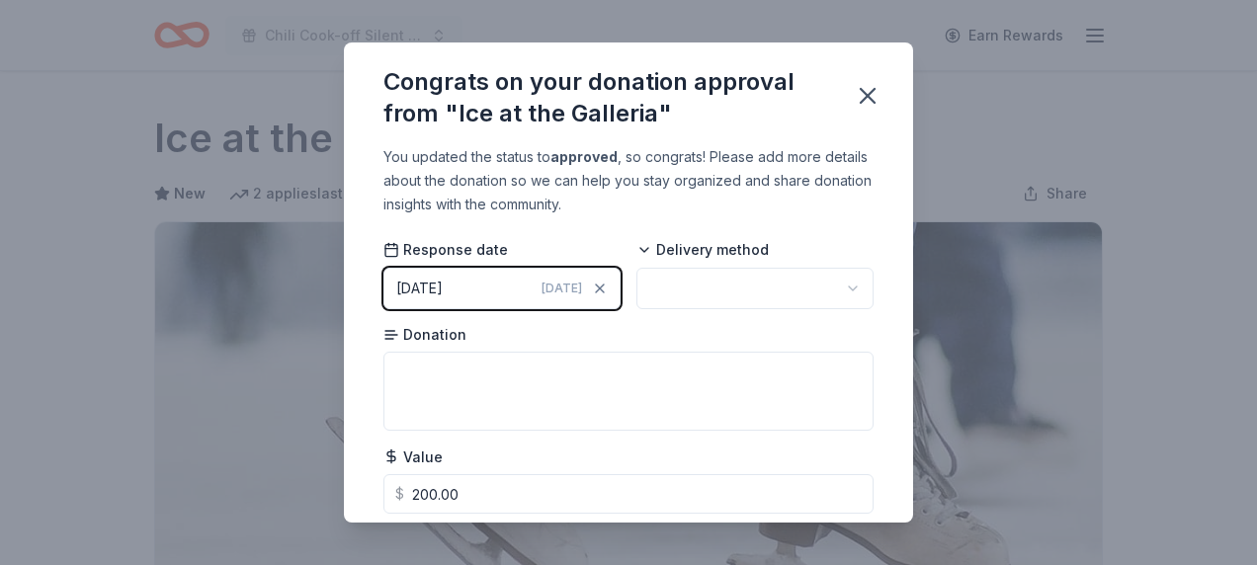
click at [810, 283] on html "Chili Cook-off Silent Auction Earn Rewards Due [DATE] Share Ice at the Galleria…" at bounding box center [628, 282] width 1257 height 565
click at [867, 89] on icon "button" at bounding box center [868, 96] width 28 height 28
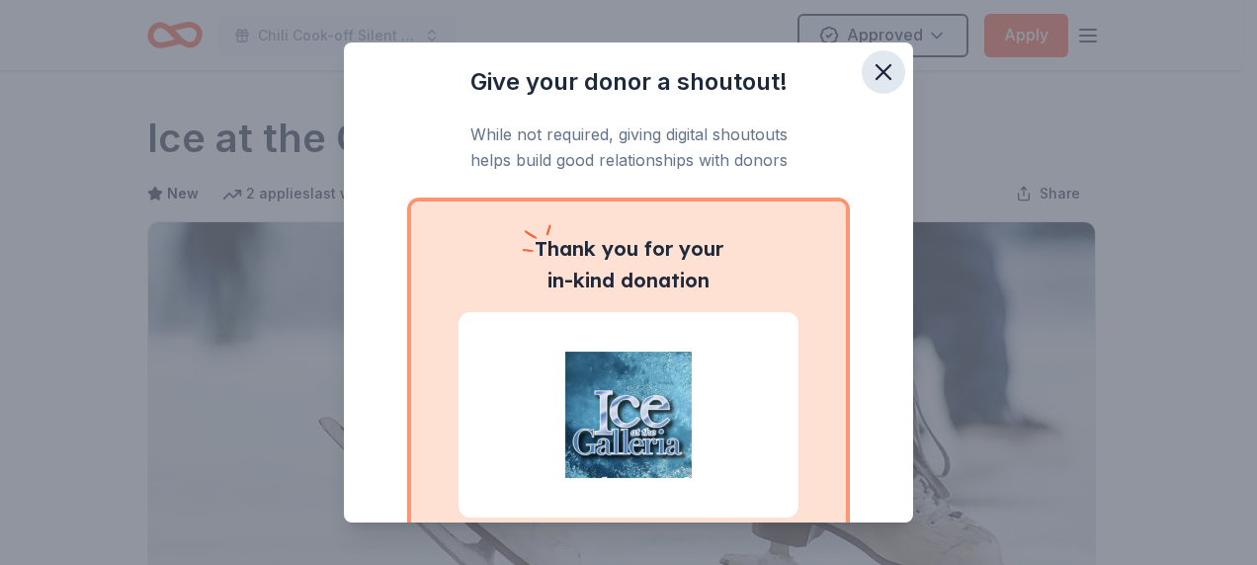
click at [876, 70] on icon "button" at bounding box center [883, 72] width 14 height 14
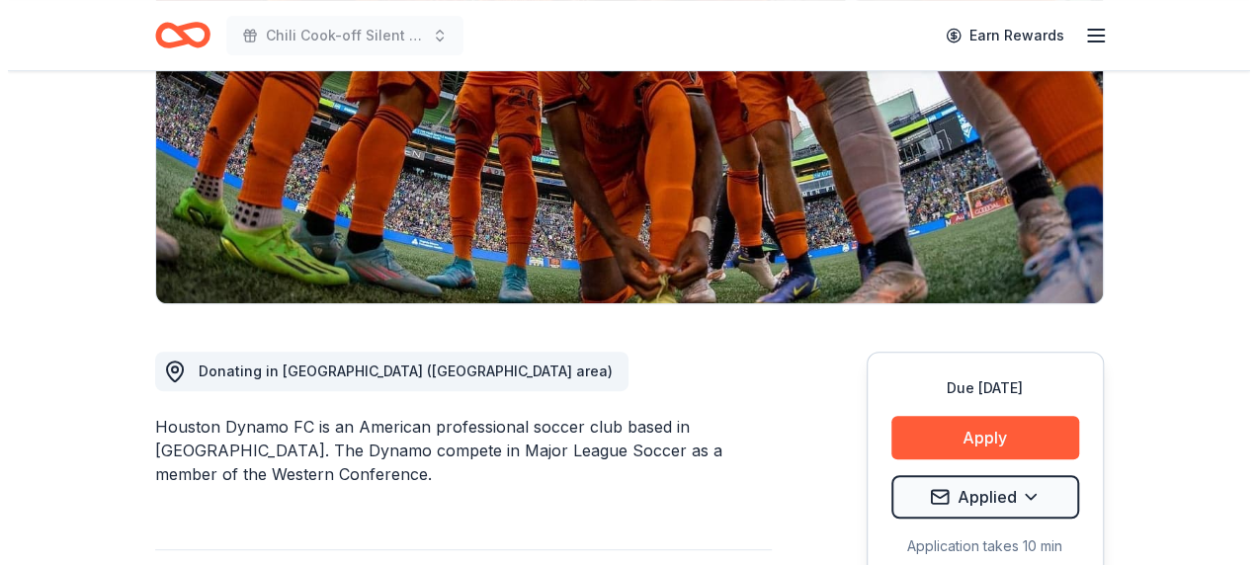
scroll to position [494, 0]
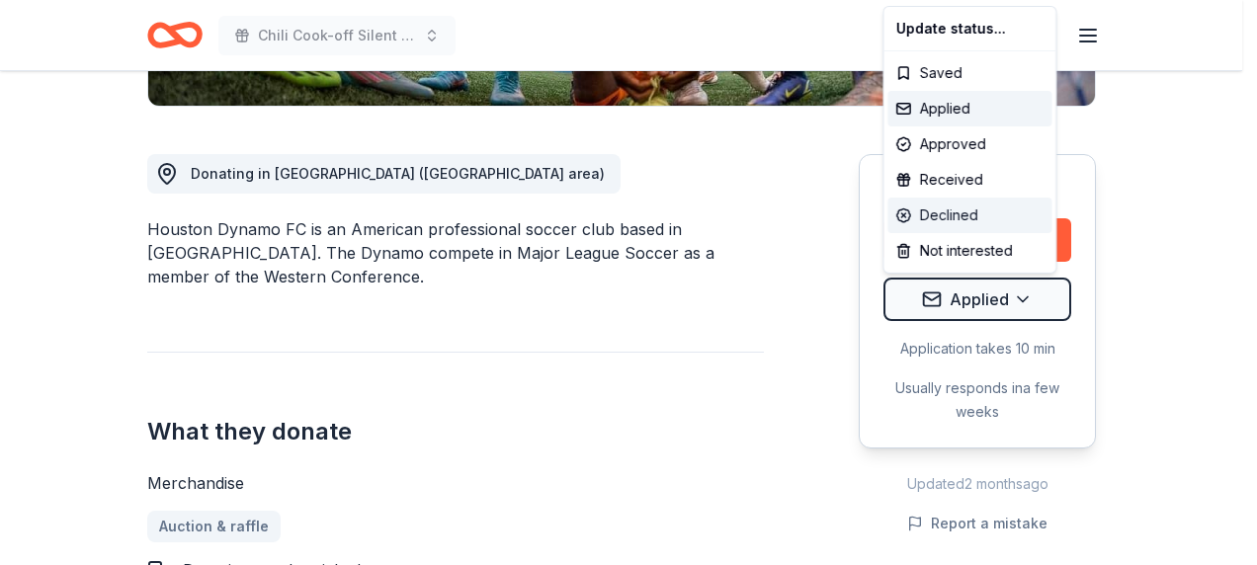
click at [974, 215] on div "Declined" at bounding box center [969, 216] width 164 height 36
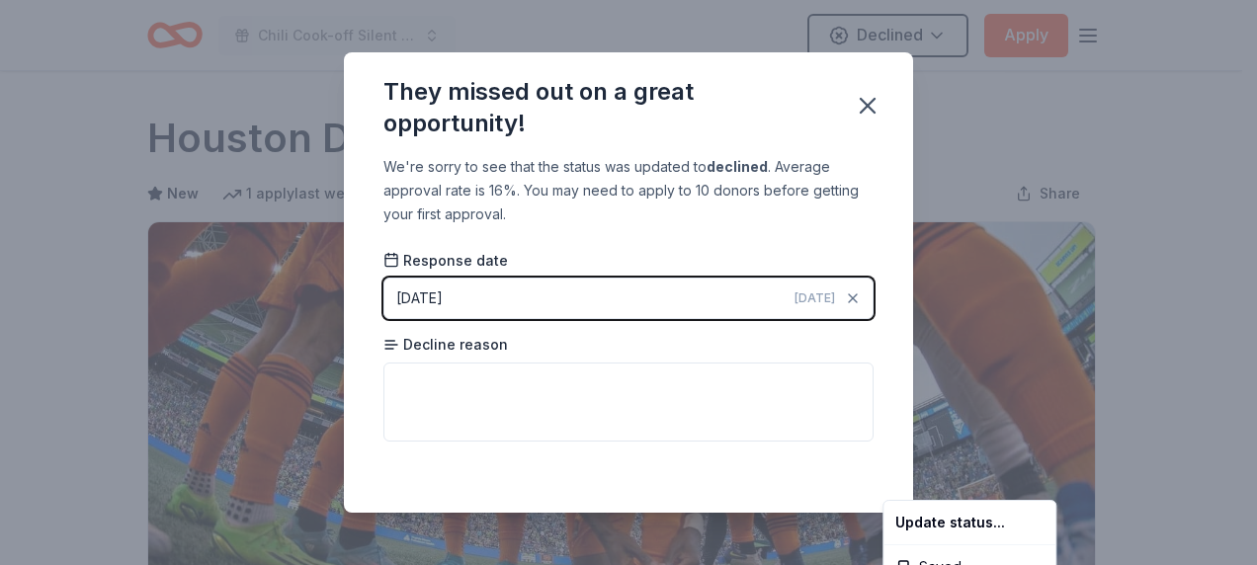
click at [869, 118] on html "Chili Cook-off Silent Auction Declined Apply Due [DATE] Share Houston Dynamo Fo…" at bounding box center [628, 282] width 1257 height 565
